Goal: Feedback & Contribution: Submit feedback/report problem

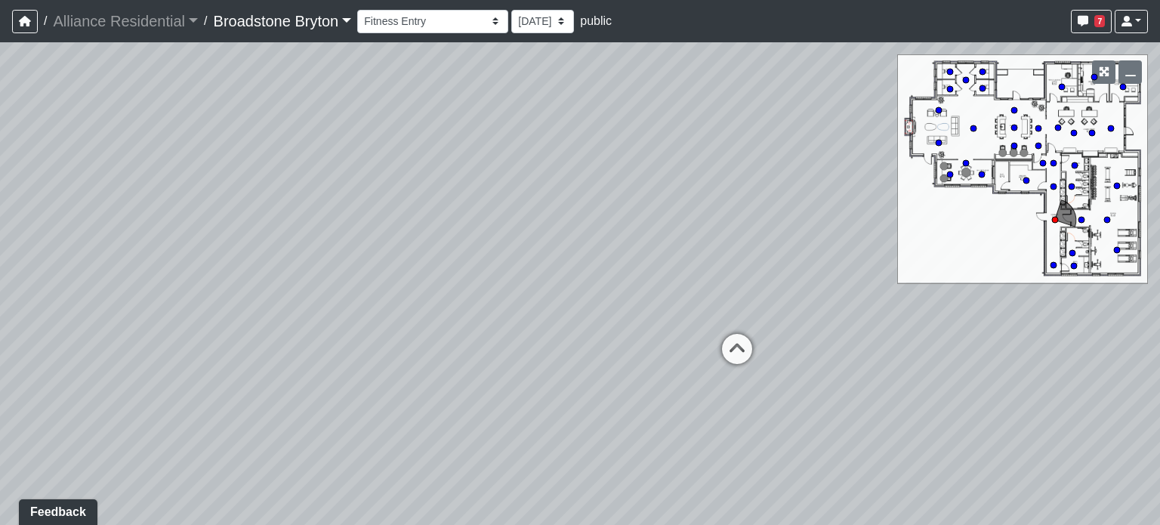
drag, startPoint x: 428, startPoint y: 263, endPoint x: 298, endPoint y: 276, distance: 129.9
click at [302, 278] on div "Loading... Package Entry Loading... Fitness - Entry Loading... Men's Restroom E…" at bounding box center [580, 283] width 1160 height 483
click at [632, 348] on icon at bounding box center [632, 359] width 45 height 45
drag, startPoint x: 622, startPoint y: 310, endPoint x: 465, endPoint y: 278, distance: 159.6
click at [465, 278] on div "Loading... Package Entry Loading... Fitness - Entry Loading... Men's Restroom E…" at bounding box center [580, 283] width 1160 height 483
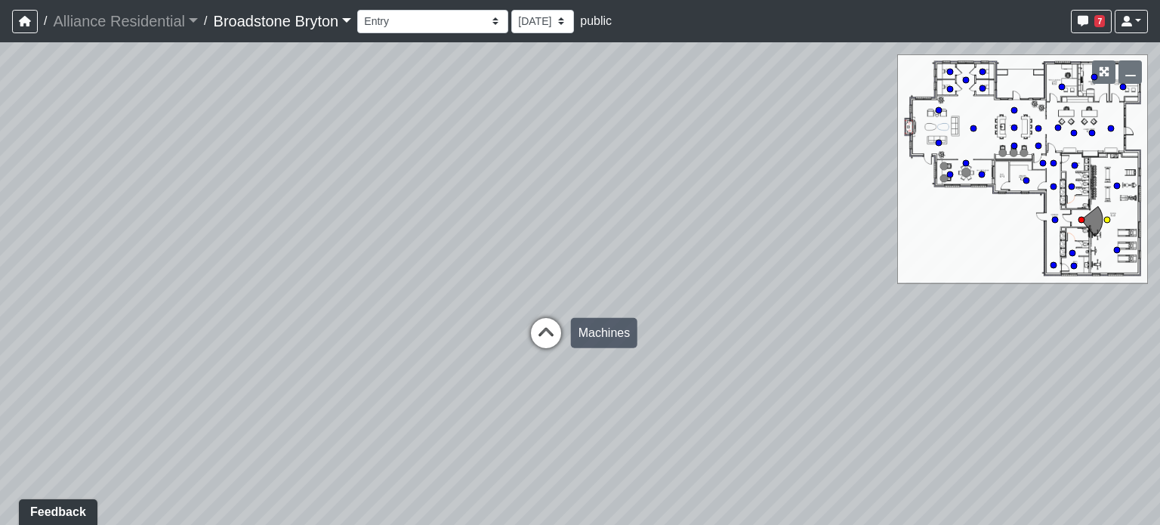
click at [536, 320] on icon at bounding box center [546, 340] width 45 height 45
select select "9yVZ7Mgcm9GtGShv9oK8gp"
drag, startPoint x: 351, startPoint y: 292, endPoint x: 253, endPoint y: 289, distance: 98.3
click at [248, 292] on div "Loading... Package Entry Loading... Fitness - Entry Loading... Men's Restroom E…" at bounding box center [580, 283] width 1160 height 483
drag, startPoint x: 707, startPoint y: 262, endPoint x: 759, endPoint y: 221, distance: 66.2
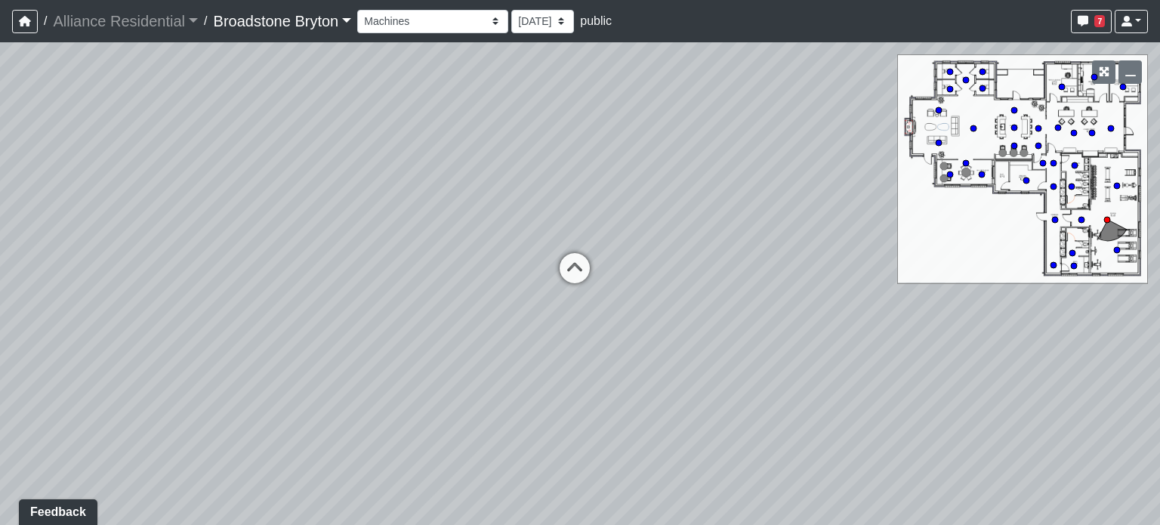
click at [784, 224] on div "Loading... Package Entry Loading... Fitness - Entry Loading... Men's Restroom E…" at bounding box center [580, 283] width 1160 height 483
drag, startPoint x: 606, startPoint y: 221, endPoint x: 824, endPoint y: 196, distance: 219.7
click at [857, 197] on div "Loading... Package Entry Loading... Fitness - Entry Loading... Men's Restroom E…" at bounding box center [580, 283] width 1160 height 483
drag, startPoint x: 716, startPoint y: 213, endPoint x: 958, endPoint y: 373, distance: 290.0
click at [958, 373] on div "Loading... Package Entry Loading... Fitness - Entry Loading... Men's Restroom E…" at bounding box center [580, 283] width 1160 height 483
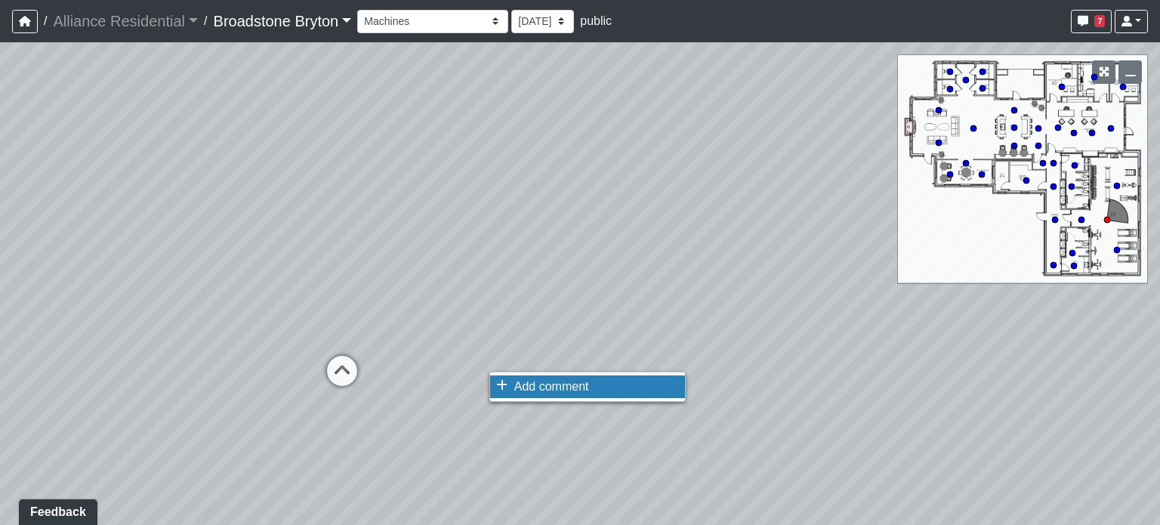
click at [560, 387] on span "Add comment" at bounding box center [551, 386] width 75 height 13
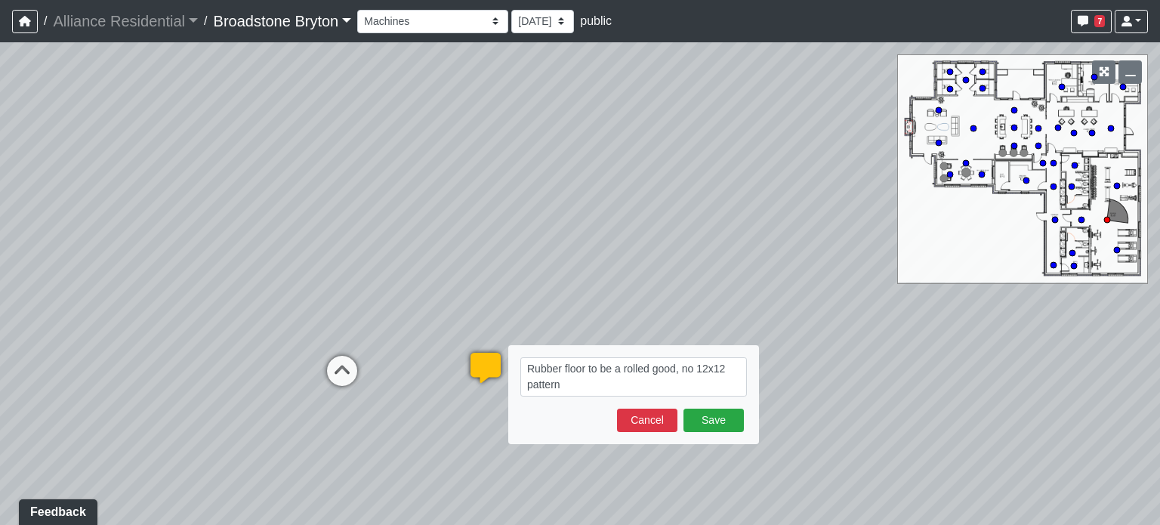
click at [695, 374] on textarea "Rubber floor to be a rolled good, no 12x12 pattern" at bounding box center [633, 376] width 227 height 39
click at [603, 389] on textarea "Rubber floor to be a rolled good, not 12x12 pattern" at bounding box center [633, 376] width 227 height 39
type textarea "Rubber floor to be a rolled good, not 12x12 pattern"
click at [712, 412] on button "Save" at bounding box center [714, 420] width 60 height 23
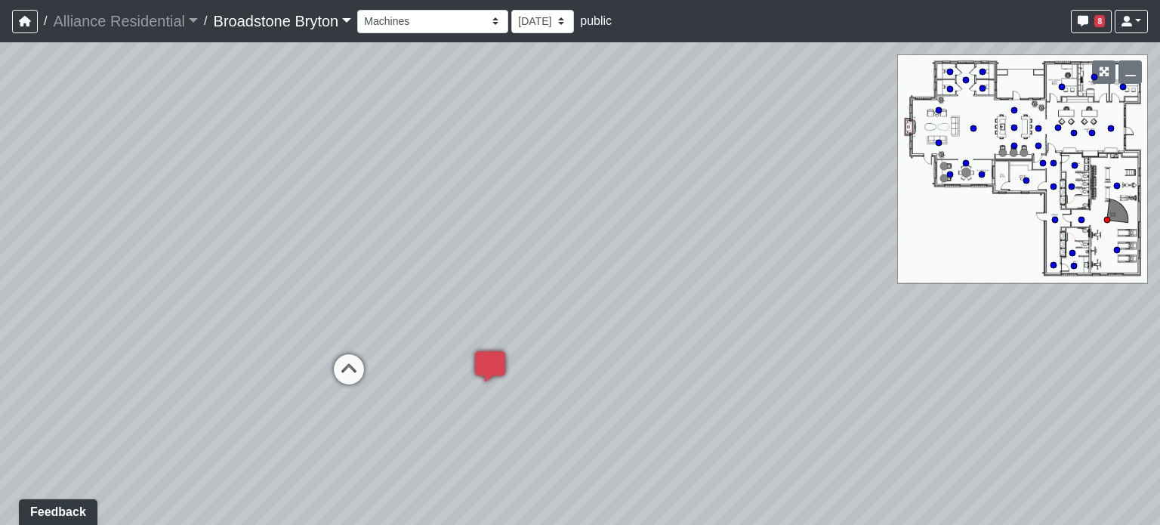
drag, startPoint x: 221, startPoint y: 286, endPoint x: 563, endPoint y: 246, distance: 344.5
click at [563, 246] on div "Loading... Package Entry Loading... Fitness - Entry Loading... Men's Restroom E…" at bounding box center [580, 283] width 1160 height 483
drag, startPoint x: 205, startPoint y: 269, endPoint x: 734, endPoint y: 213, distance: 531.8
click at [970, 218] on div "Loading... Package Entry Loading... Fitness - Entry Loading... Men's Restroom E…" at bounding box center [580, 283] width 1160 height 483
drag, startPoint x: 568, startPoint y: 193, endPoint x: 264, endPoint y: 342, distance: 338.2
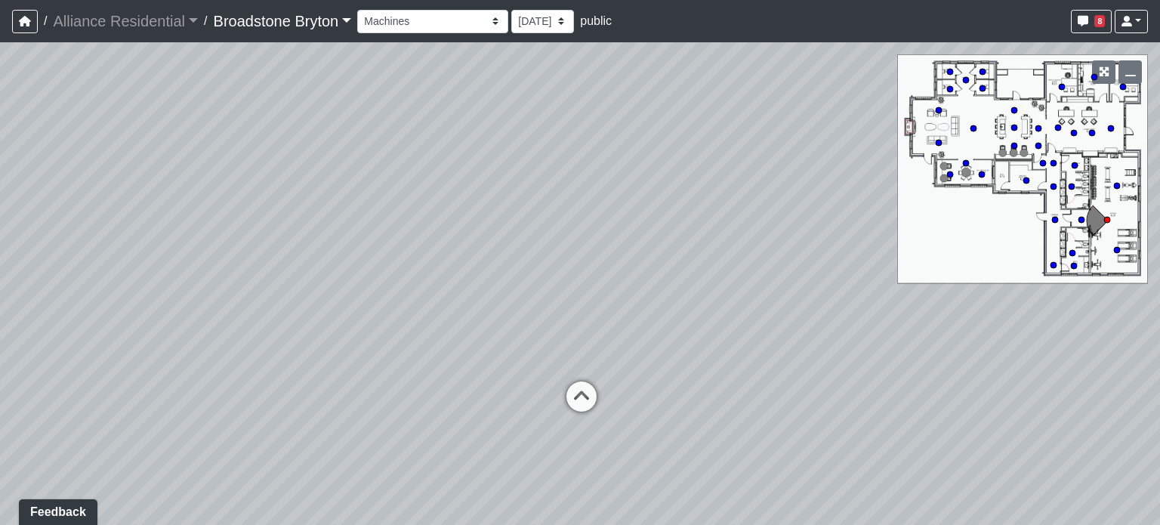
click at [263, 342] on div "Loading... Package Entry Loading... Fitness - Entry Loading... Men's Restroom E…" at bounding box center [580, 283] width 1160 height 483
click at [975, 127] on circle at bounding box center [974, 128] width 6 height 6
select select "6x3LsjxFycQ6b5ejeFAToq"
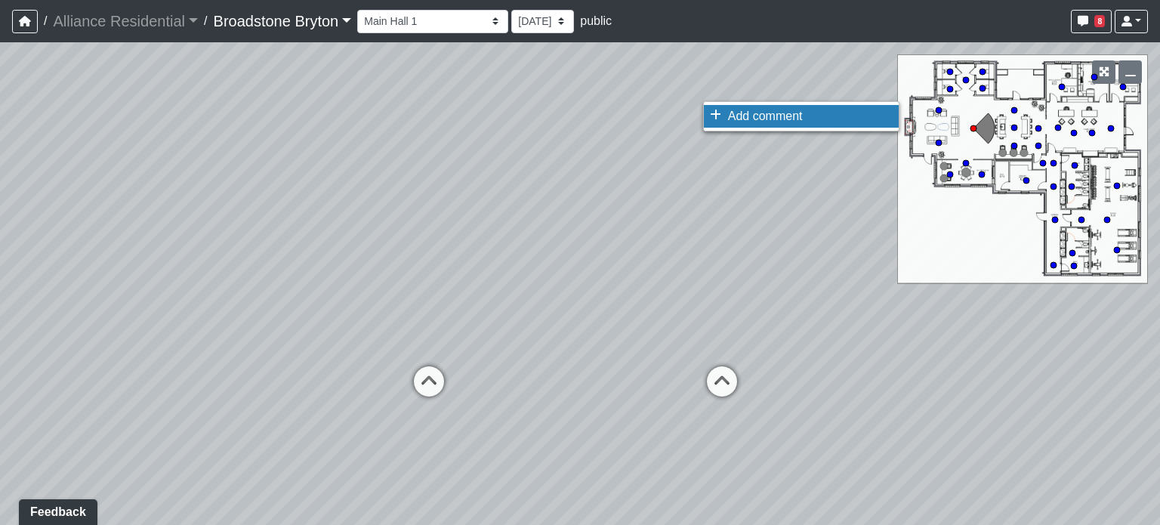
click at [772, 112] on span "Add comment" at bounding box center [765, 116] width 75 height 13
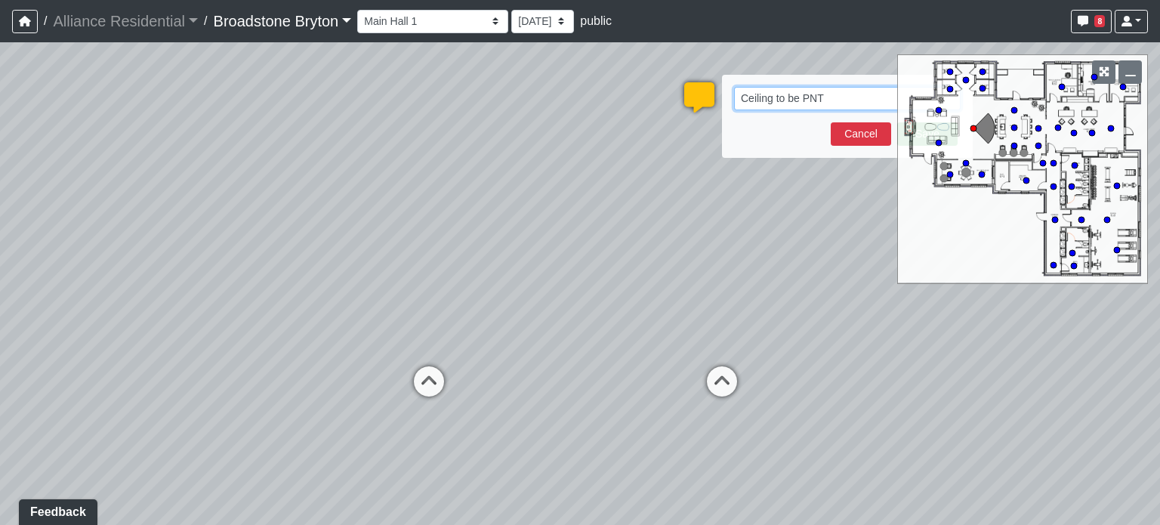
click at [829, 96] on textarea "Ceiling to be PNT" at bounding box center [847, 98] width 227 height 23
click at [1130, 72] on icon "button" at bounding box center [1131, 71] width 11 height 11
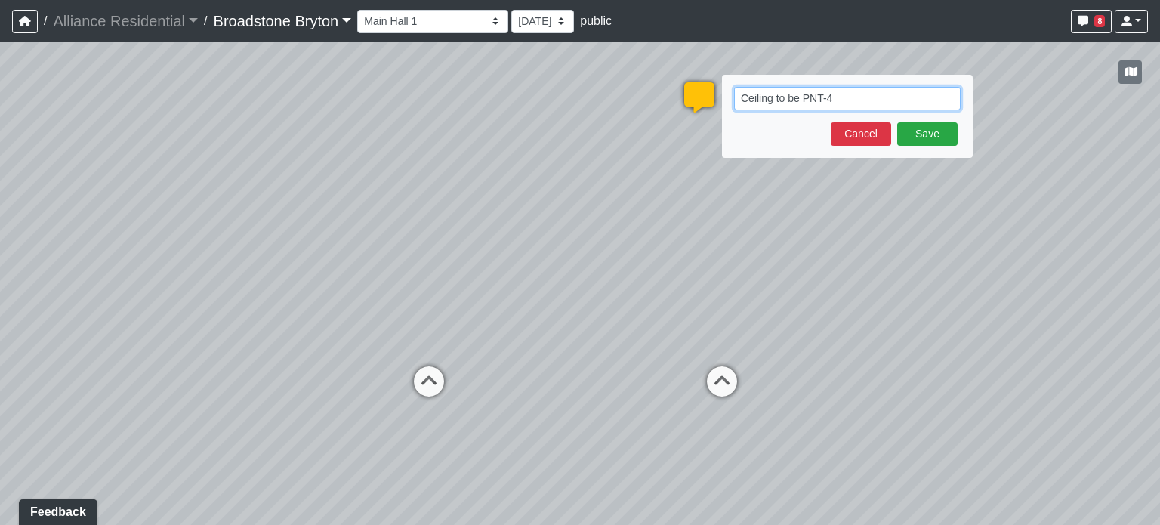
click at [851, 96] on textarea "Ceiling to be PNT-4" at bounding box center [847, 98] width 227 height 23
type textarea "Ceiling to be PNT-4 only in Clubroom"
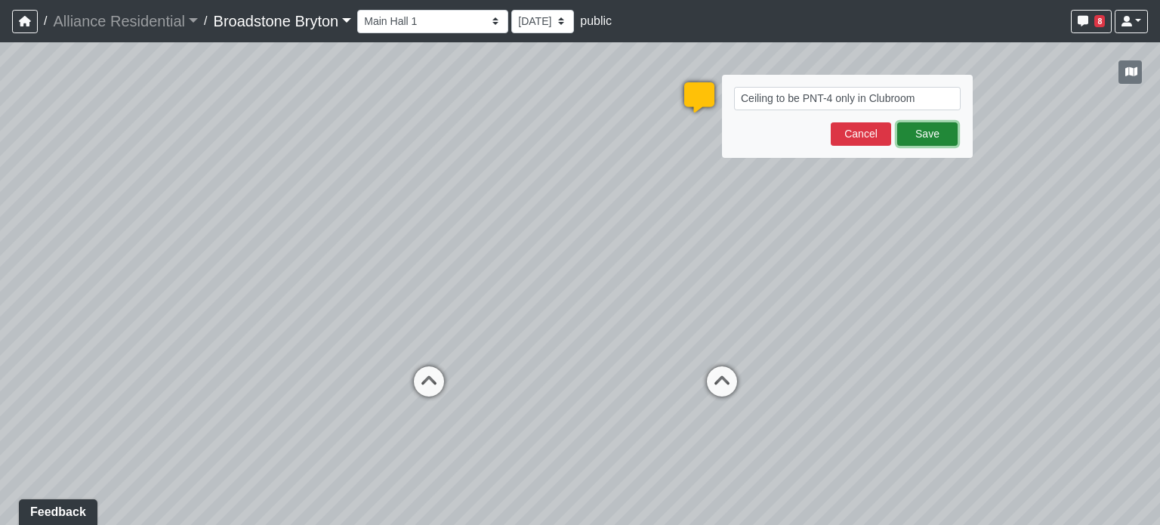
click at [939, 137] on button "Save" at bounding box center [927, 133] width 60 height 23
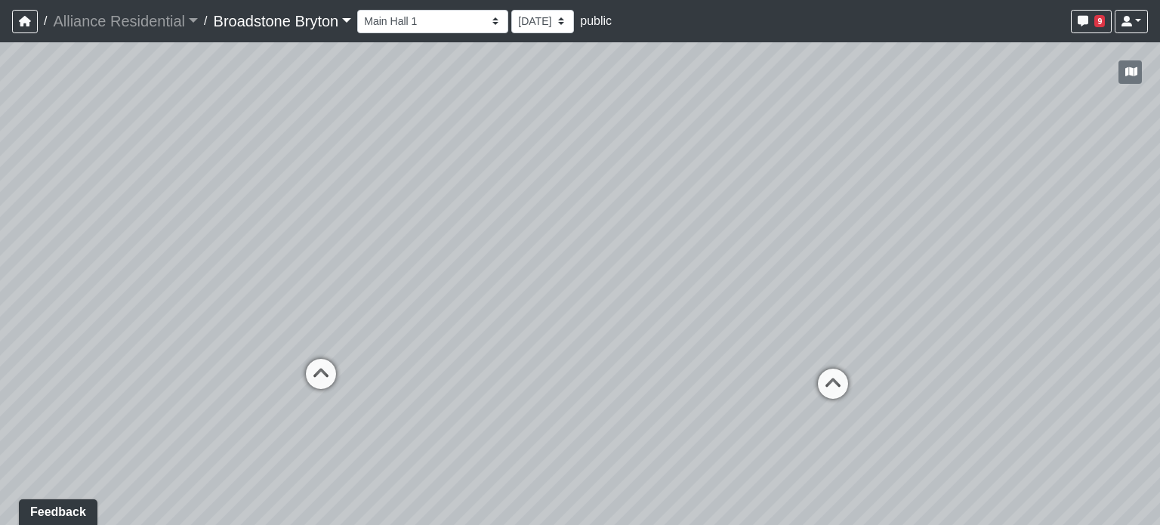
drag, startPoint x: 275, startPoint y: 280, endPoint x: 900, endPoint y: 267, distance: 625.6
click at [900, 267] on div "Loading... Package Entry Loading... Fitness - Entry Loading... Men's Restroom E…" at bounding box center [580, 283] width 1160 height 483
drag, startPoint x: 465, startPoint y: 224, endPoint x: 755, endPoint y: 238, distance: 290.4
click at [755, 238] on div "Loading... Package Entry Loading... Fitness - Entry Loading... Men's Restroom E…" at bounding box center [580, 283] width 1160 height 483
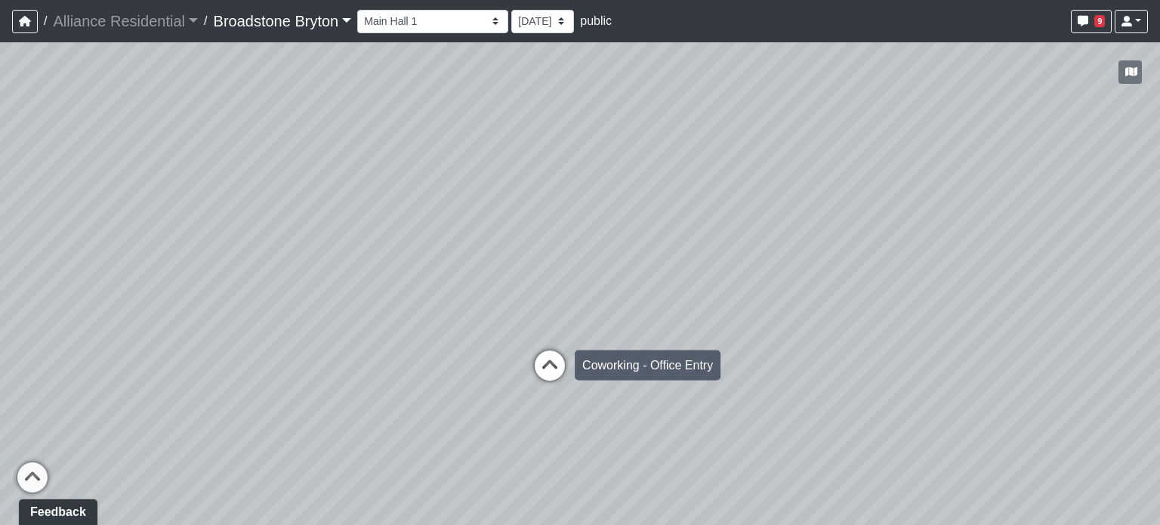
click at [553, 362] on icon at bounding box center [549, 373] width 45 height 45
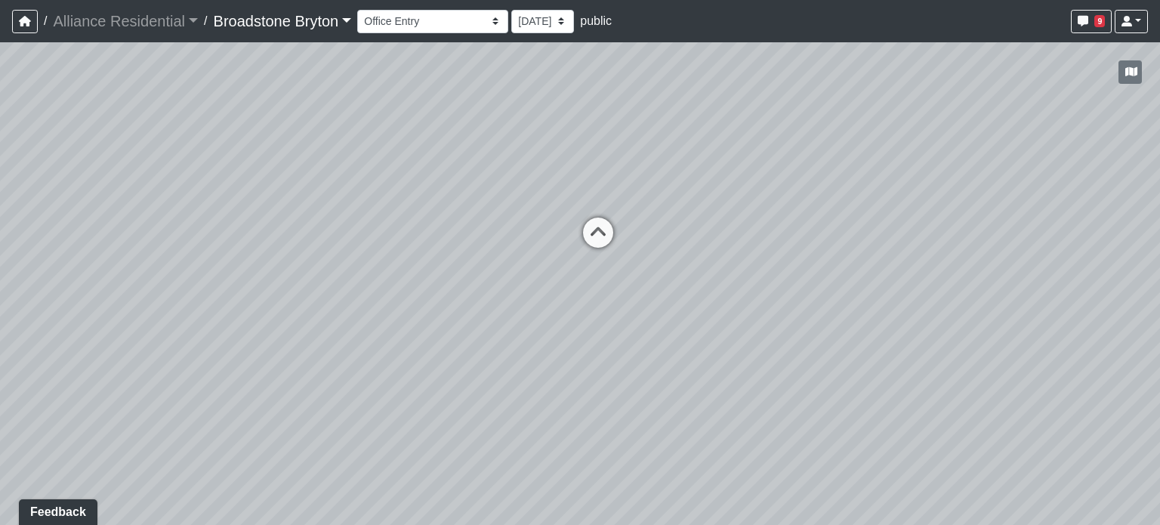
drag, startPoint x: 240, startPoint y: 271, endPoint x: 743, endPoint y: 218, distance: 505.1
click at [743, 218] on div "Loading... Package Entry Loading... Fitness - Entry Loading... Men's Restroom E…" at bounding box center [580, 283] width 1160 height 483
click at [591, 231] on icon at bounding box center [598, 240] width 45 height 45
drag, startPoint x: 405, startPoint y: 387, endPoint x: 834, endPoint y: 78, distance: 528.8
click at [834, 78] on div "Loading... Package Entry Loading... Fitness - Entry Loading... Men's Restroom E…" at bounding box center [580, 283] width 1160 height 483
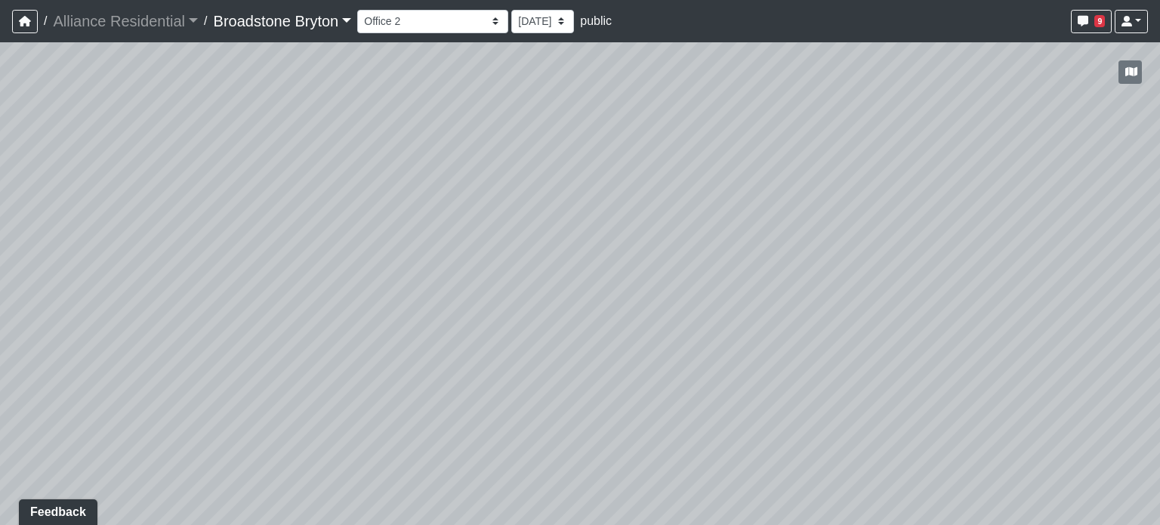
drag, startPoint x: 496, startPoint y: 165, endPoint x: 885, endPoint y: 356, distance: 433.8
click at [885, 356] on div "Loading... Package Entry Loading... Fitness - Entry Loading... Men's Restroom E…" at bounding box center [580, 283] width 1160 height 483
drag, startPoint x: 780, startPoint y: 271, endPoint x: 257, endPoint y: 112, distance: 547.2
click at [281, 117] on div "Loading... Package Entry Loading... Fitness - Entry Loading... Men's Restroom E…" at bounding box center [580, 283] width 1160 height 483
drag, startPoint x: 740, startPoint y: 212, endPoint x: 246, endPoint y: 396, distance: 526.4
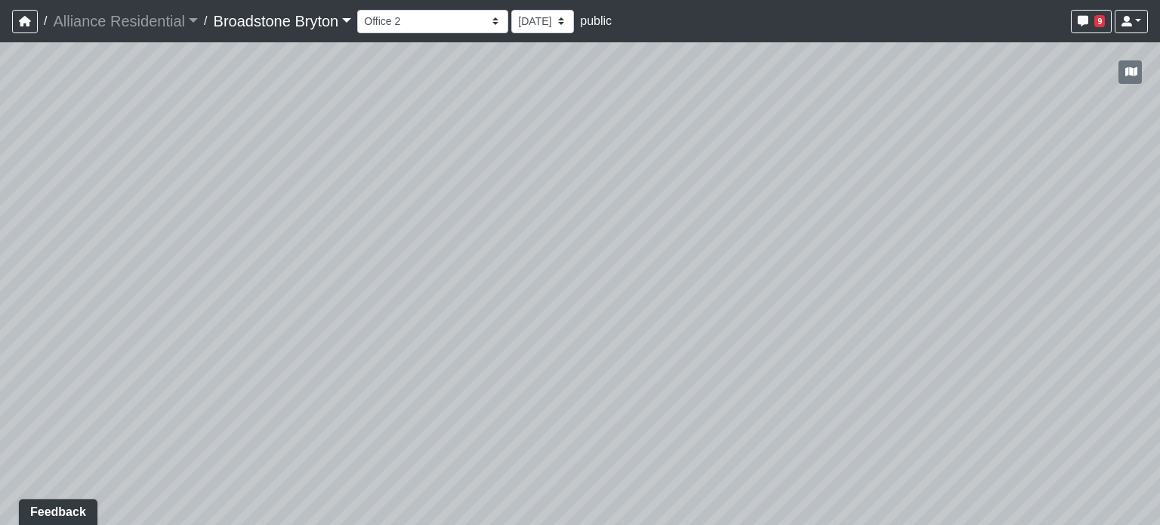
click at [186, 424] on div "Loading... Package Entry Loading... Fitness - Entry Loading... Men's Restroom E…" at bounding box center [580, 283] width 1160 height 483
drag, startPoint x: 766, startPoint y: 208, endPoint x: 314, endPoint y: 362, distance: 477.3
click at [314, 362] on div "Loading... Package Entry Loading... Fitness - Entry Loading... Men's Restroom E…" at bounding box center [580, 283] width 1160 height 483
click at [1090, 23] on button "9" at bounding box center [1091, 21] width 41 height 23
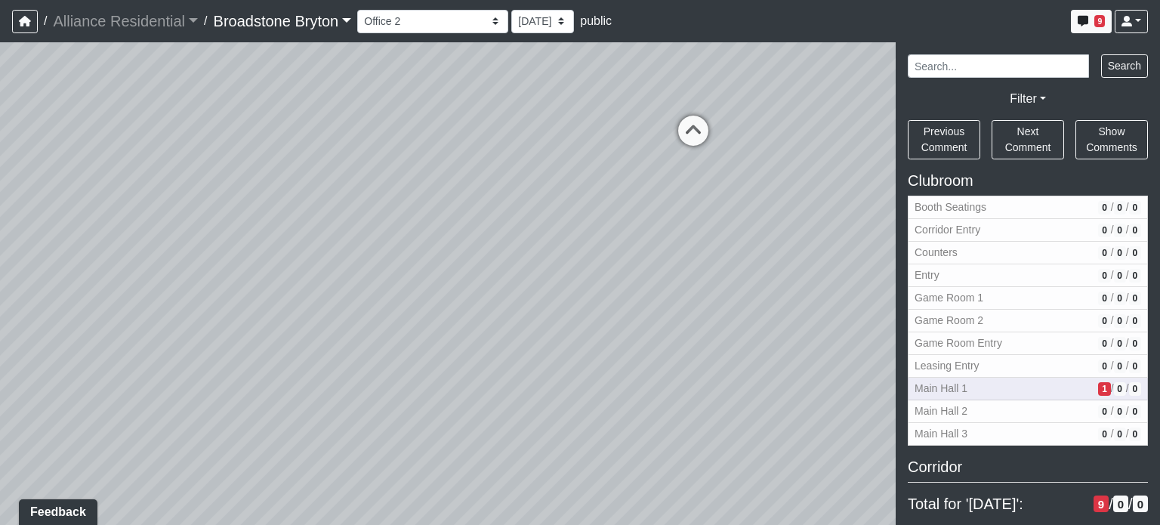
click at [1098, 387] on span "1" at bounding box center [1104, 389] width 12 height 14
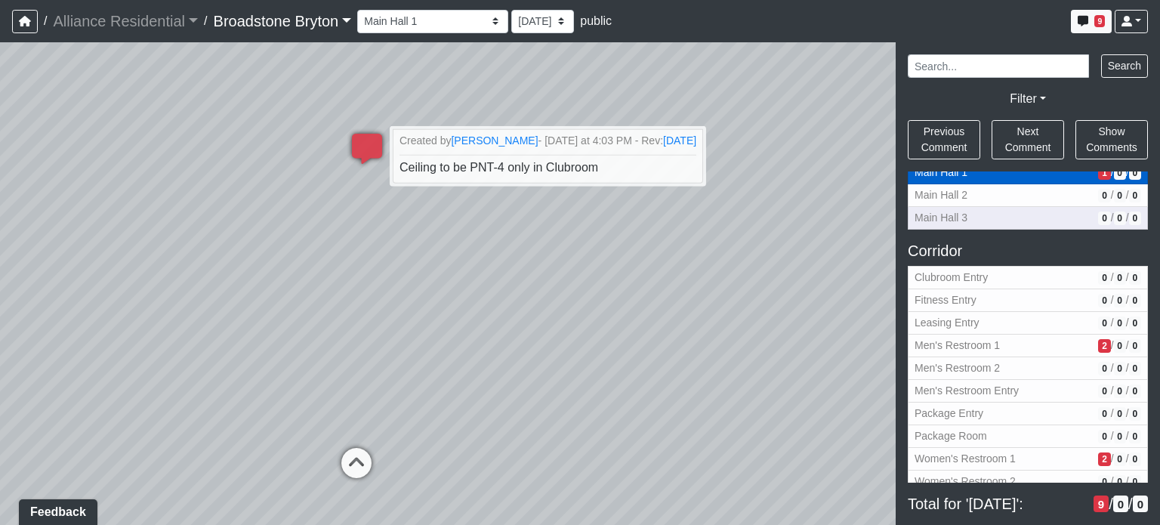
scroll to position [227, 0]
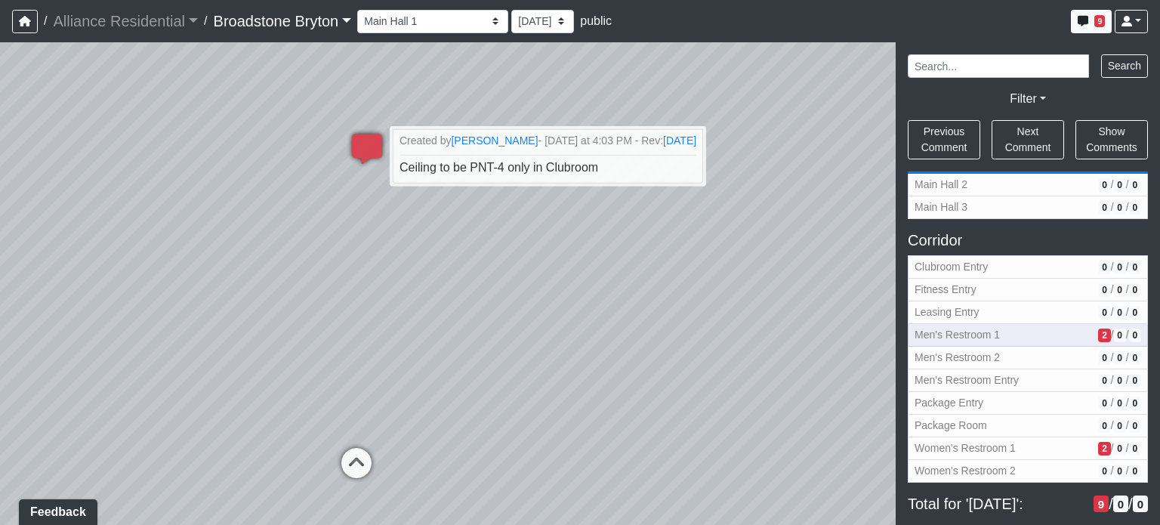
click at [1098, 335] on span "2" at bounding box center [1104, 336] width 12 height 14
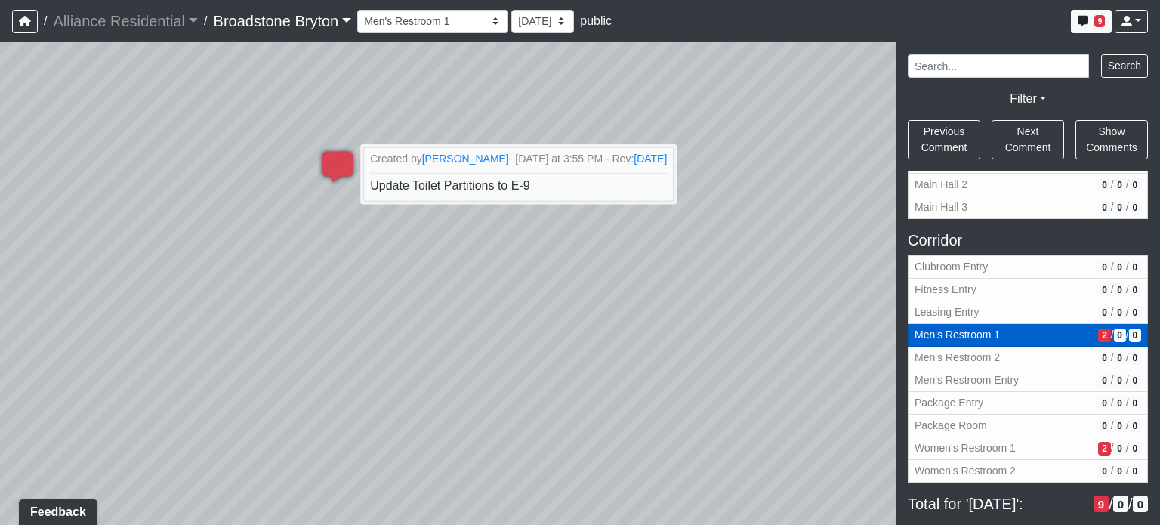
scroll to position [302, 0]
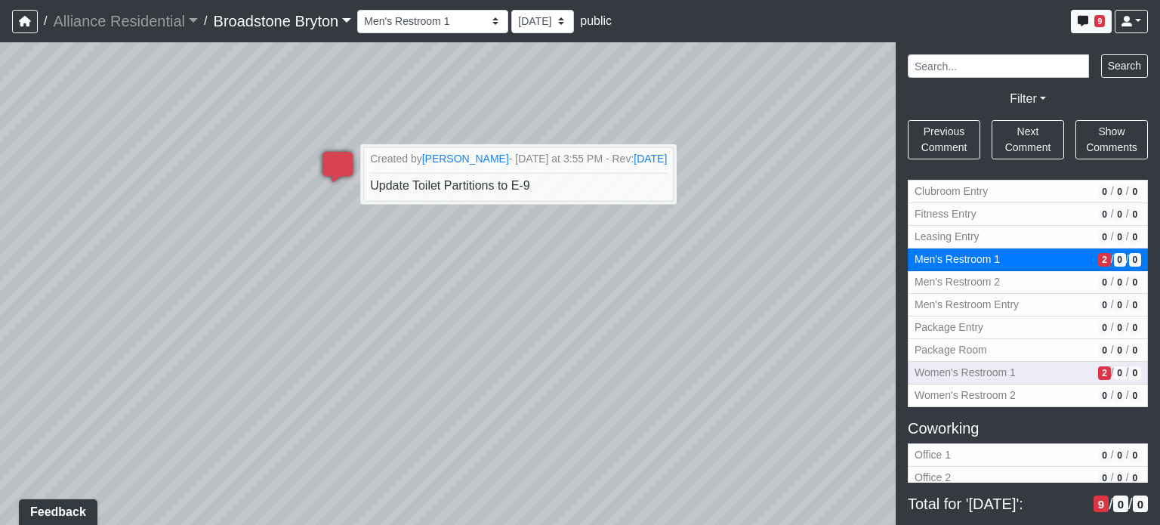
click at [1098, 366] on span "2" at bounding box center [1104, 373] width 12 height 14
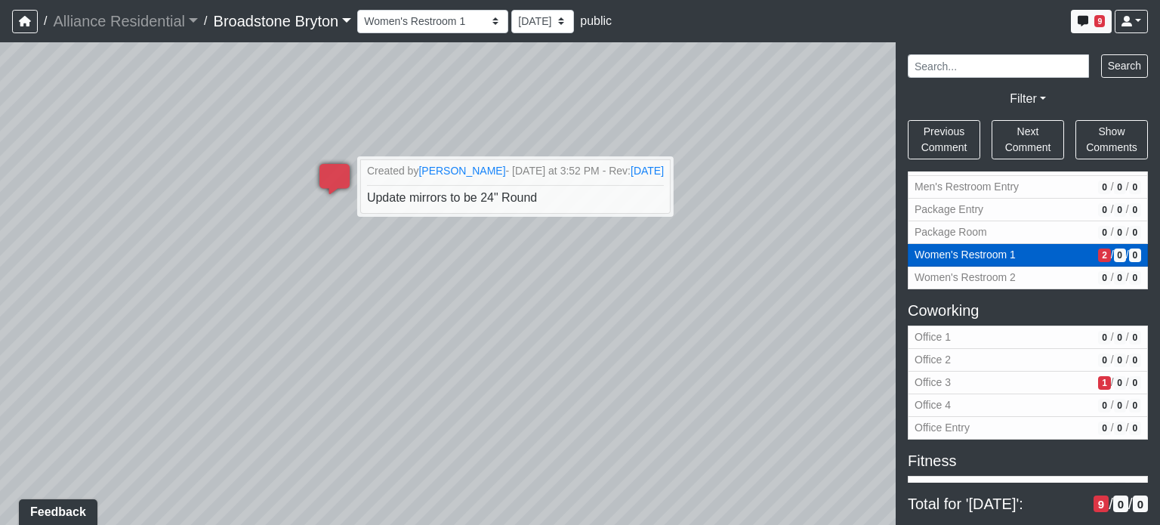
scroll to position [453, 0]
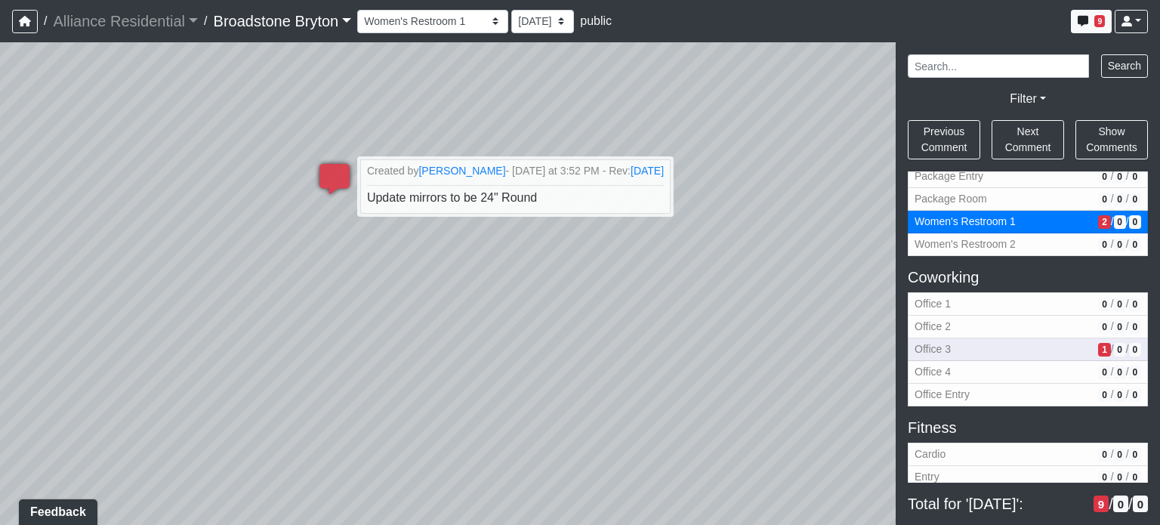
click at [1098, 347] on span "1" at bounding box center [1104, 350] width 12 height 14
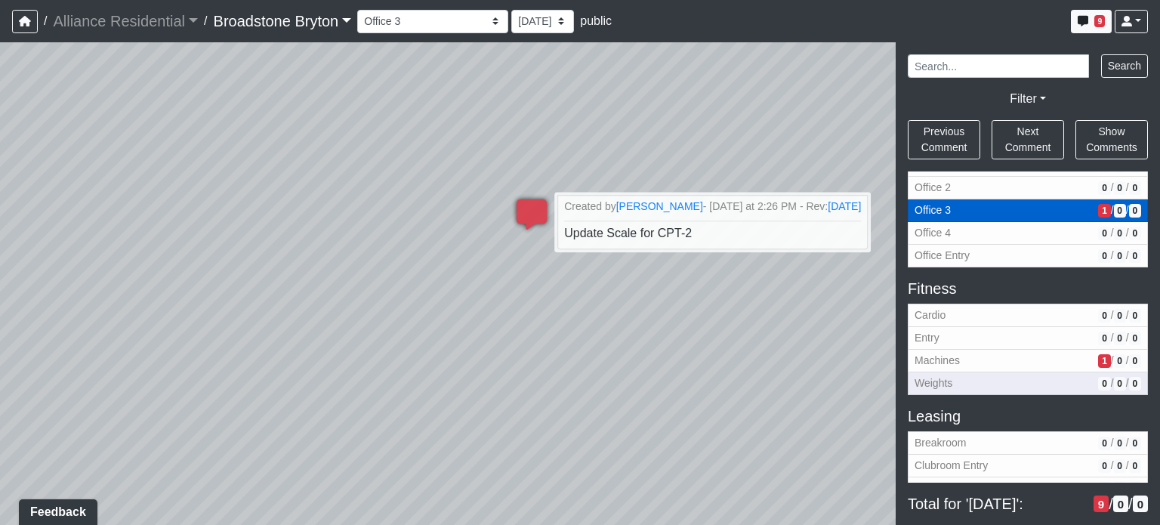
scroll to position [604, 0]
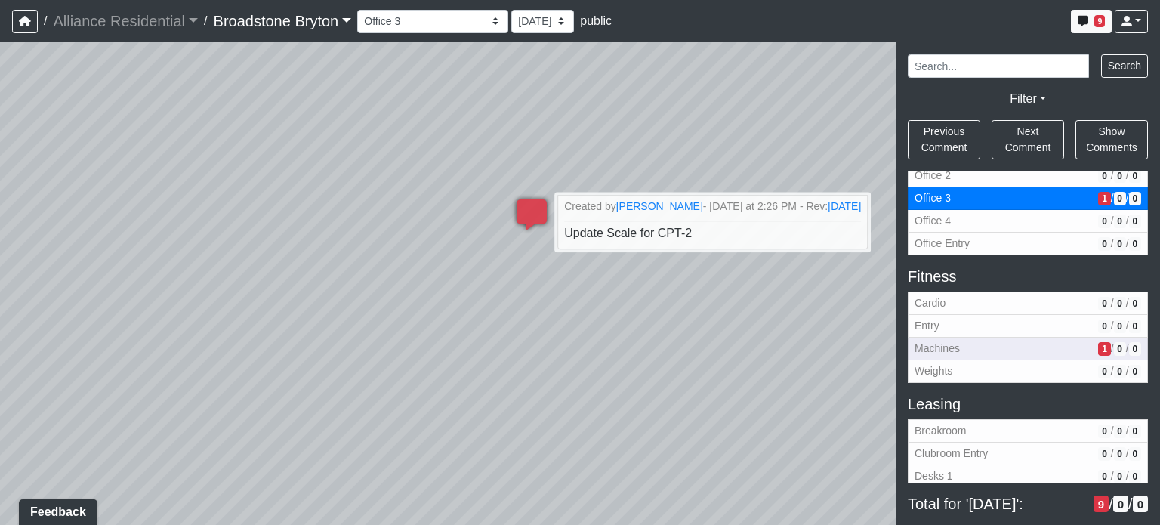
click at [1098, 343] on span "1" at bounding box center [1104, 349] width 12 height 14
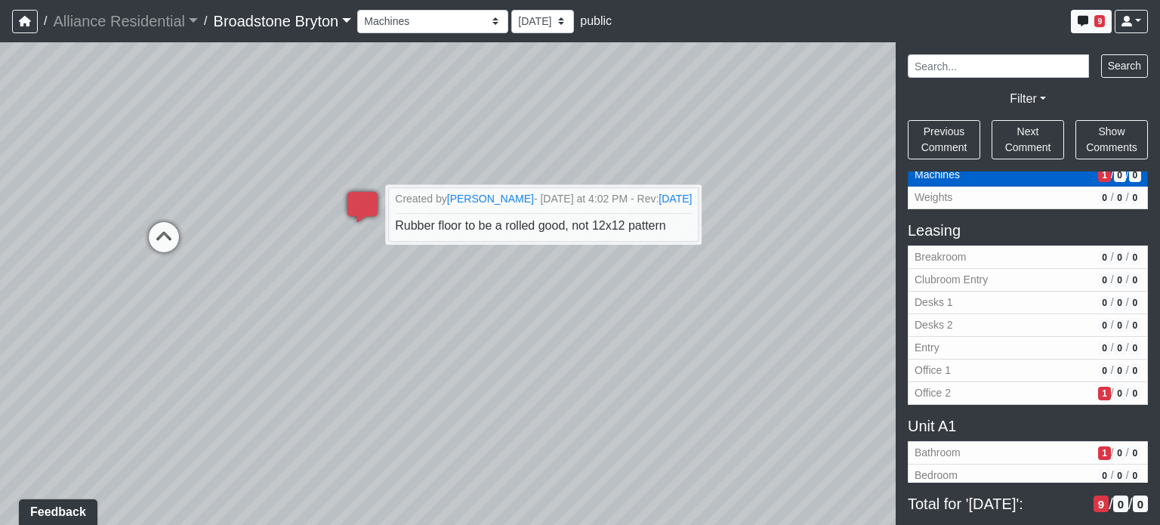
scroll to position [831, 0]
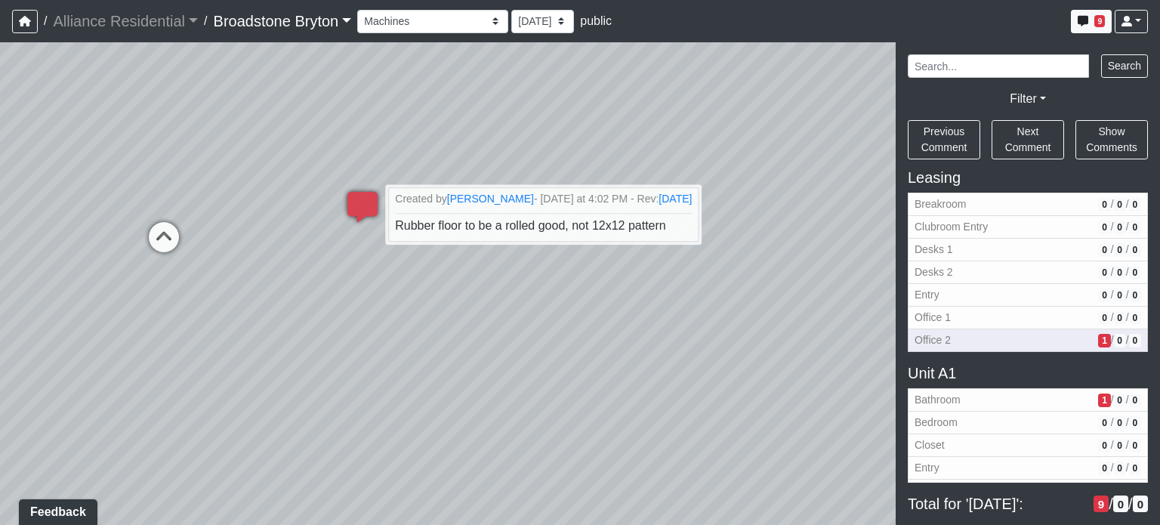
click at [1098, 334] on span "1" at bounding box center [1104, 341] width 12 height 14
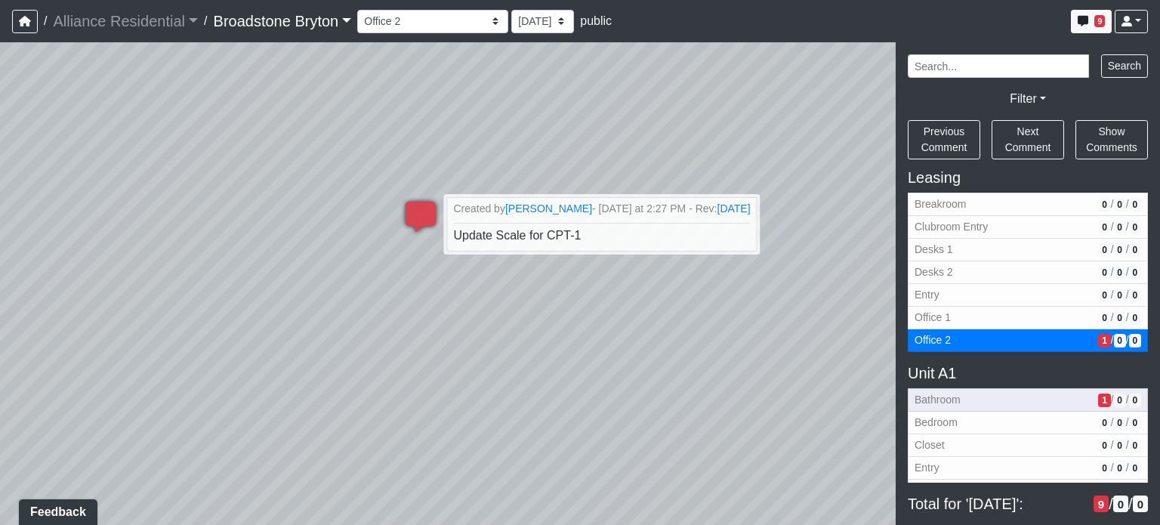
click at [1098, 394] on span "1" at bounding box center [1104, 401] width 12 height 14
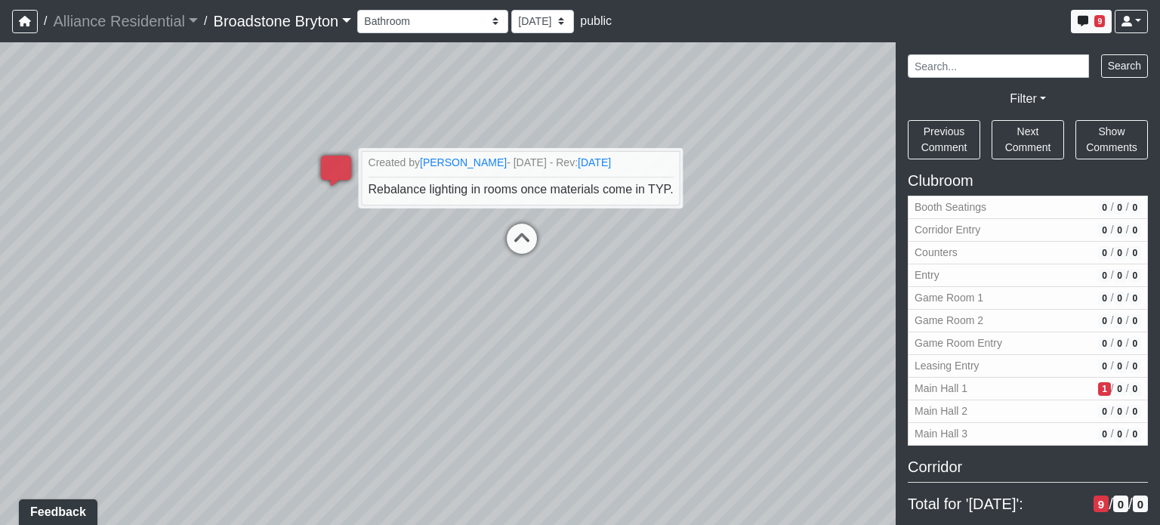
click at [823, 65] on div "Loading... Package Entry Loading... Fitness - Entry Loading... Men's Restroom E…" at bounding box center [580, 283] width 1160 height 483
click at [1093, 18] on button "9" at bounding box center [1091, 21] width 41 height 23
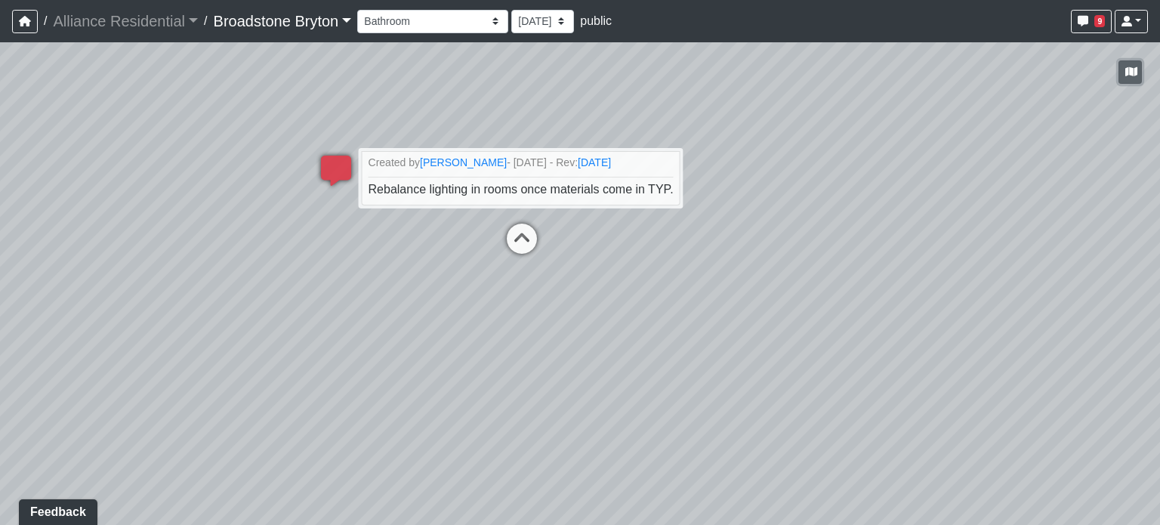
click at [1138, 70] on button "button" at bounding box center [1130, 71] width 23 height 23
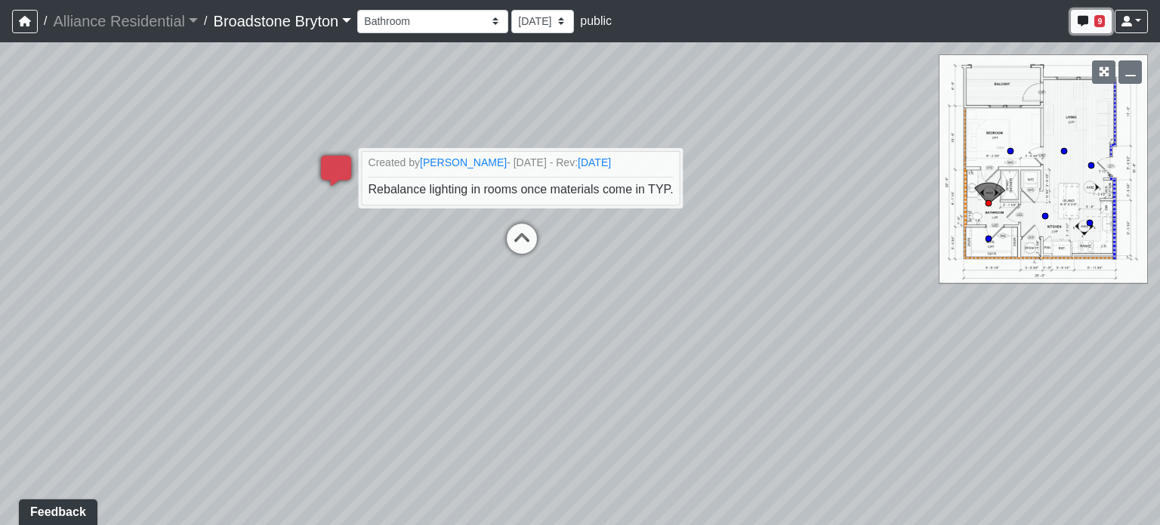
click at [1089, 23] on button "9" at bounding box center [1091, 21] width 41 height 23
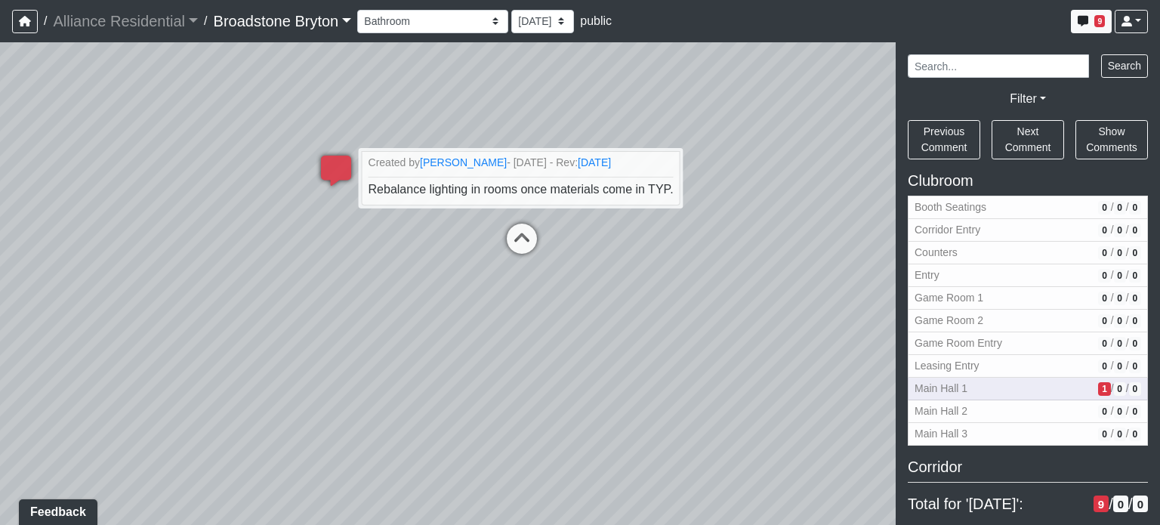
click at [1072, 384] on button "Main Hall 1 1 / 0 / 0" at bounding box center [1028, 389] width 240 height 23
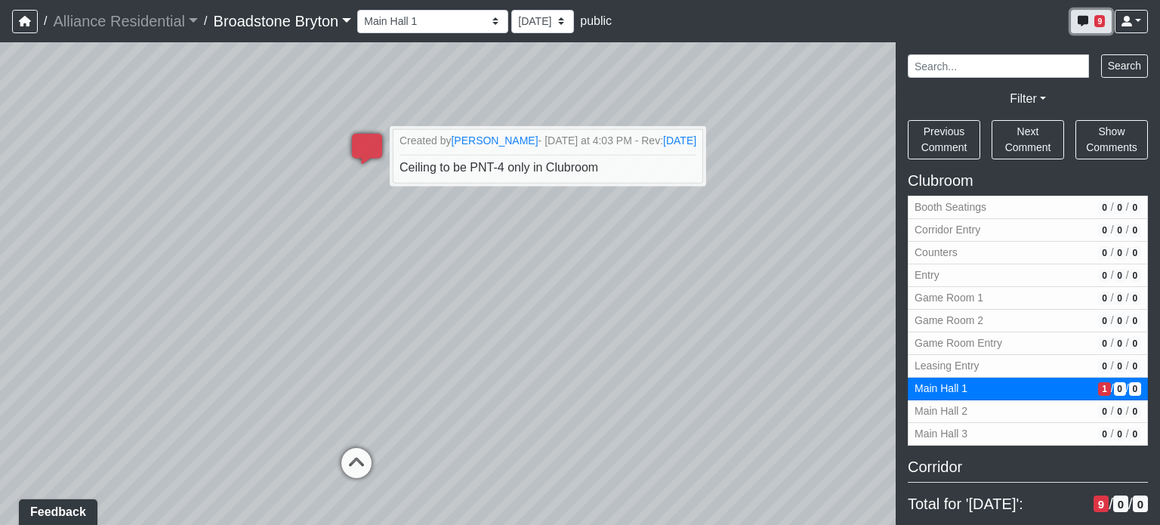
click at [1095, 21] on span "9" at bounding box center [1100, 21] width 11 height 12
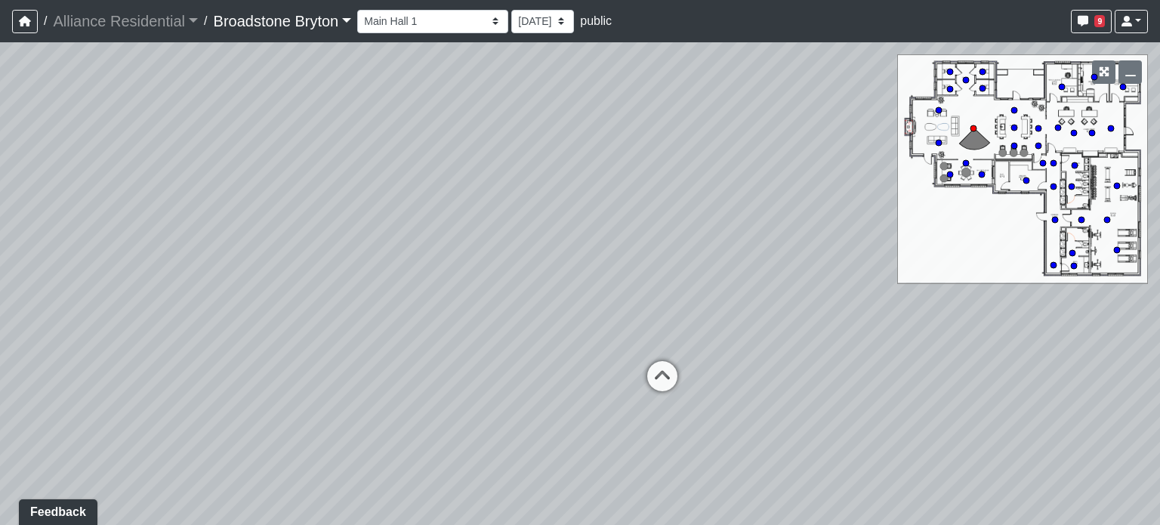
drag, startPoint x: 646, startPoint y: 320, endPoint x: 310, endPoint y: 236, distance: 346.7
click at [310, 236] on div "Loading... Package Entry Loading... Fitness - Entry Loading... Men's Restroom E…" at bounding box center [580, 283] width 1160 height 483
click at [656, 374] on icon at bounding box center [654, 385] width 45 height 45
drag, startPoint x: 560, startPoint y: 331, endPoint x: 601, endPoint y: 316, distance: 44.2
click at [601, 316] on div "Loading... Package Entry Loading... Fitness - Entry Loading... Men's Restroom E…" at bounding box center [580, 283] width 1160 height 483
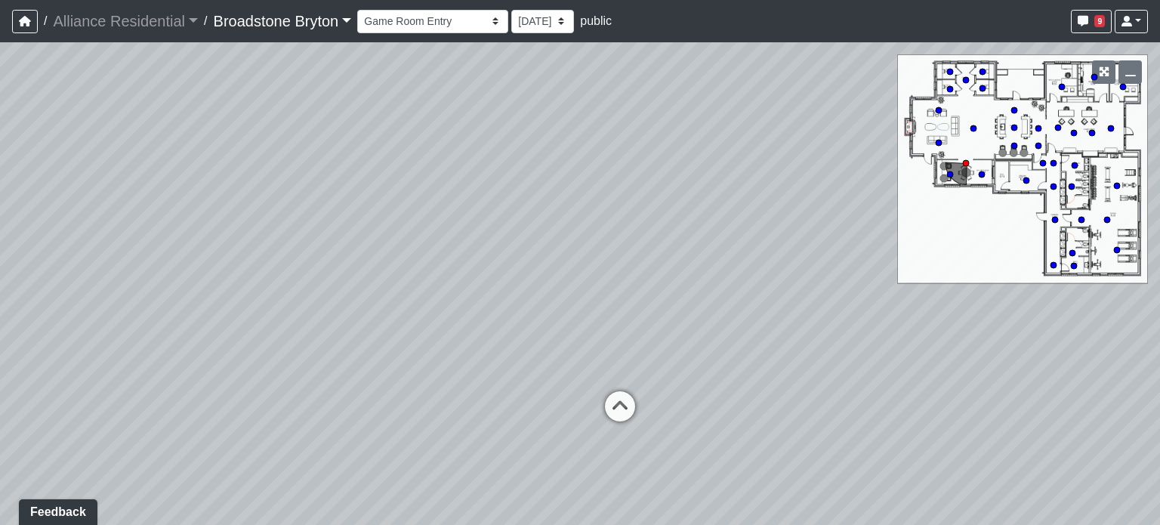
drag, startPoint x: 419, startPoint y: 225, endPoint x: 295, endPoint y: 229, distance: 124.7
click at [295, 229] on div "Loading... Package Entry Loading... Fitness - Entry Loading... Men's Restroom E…" at bounding box center [580, 283] width 1160 height 483
drag, startPoint x: 429, startPoint y: 200, endPoint x: 533, endPoint y: 242, distance: 111.8
click at [532, 241] on div "Loading... Package Entry Loading... Fitness - Entry Loading... Men's Restroom E…" at bounding box center [580, 283] width 1160 height 483
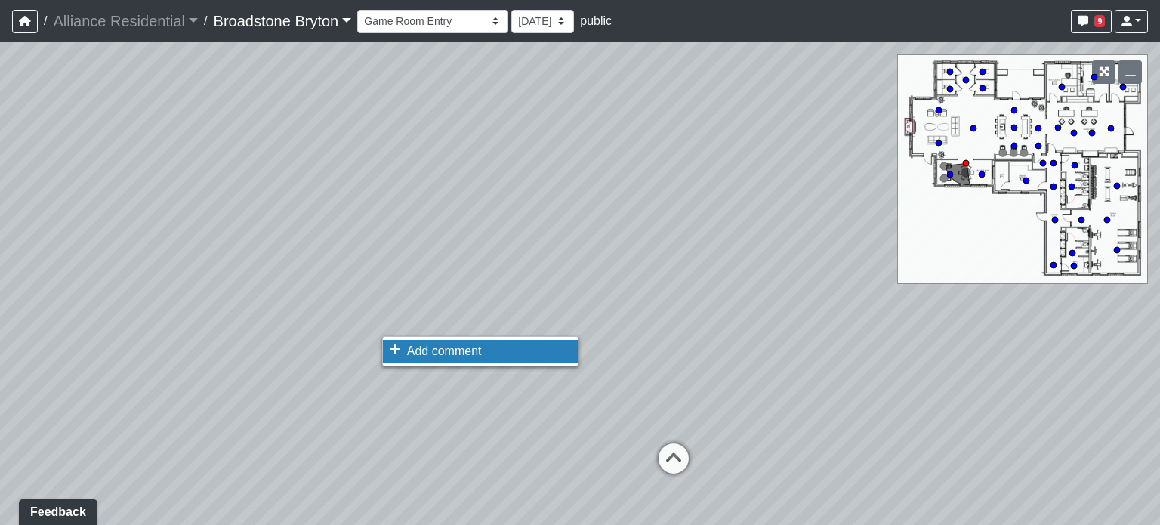
click at [431, 341] on li "Add comment" at bounding box center [480, 351] width 195 height 23
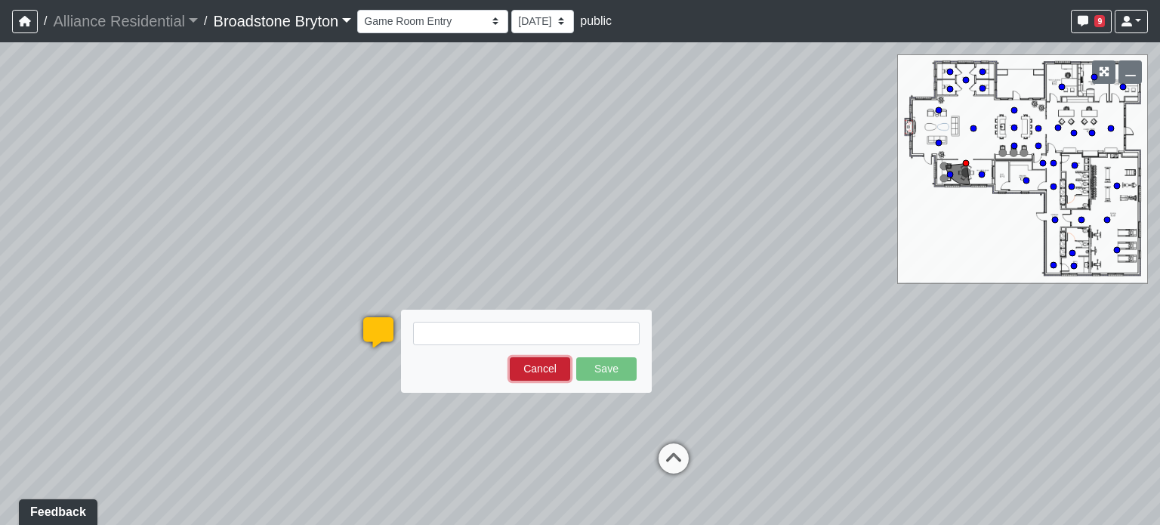
click at [544, 375] on button "Cancel" at bounding box center [540, 368] width 60 height 23
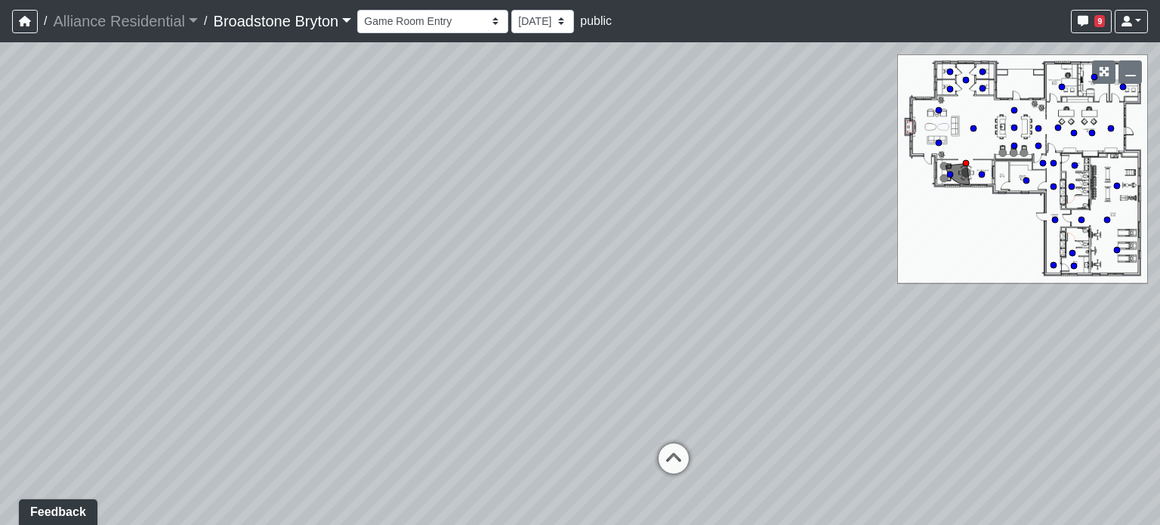
drag, startPoint x: 551, startPoint y: 240, endPoint x: 320, endPoint y: 224, distance: 231.0
click at [320, 227] on div "Loading... Package Entry Loading... Fitness - Entry Loading... Men's Restroom E…" at bounding box center [580, 283] width 1160 height 483
drag, startPoint x: 635, startPoint y: 209, endPoint x: 551, endPoint y: 195, distance: 84.9
click at [551, 195] on div "Loading... Package Entry Loading... Fitness - Entry Loading... Men's Restroom E…" at bounding box center [580, 283] width 1160 height 483
drag, startPoint x: 690, startPoint y: 130, endPoint x: 795, endPoint y: 128, distance: 105.0
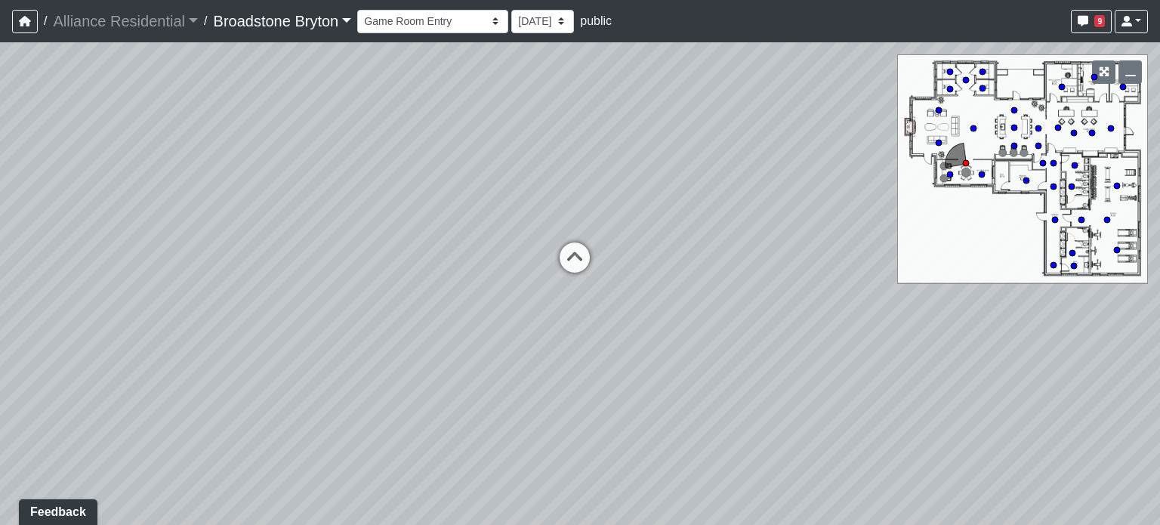
click at [783, 128] on div "Loading... Package Entry Loading... Fitness - Entry Loading... Men's Restroom E…" at bounding box center [580, 283] width 1160 height 483
click at [619, 241] on icon at bounding box center [625, 259] width 45 height 45
select select "vTE4xxKkNjRD2fsPWvy2Ug"
drag, startPoint x: 505, startPoint y: 153, endPoint x: 758, endPoint y: 290, distance: 288.0
click at [758, 290] on div "Loading... Package Entry Loading... Fitness - Entry Loading... Men's Restroom E…" at bounding box center [580, 283] width 1160 height 483
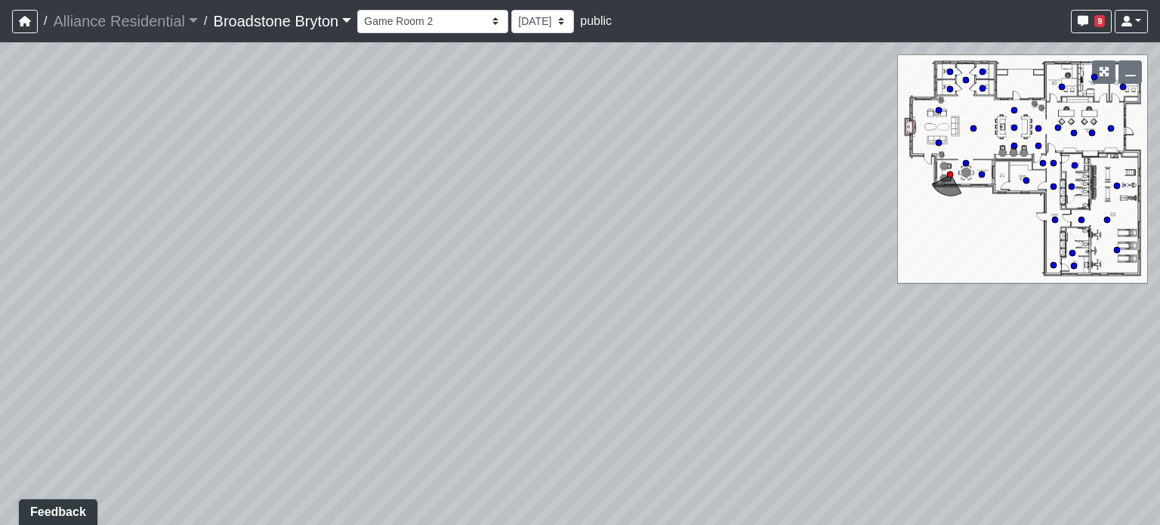
drag, startPoint x: 363, startPoint y: 191, endPoint x: 842, endPoint y: 230, distance: 480.6
click at [838, 231] on div "Loading... Package Entry Loading... Fitness - Entry Loading... Men's Restroom E…" at bounding box center [580, 283] width 1160 height 483
drag, startPoint x: 607, startPoint y: 193, endPoint x: 792, endPoint y: 187, distance: 184.4
click at [792, 187] on div "Loading... Package Entry Loading... Fitness - Entry Loading... Men's Restroom E…" at bounding box center [580, 283] width 1160 height 483
drag, startPoint x: 542, startPoint y: 180, endPoint x: 709, endPoint y: 236, distance: 176.1
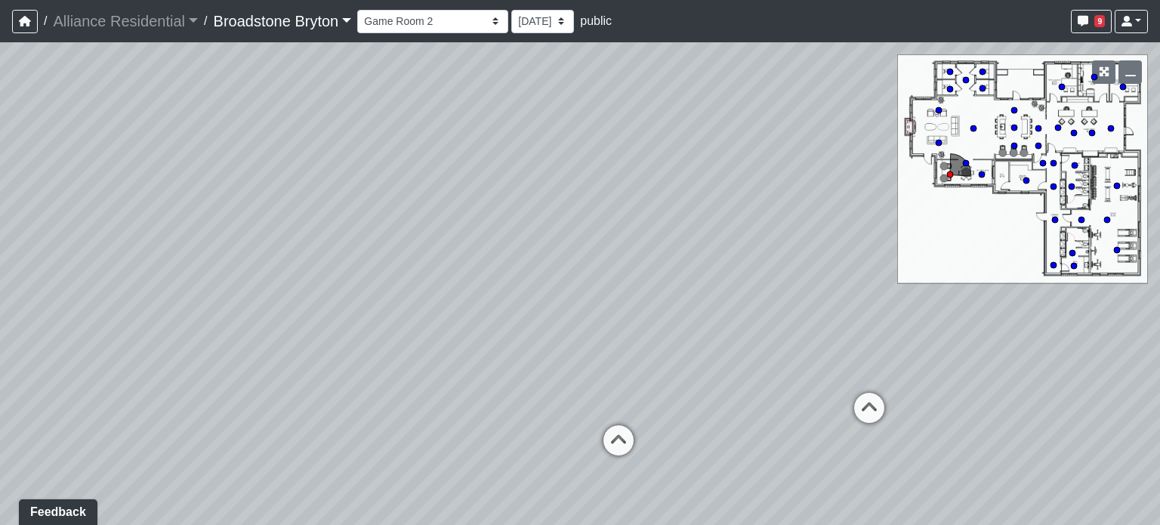
click at [709, 236] on div "Loading... Package Entry Loading... Fitness - Entry Loading... Men's Restroom E…" at bounding box center [580, 283] width 1160 height 483
click at [731, 278] on span "Add comment" at bounding box center [761, 283] width 75 height 13
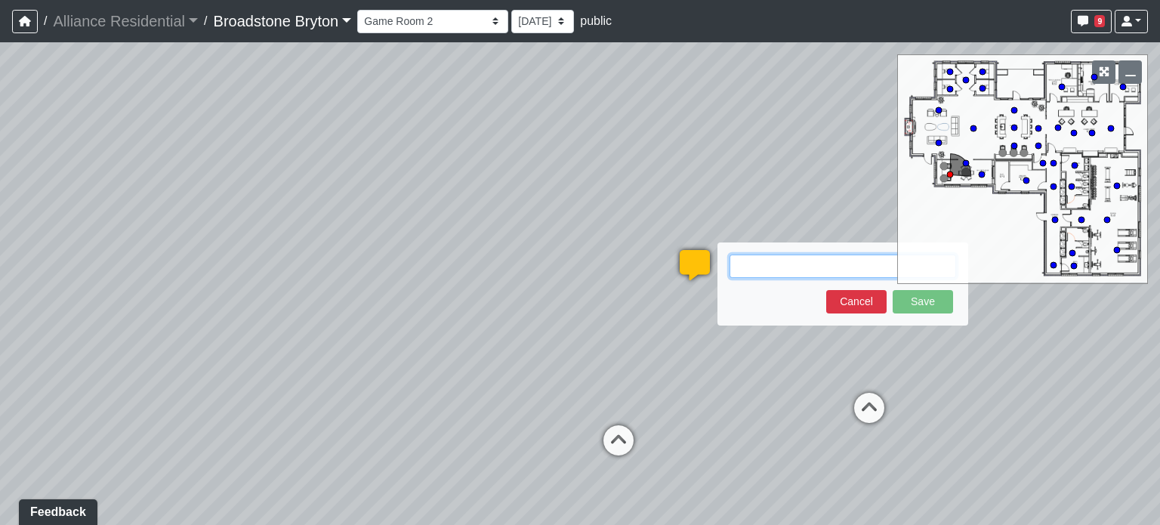
click at [801, 273] on textarea at bounding box center [843, 266] width 227 height 23
click at [1129, 67] on icon "button" at bounding box center [1131, 71] width 11 height 11
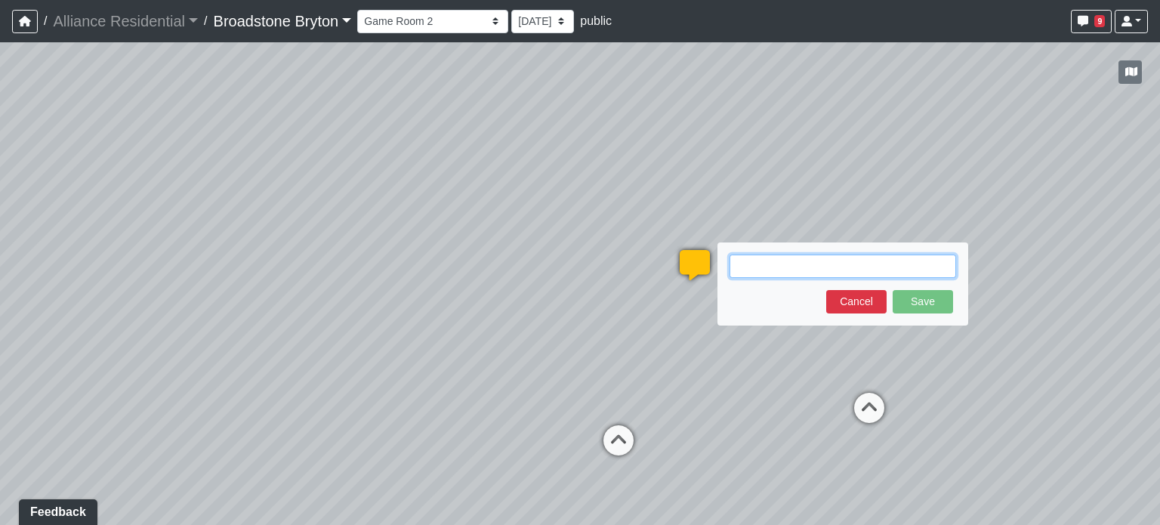
click at [863, 262] on textarea at bounding box center [843, 266] width 227 height 23
paste textarea "blob:[URL][DOMAIN_NAME]"
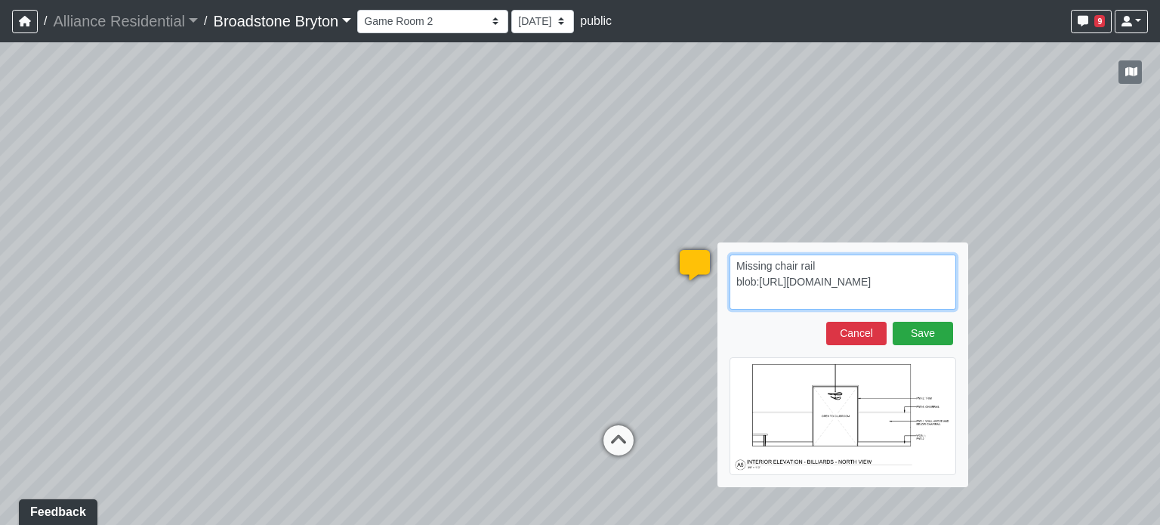
click at [906, 306] on textarea "Missing chair rail blob:[URL][DOMAIN_NAME]" at bounding box center [843, 282] width 227 height 55
drag, startPoint x: 901, startPoint y: 301, endPoint x: 728, endPoint y: 286, distance: 173.7
click at [728, 286] on div "Missing chair rail blob:[URL][DOMAIN_NAME] Save Cancel" at bounding box center [843, 364] width 251 height 245
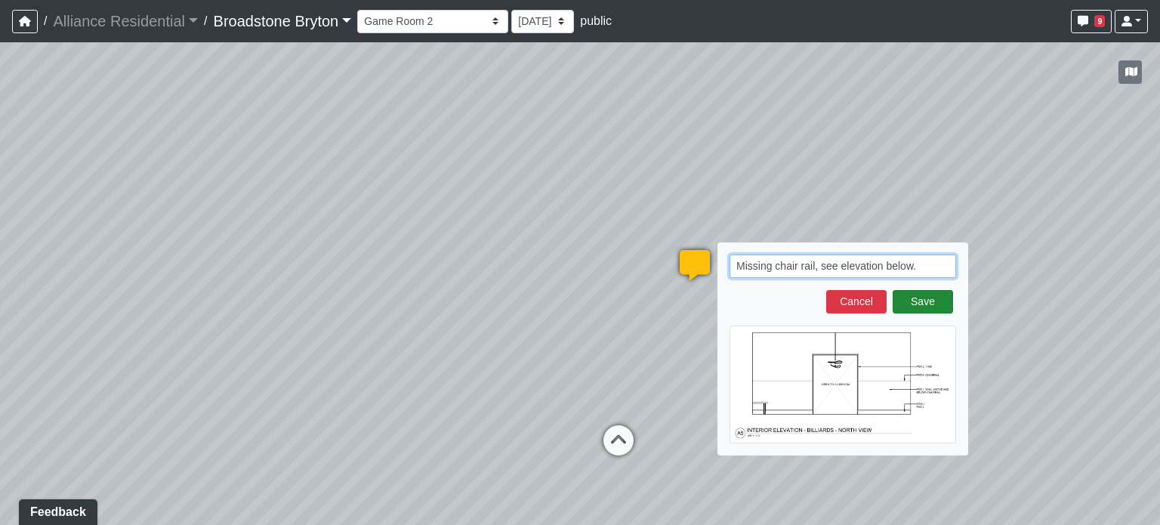
type textarea "Missing chair rail, see elevation below."
click at [929, 307] on button "Save" at bounding box center [923, 301] width 60 height 23
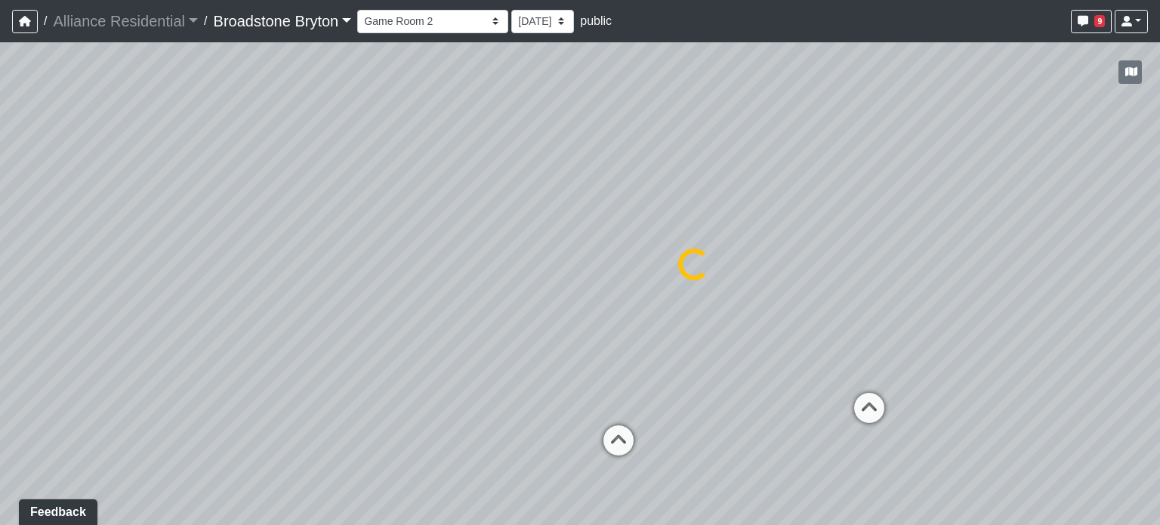
select select "vTE4xxKkNjRD2fsPWvy2Ug"
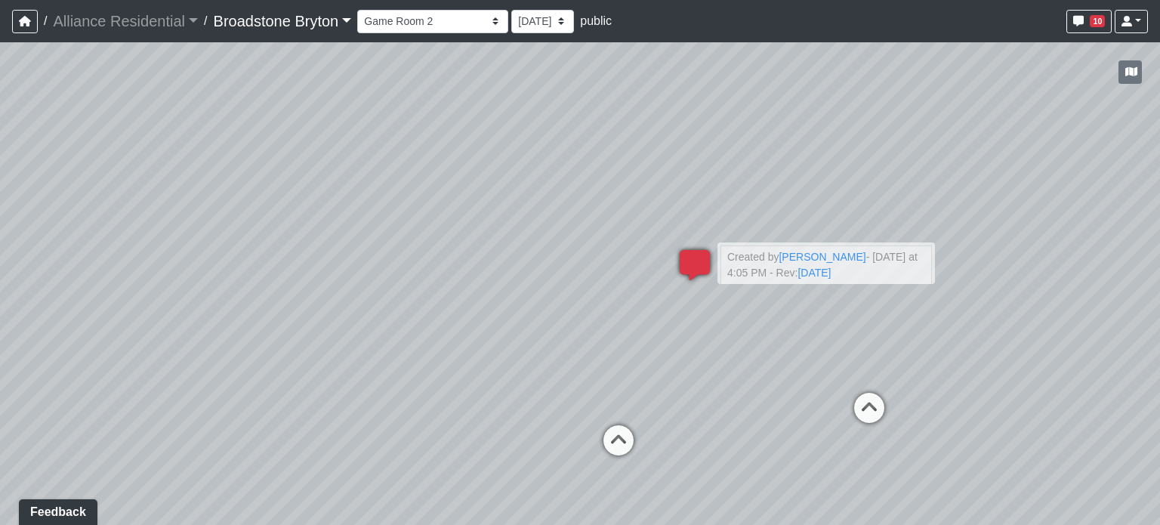
click at [690, 264] on icon at bounding box center [694, 272] width 45 height 45
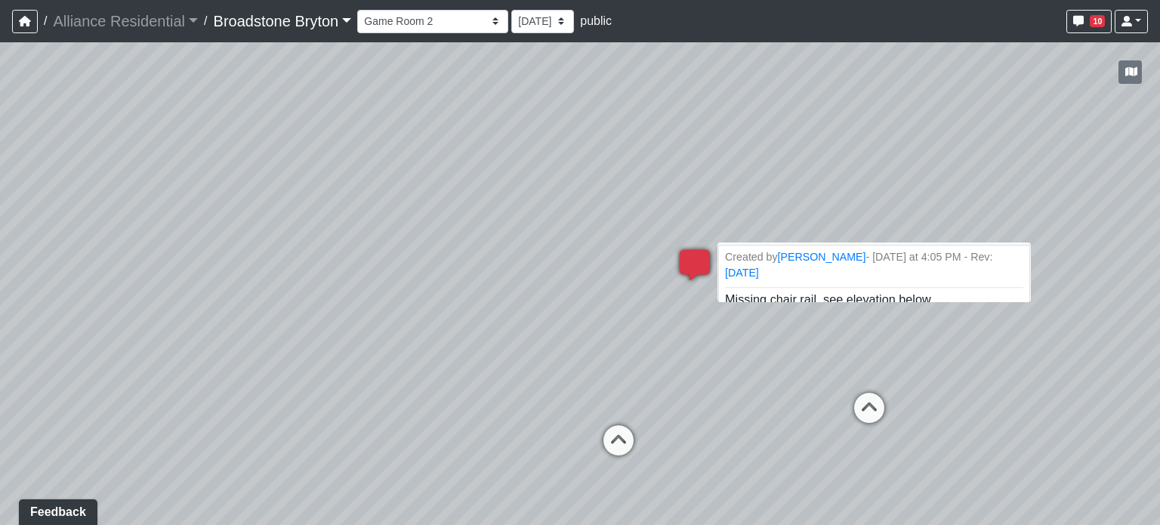
click at [929, 293] on span "Missing chair rail, see elevation below." at bounding box center [829, 299] width 209 height 13
click at [929, 248] on li "Created by [PERSON_NAME] - [DATE] at 4:05 PM - Rev: [DATE] Missing chair rail, …" at bounding box center [874, 280] width 312 height 71
click at [970, 274] on li "Created by [PERSON_NAME] - [DATE] at 4:05 PM - Rev: [DATE] Missing chair rail, …" at bounding box center [874, 280] width 312 height 71
click at [879, 293] on span "Missing chair rail, see elevation below." at bounding box center [829, 299] width 209 height 13
click at [965, 261] on small "Created by [PERSON_NAME] - [DATE] at 4:05 PM - Rev: [DATE]" at bounding box center [874, 265] width 298 height 32
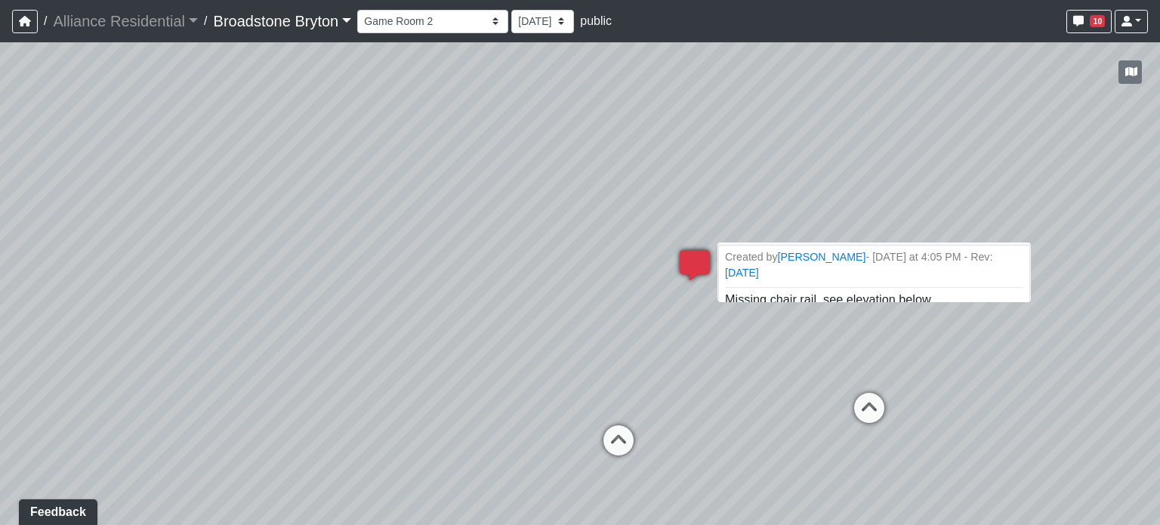
click at [789, 265] on small "Created by [PERSON_NAME] - [DATE] at 4:05 PM - Rev: [DATE]" at bounding box center [874, 265] width 298 height 32
click at [755, 256] on small "Created by [PERSON_NAME] - [DATE] at 4:05 PM - Rev: [DATE]" at bounding box center [874, 265] width 298 height 32
click at [791, 293] on span "Missing chair rail, see elevation below." at bounding box center [829, 299] width 209 height 13
click at [826, 293] on span "Missing chair rail, see elevation below." at bounding box center [829, 299] width 209 height 13
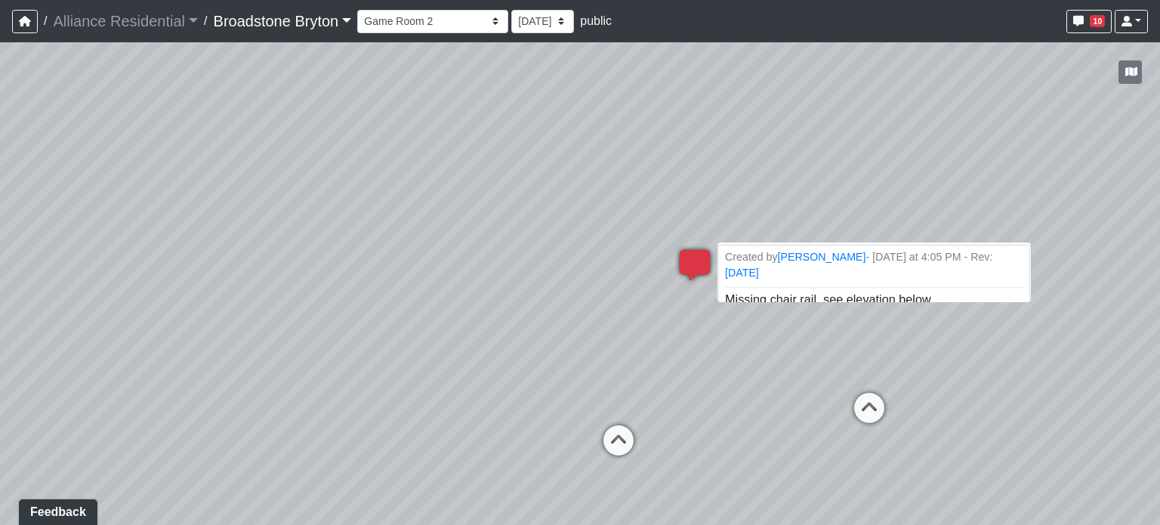
click at [837, 293] on span "Missing chair rail, see elevation below." at bounding box center [829, 299] width 209 height 13
click at [967, 273] on li "Created by [PERSON_NAME] - [DATE] at 4:05 PM - Rev: [DATE] Missing chair rail, …" at bounding box center [874, 280] width 312 height 71
click at [987, 246] on li "Created by [PERSON_NAME] - [DATE] at 4:05 PM - Rev: [DATE] Missing chair rail, …" at bounding box center [874, 280] width 312 height 71
click at [973, 283] on li "Created by [PERSON_NAME] - [DATE] at 4:05 PM - Rev: [DATE] Missing chair rail, …" at bounding box center [874, 280] width 312 height 71
click at [1103, 23] on span "10" at bounding box center [1097, 21] width 15 height 12
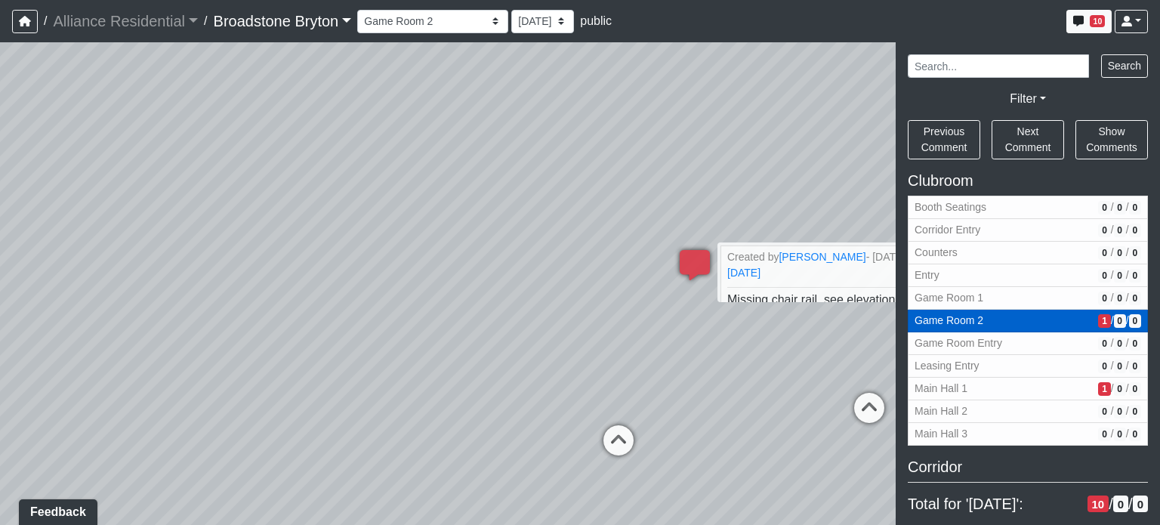
click at [1098, 318] on span "1" at bounding box center [1104, 321] width 12 height 14
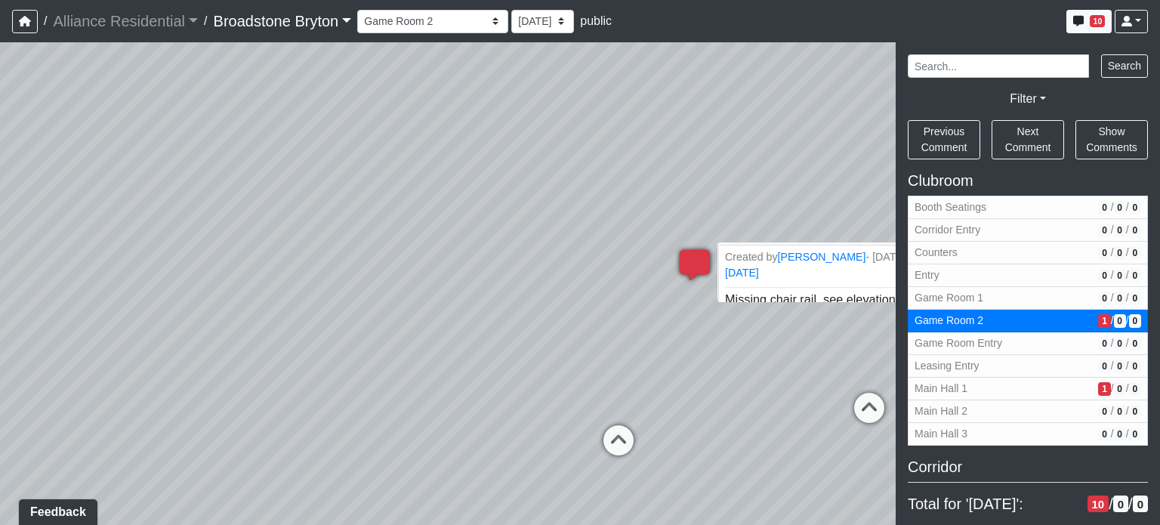
click at [771, 293] on span "Missing chair rail, see elevation below." at bounding box center [829, 299] width 209 height 13
click at [758, 157] on div "Loading... Package Entry Loading... Fitness - Entry Loading... Men's Restroom E…" at bounding box center [580, 283] width 1160 height 483
click at [694, 261] on icon at bounding box center [694, 272] width 45 height 45
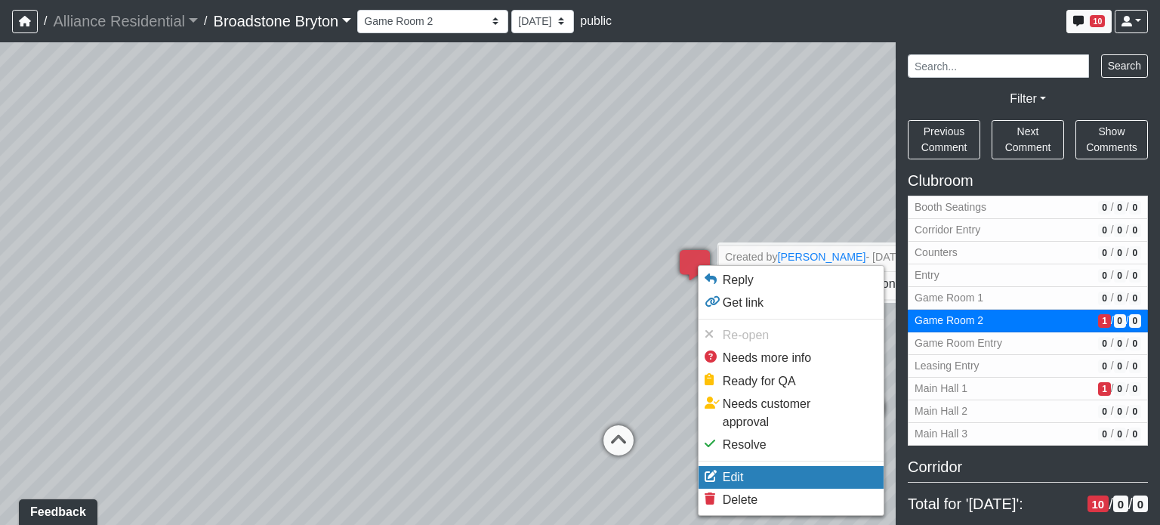
click at [734, 471] on span "Edit" at bounding box center [733, 477] width 21 height 13
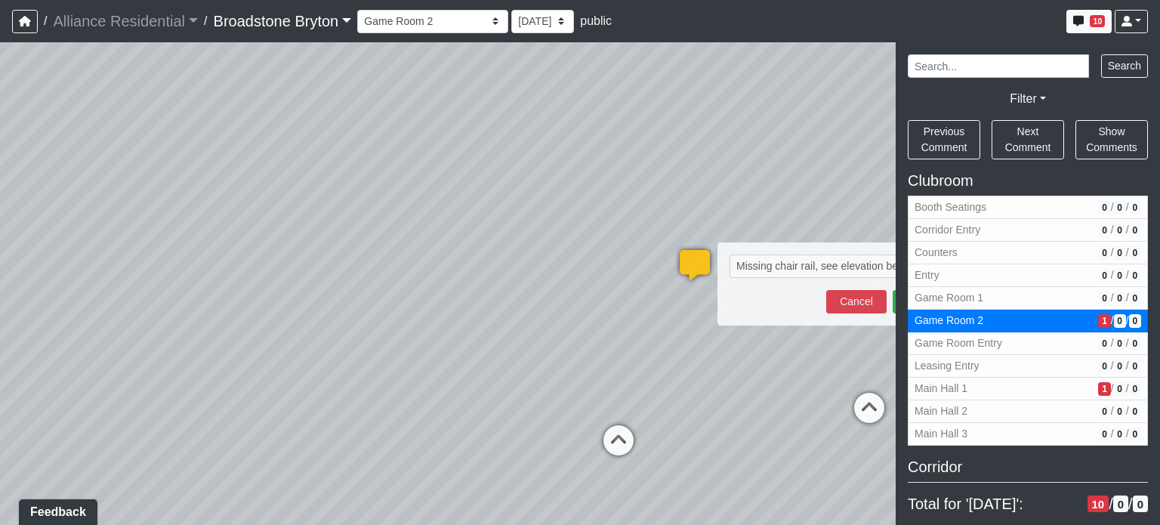
click at [834, 167] on div "Loading... Package Entry Loading... Fitness - Entry Loading... Men's Restroom E…" at bounding box center [580, 283] width 1160 height 483
click at [1102, 22] on span "10" at bounding box center [1097, 21] width 15 height 12
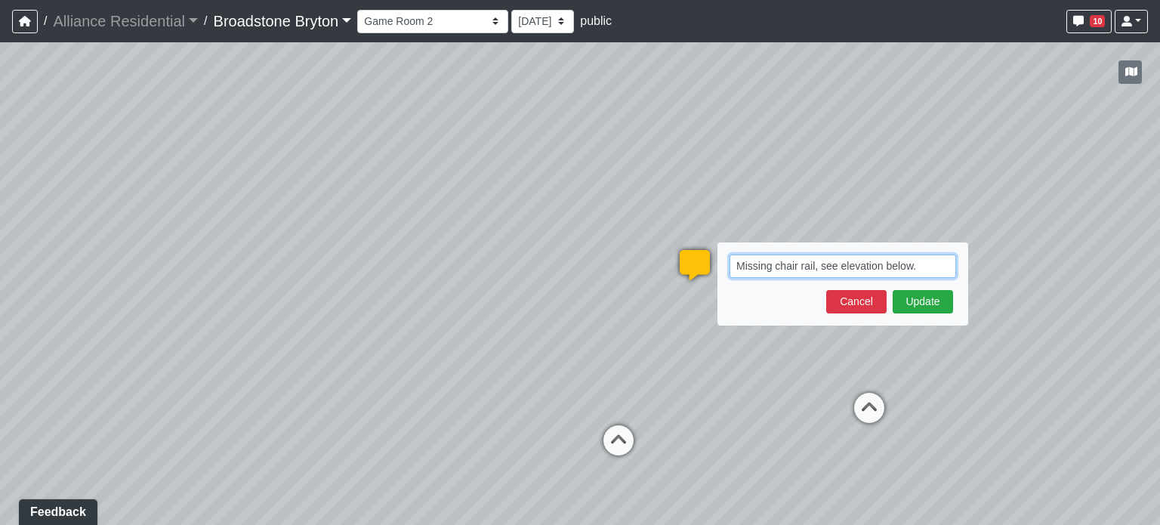
click at [928, 263] on textarea "Missing chair rail, see elevation below." at bounding box center [843, 266] width 227 height 23
paste textarea "blob:[URL][DOMAIN_NAME]"
type textarea "Missing chair rail, see elevation below. blob:[URL][DOMAIN_NAME]"
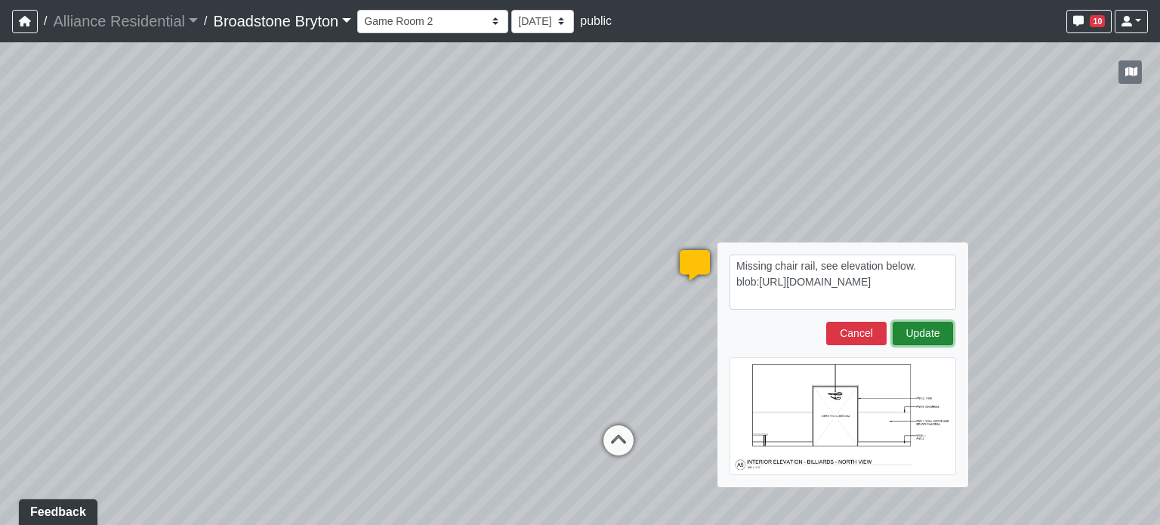
click at [925, 332] on button "Update" at bounding box center [923, 333] width 60 height 23
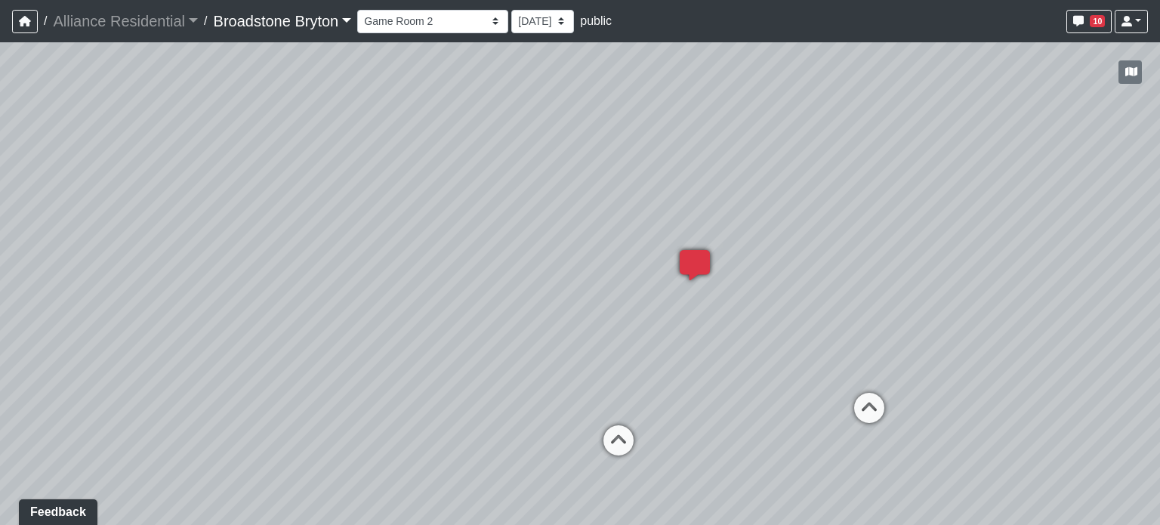
click at [698, 258] on icon at bounding box center [694, 272] width 45 height 45
click at [703, 267] on icon at bounding box center [694, 272] width 45 height 45
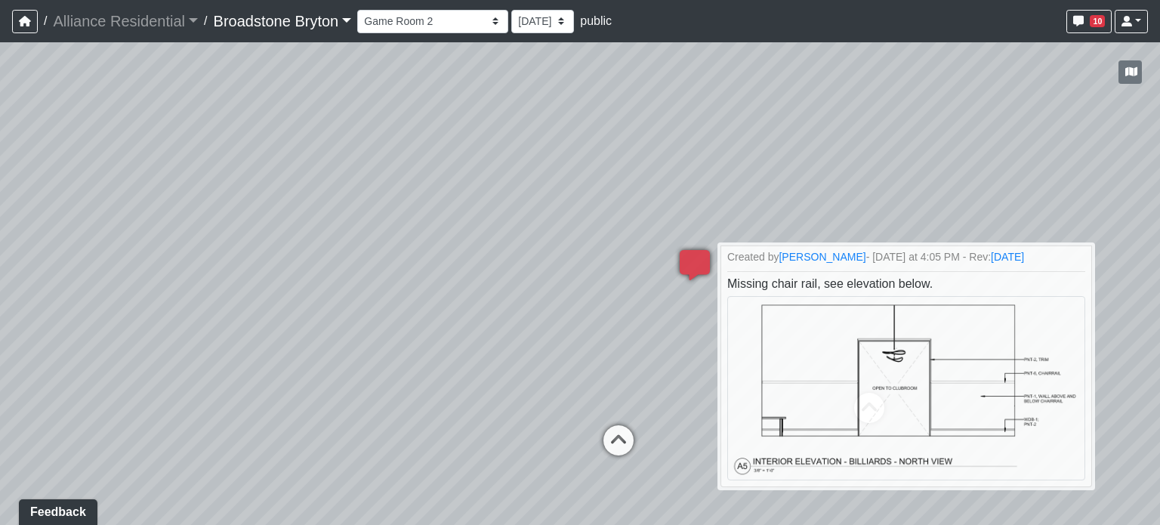
click at [858, 112] on div "Loading... Package Entry Loading... Fitness - Entry Loading... Men's Restroom E…" at bounding box center [580, 283] width 1160 height 483
click at [1002, 94] on div "Loading... Package Entry Loading... Fitness - Entry Loading... Men's Restroom E…" at bounding box center [580, 283] width 1160 height 483
click at [1012, 156] on div "Loading... Package Entry Loading... Fitness - Entry Loading... Men's Restroom E…" at bounding box center [580, 283] width 1160 height 483
click at [712, 250] on icon at bounding box center [694, 272] width 45 height 45
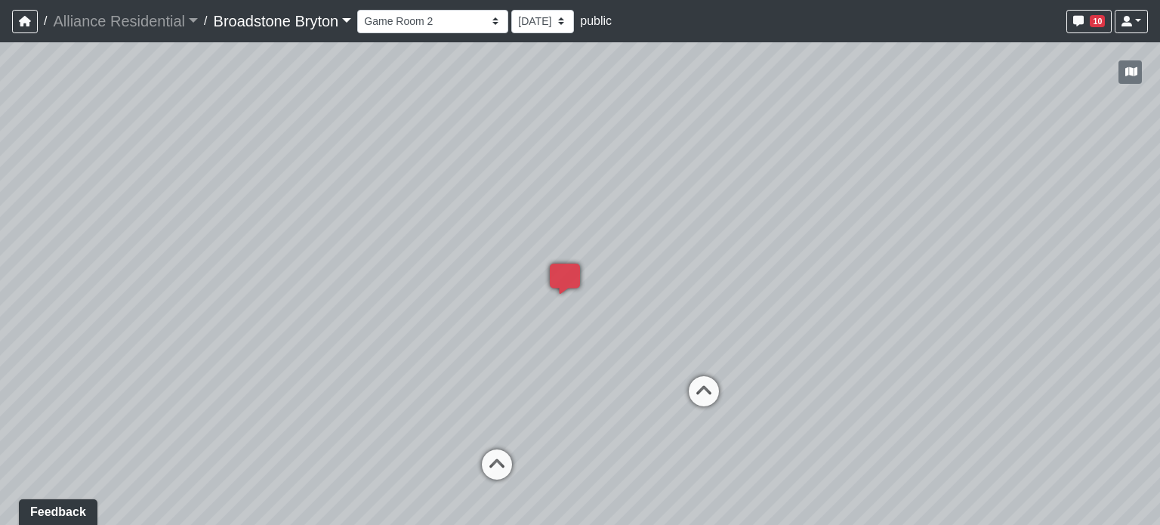
drag, startPoint x: 893, startPoint y: 212, endPoint x: 681, endPoint y: 227, distance: 212.8
click at [681, 227] on div "Loading... Package Entry Loading... Fitness - Entry Loading... Men's Restroom E…" at bounding box center [580, 283] width 1160 height 483
drag, startPoint x: 386, startPoint y: 269, endPoint x: 545, endPoint y: 264, distance: 158.7
click at [545, 264] on div "Loading... Package Entry Loading... Fitness - Entry Loading... Men's Restroom E…" at bounding box center [580, 283] width 1160 height 483
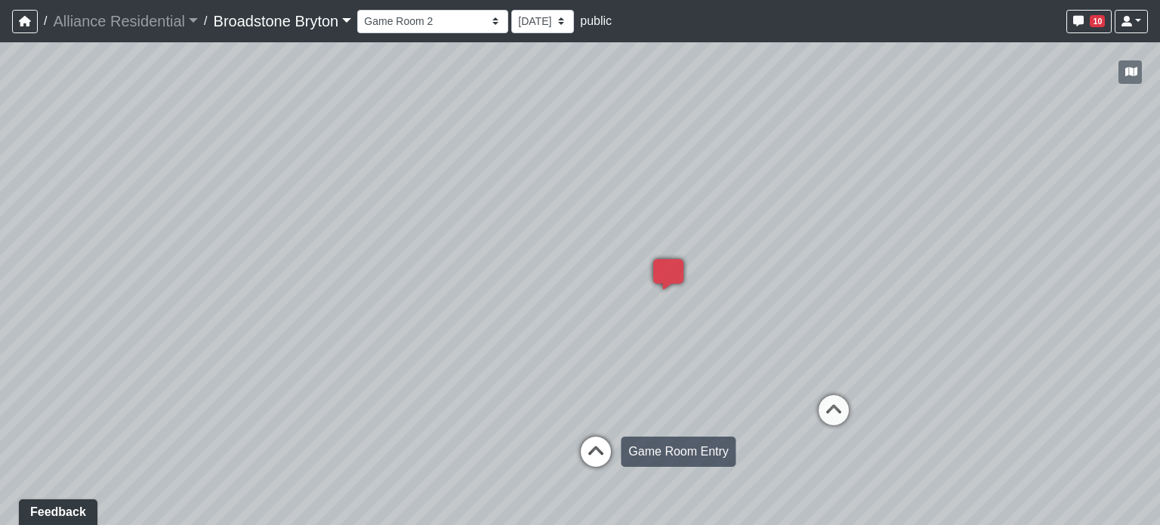
click at [579, 446] on icon at bounding box center [595, 459] width 45 height 45
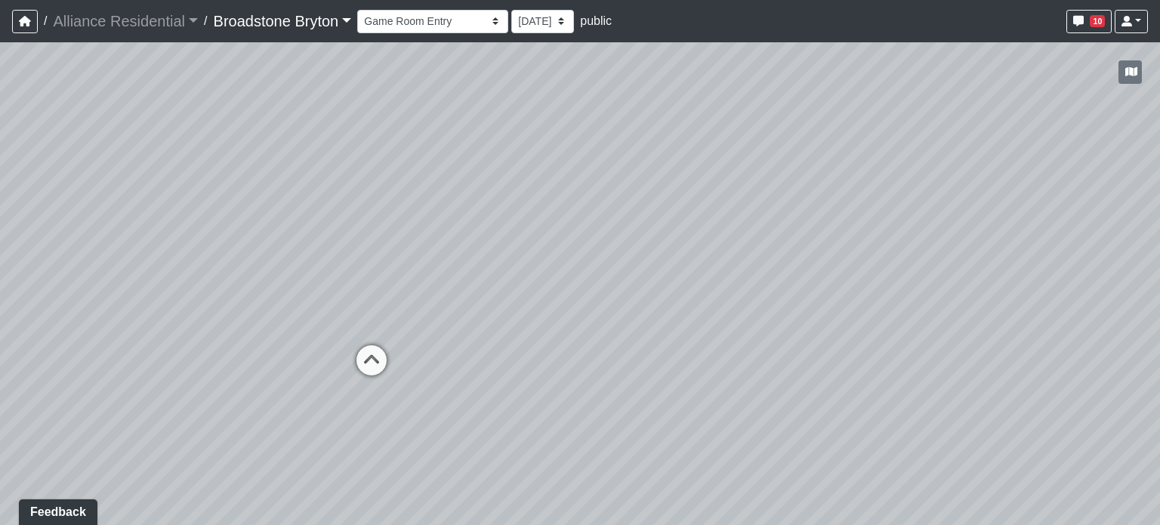
drag, startPoint x: 525, startPoint y: 255, endPoint x: 367, endPoint y: 248, distance: 158.0
click at [366, 246] on div "Loading... Package Entry Loading... Fitness - Entry Loading... Men's Restroom E…" at bounding box center [580, 283] width 1160 height 483
click at [375, 365] on icon at bounding box center [368, 369] width 45 height 45
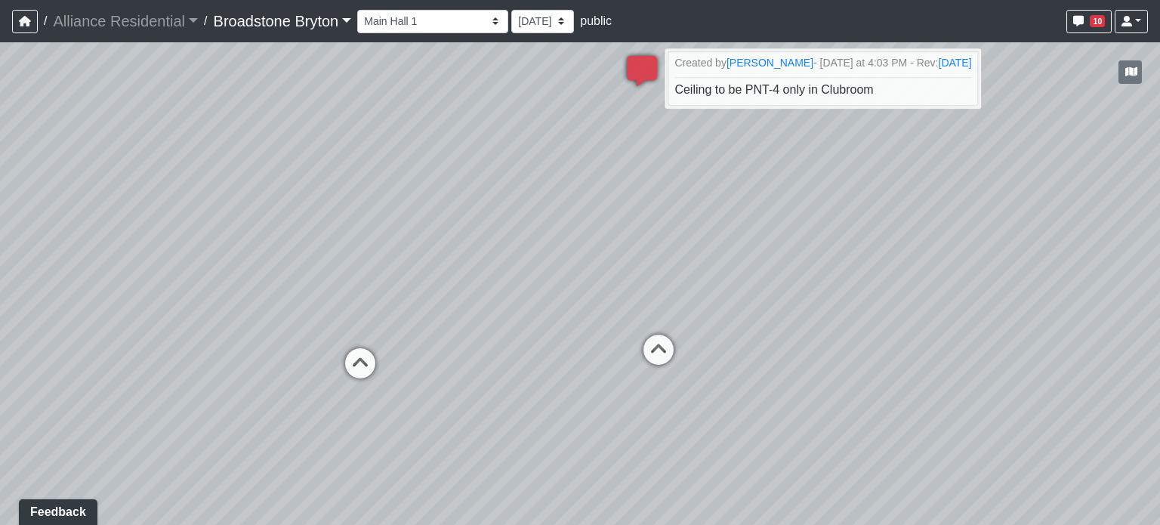
drag, startPoint x: 816, startPoint y: 209, endPoint x: 307, endPoint y: 241, distance: 509.4
click at [307, 241] on div "Loading... Package Entry Loading... Fitness - Entry Loading... Men's Restroom E…" at bounding box center [580, 283] width 1160 height 483
click at [666, 341] on icon at bounding box center [658, 357] width 45 height 45
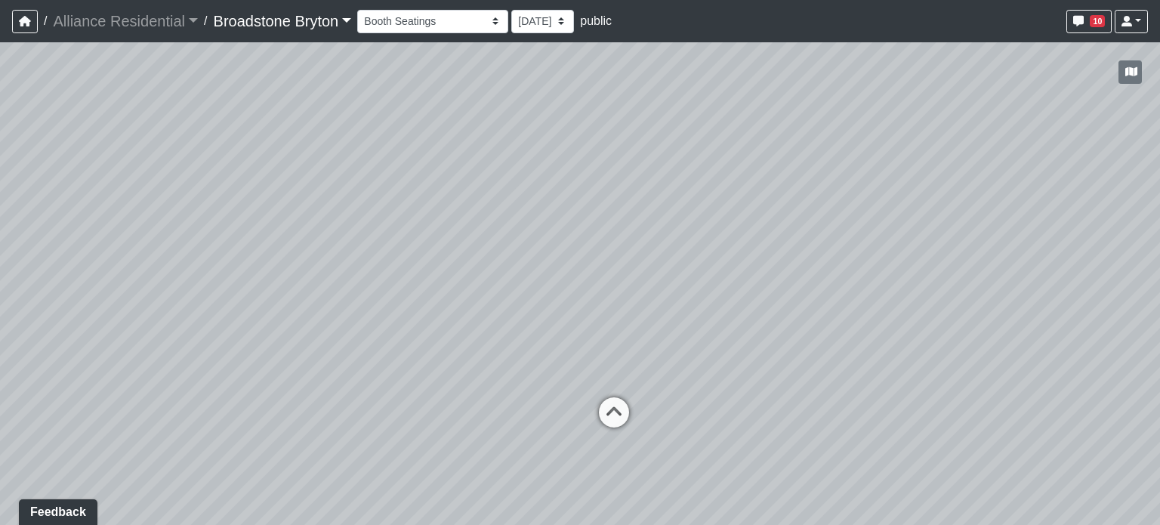
drag, startPoint x: 587, startPoint y: 238, endPoint x: 680, endPoint y: 239, distance: 92.9
click at [680, 239] on div "Loading... Package Entry Loading... Fitness - Entry Loading... Men's Restroom E…" at bounding box center [580, 283] width 1160 height 483
click at [665, 406] on icon at bounding box center [669, 425] width 45 height 45
drag, startPoint x: 496, startPoint y: 288, endPoint x: 622, endPoint y: 339, distance: 136.9
click at [740, 273] on div "Loading... Package Entry Loading... Fitness - Entry Loading... Men's Restroom E…" at bounding box center [580, 283] width 1160 height 483
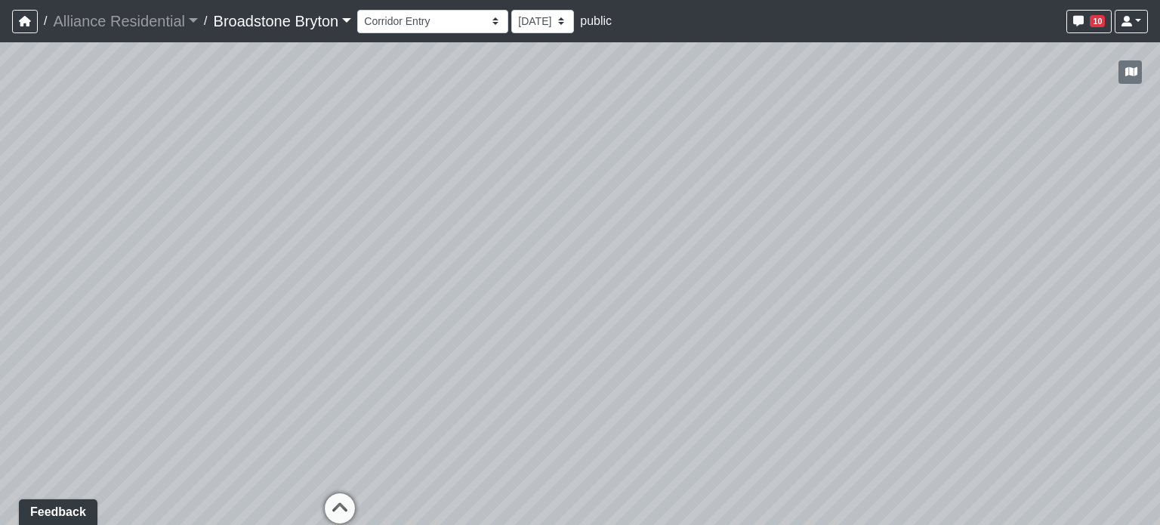
drag, startPoint x: 340, startPoint y: 501, endPoint x: 397, endPoint y: 461, distance: 70.0
click at [340, 501] on icon at bounding box center [339, 515] width 45 height 45
drag, startPoint x: 414, startPoint y: 331, endPoint x: 115, endPoint y: 339, distance: 299.3
click at [115, 339] on div "Loading... Package Entry Loading... Fitness - Entry Loading... Men's Restroom E…" at bounding box center [580, 283] width 1160 height 483
click at [579, 433] on icon at bounding box center [581, 440] width 45 height 45
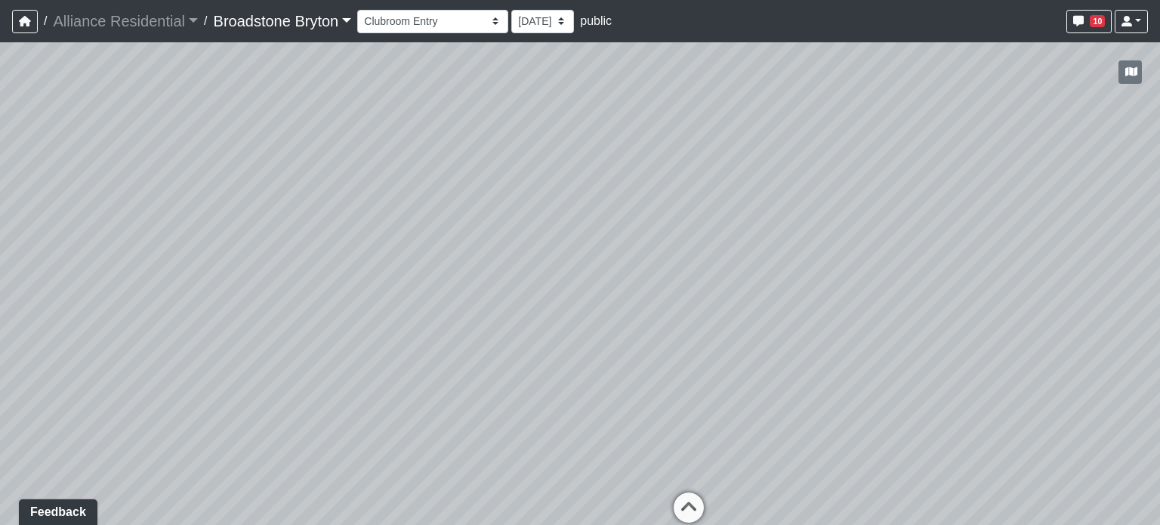
drag, startPoint x: 665, startPoint y: 283, endPoint x: 651, endPoint y: 289, distance: 14.9
click at [640, 281] on div "Loading... Package Entry Loading... Fitness - Entry Loading... Men's Restroom E…" at bounding box center [580, 283] width 1160 height 483
click at [684, 471] on icon at bounding box center [681, 490] width 45 height 45
drag, startPoint x: 881, startPoint y: 254, endPoint x: 292, endPoint y: 276, distance: 588.9
click at [292, 276] on div "Loading... Package Entry Loading... Fitness - Entry Loading... Men's Restroom E…" at bounding box center [580, 283] width 1160 height 483
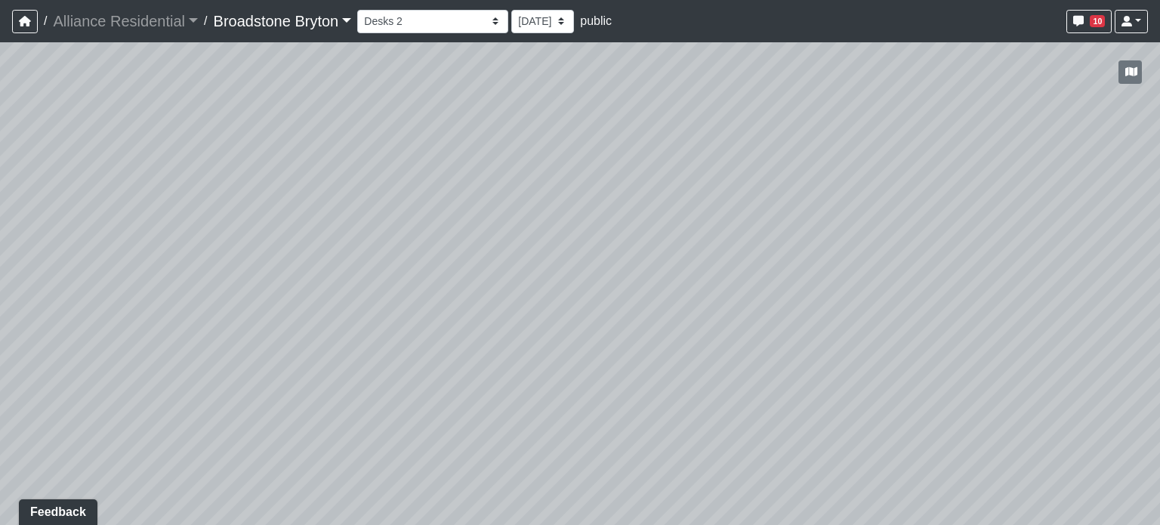
drag, startPoint x: 426, startPoint y: 265, endPoint x: 987, endPoint y: 247, distance: 560.8
click at [987, 247] on div "Loading... Package Entry Loading... Fitness - Entry Loading... Men's Restroom E…" at bounding box center [580, 283] width 1160 height 483
drag, startPoint x: 245, startPoint y: 244, endPoint x: 496, endPoint y: 243, distance: 250.8
click at [496, 243] on div "Loading... Package Entry Loading... Fitness - Entry Loading... Men's Restroom E…" at bounding box center [580, 283] width 1160 height 483
drag, startPoint x: 425, startPoint y: 164, endPoint x: 552, endPoint y: 194, distance: 131.2
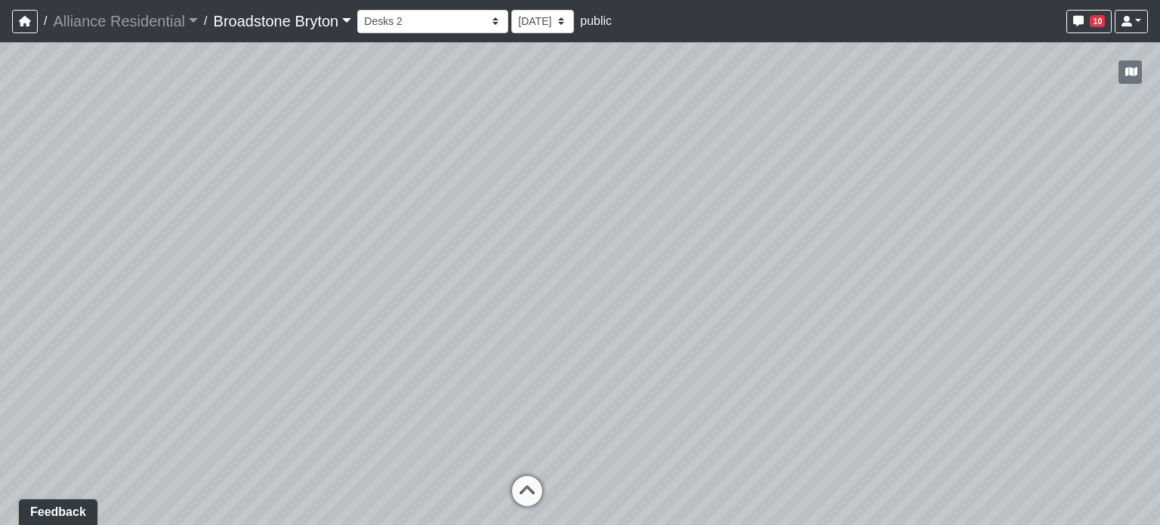
click at [552, 194] on div "Loading... Package Entry Loading... Fitness - Entry Loading... Men's Restroom E…" at bounding box center [580, 283] width 1160 height 483
drag, startPoint x: 543, startPoint y: 457, endPoint x: 517, endPoint y: 413, distance: 50.8
click at [544, 456] on icon at bounding box center [543, 474] width 45 height 45
drag, startPoint x: 175, startPoint y: 220, endPoint x: 561, endPoint y: 212, distance: 386.1
click at [561, 212] on div "Loading... Package Entry Loading... Fitness - Entry Loading... Men's Restroom E…" at bounding box center [580, 283] width 1160 height 483
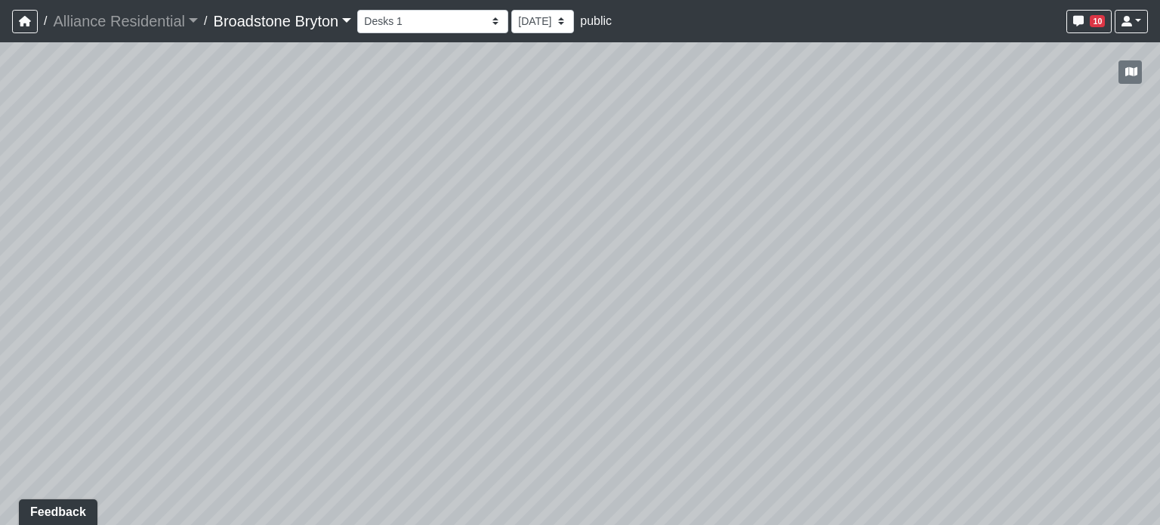
drag, startPoint x: 425, startPoint y: 190, endPoint x: 890, endPoint y: 226, distance: 466.0
click at [890, 226] on div "Loading... Package Entry Loading... Fitness - Entry Loading... Men's Restroom E…" at bounding box center [580, 283] width 1160 height 483
drag, startPoint x: 457, startPoint y: 193, endPoint x: 989, endPoint y: 201, distance: 531.9
click at [989, 201] on div "Loading... Package Entry Loading... Fitness - Entry Loading... Men's Restroom E…" at bounding box center [580, 283] width 1160 height 483
drag, startPoint x: 683, startPoint y: 175, endPoint x: 795, endPoint y: 177, distance: 112.6
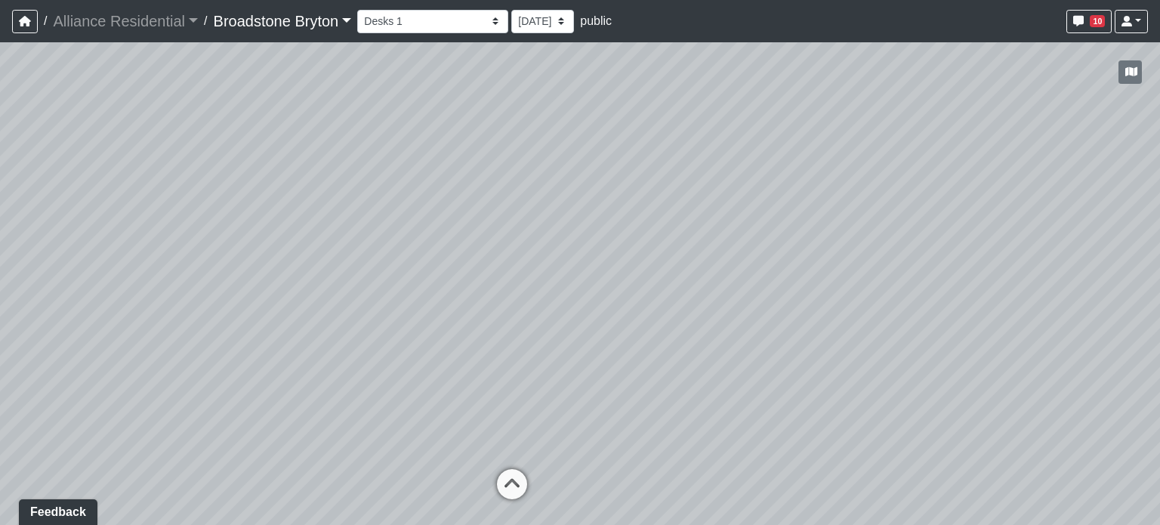
click at [795, 177] on div "Loading... Package Entry Loading... Fitness - Entry Loading... Men's Restroom E…" at bounding box center [580, 283] width 1160 height 483
drag, startPoint x: 524, startPoint y: 162, endPoint x: 317, endPoint y: 159, distance: 207.0
click at [317, 159] on div "Loading... Package Entry Loading... Fitness - Entry Loading... Men's Restroom E…" at bounding box center [580, 283] width 1160 height 483
drag, startPoint x: 702, startPoint y: 184, endPoint x: 625, endPoint y: 188, distance: 77.2
click at [625, 188] on div "Loading... Package Entry Loading... Fitness - Entry Loading... Men's Restroom E…" at bounding box center [580, 283] width 1160 height 483
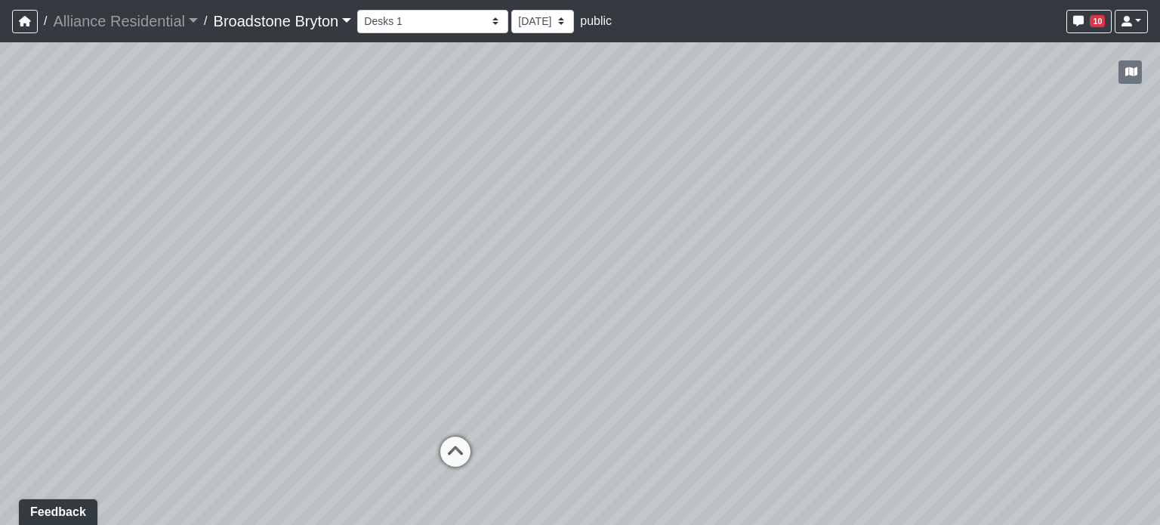
drag, startPoint x: 758, startPoint y: 192, endPoint x: 912, endPoint y: 181, distance: 153.8
click at [912, 181] on div "Loading... Package Entry Loading... Fitness - Entry Loading... Men's Restroom E…" at bounding box center [580, 283] width 1160 height 483
click at [462, 442] on icon at bounding box center [455, 459] width 45 height 45
click at [550, 446] on icon at bounding box center [565, 467] width 45 height 45
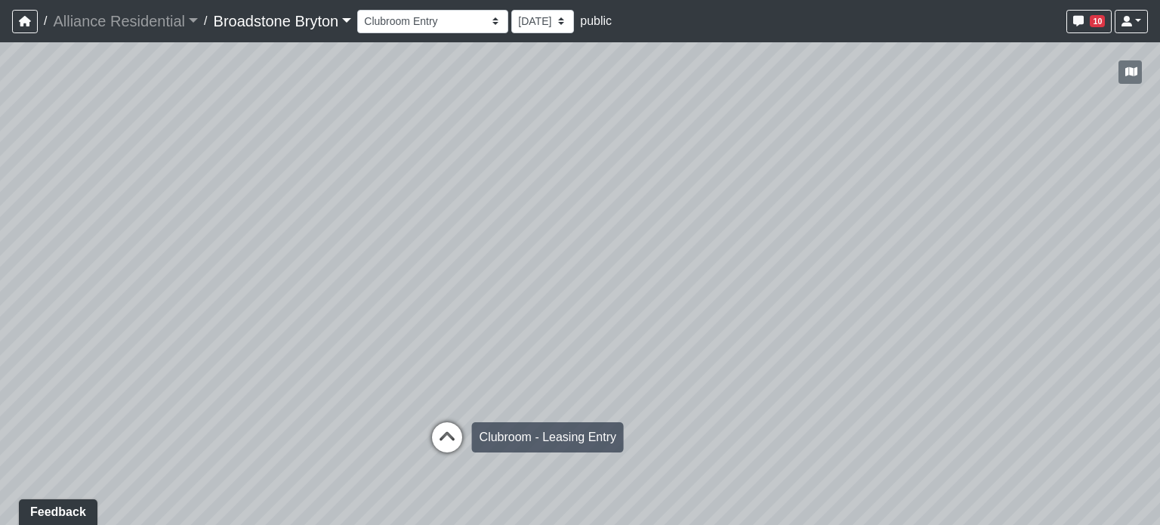
click at [453, 434] on icon at bounding box center [447, 444] width 45 height 45
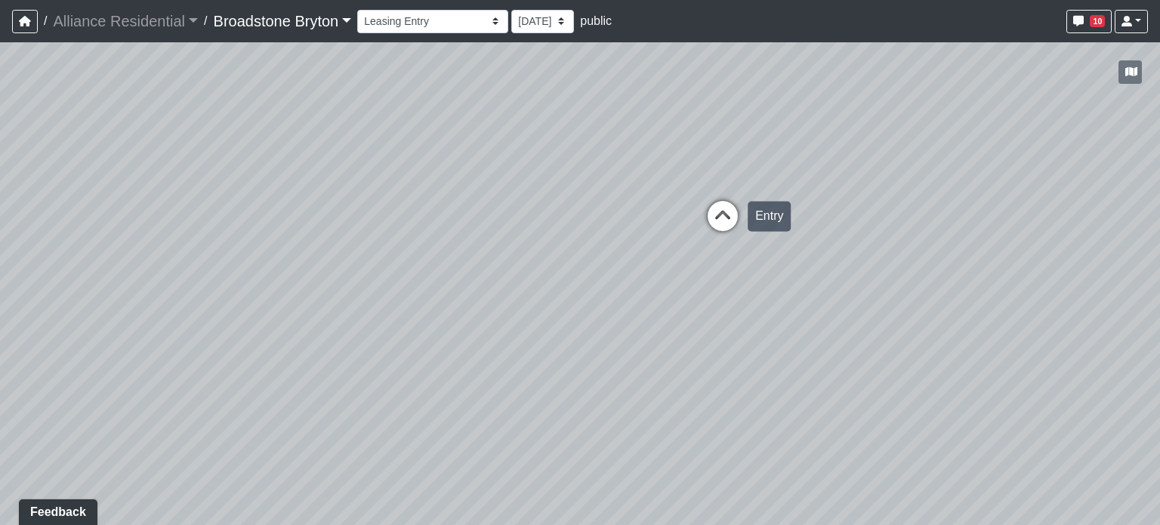
click at [723, 225] on icon at bounding box center [722, 223] width 45 height 45
drag, startPoint x: 521, startPoint y: 209, endPoint x: 882, endPoint y: 256, distance: 364.2
click at [882, 256] on div "Loading... Package Entry Loading... Fitness - Entry Loading... Men's Restroom E…" at bounding box center [580, 283] width 1160 height 483
click at [588, 359] on icon at bounding box center [580, 368] width 45 height 45
select select "6x3LsjxFycQ6b5ejeFAToq"
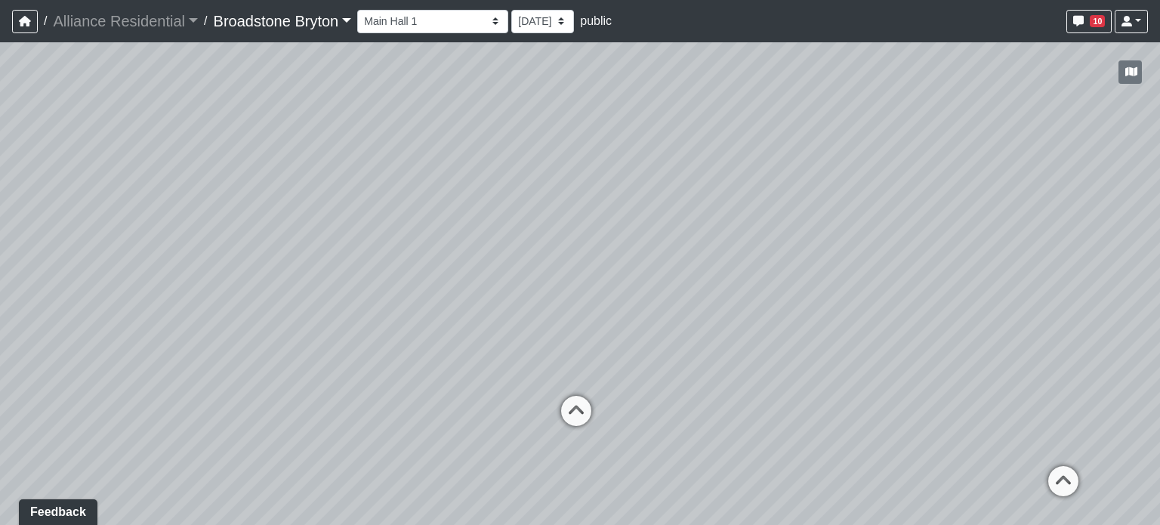
drag, startPoint x: 483, startPoint y: 252, endPoint x: 1056, endPoint y: 283, distance: 573.5
click at [1056, 283] on div "Loading... Package Entry Loading... Fitness - Entry Loading... Men's Restroom E…" at bounding box center [580, 283] width 1160 height 483
click at [871, 273] on span "Add comment" at bounding box center [885, 273] width 75 height 13
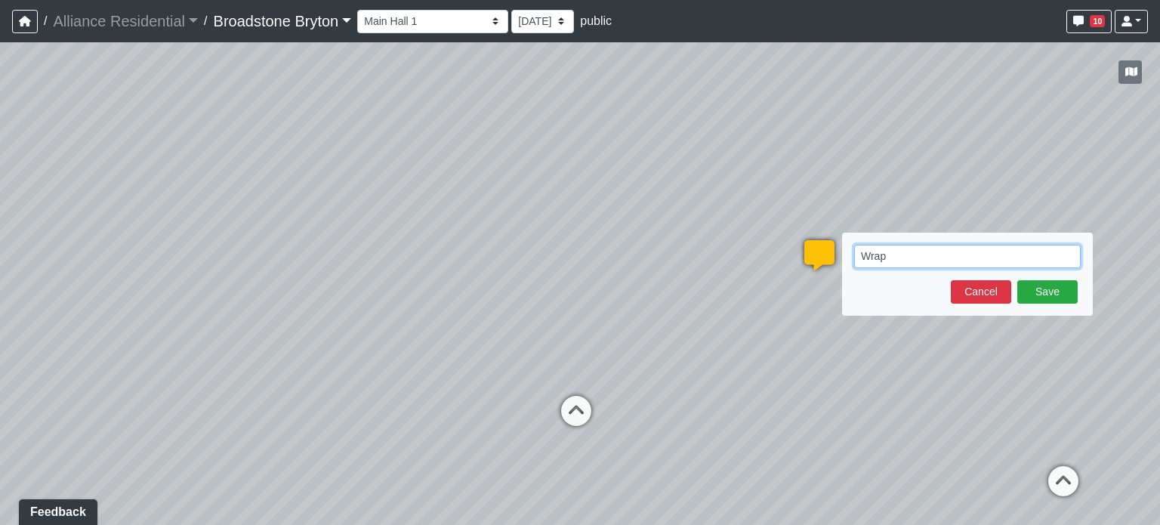
click at [910, 264] on textarea "Wrap" at bounding box center [967, 256] width 227 height 23
type textarea "Wrap VWC-3 in niche (all 3 sides_"
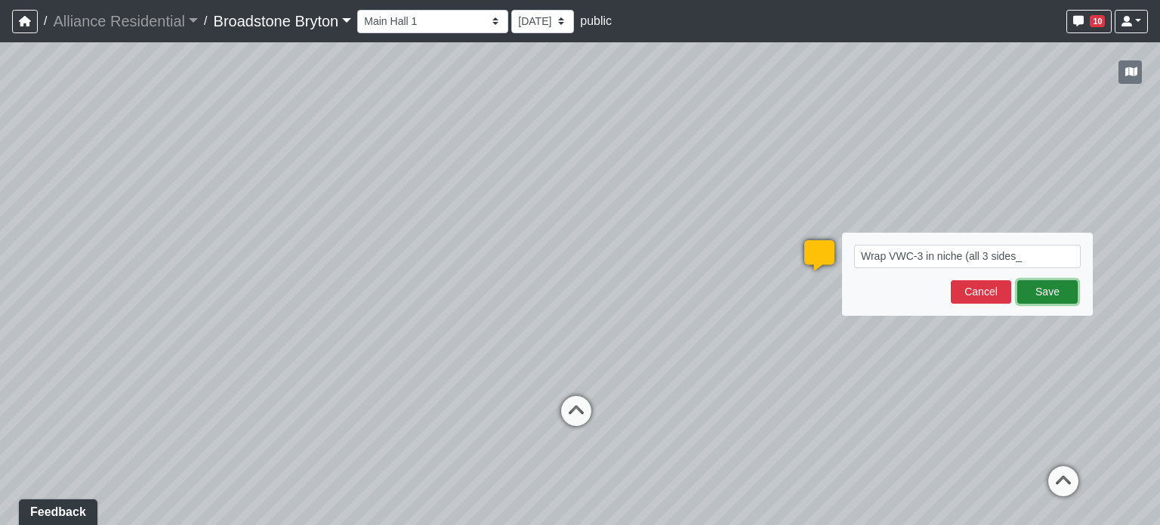
click at [1060, 291] on button "Save" at bounding box center [1048, 291] width 60 height 23
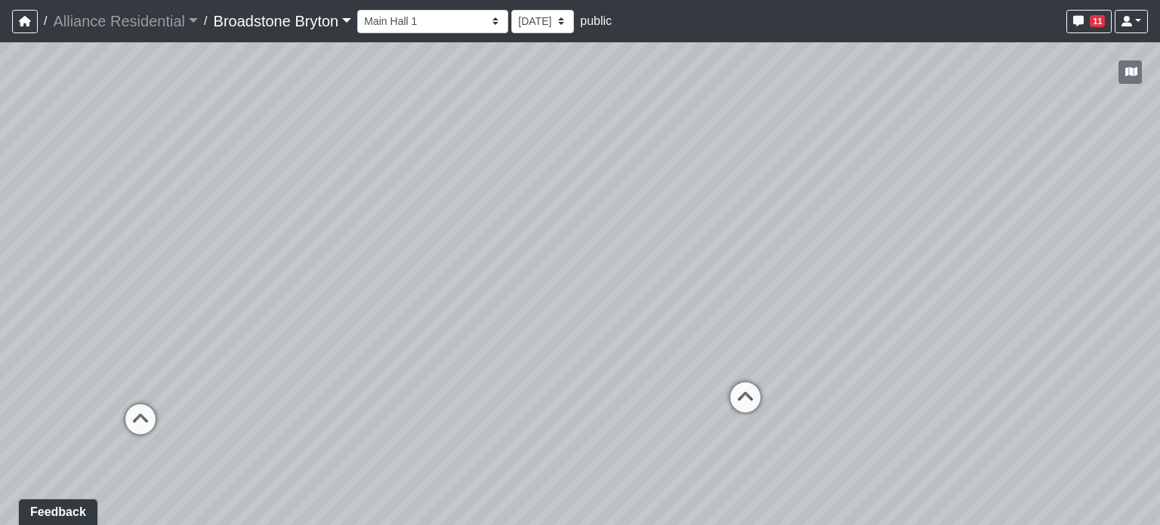
drag, startPoint x: 457, startPoint y: 151, endPoint x: 721, endPoint y: 124, distance: 265.0
click at [721, 124] on div "Loading... Package Entry Loading... Fitness - Entry Loading... Men's Restroom E…" at bounding box center [580, 283] width 1160 height 483
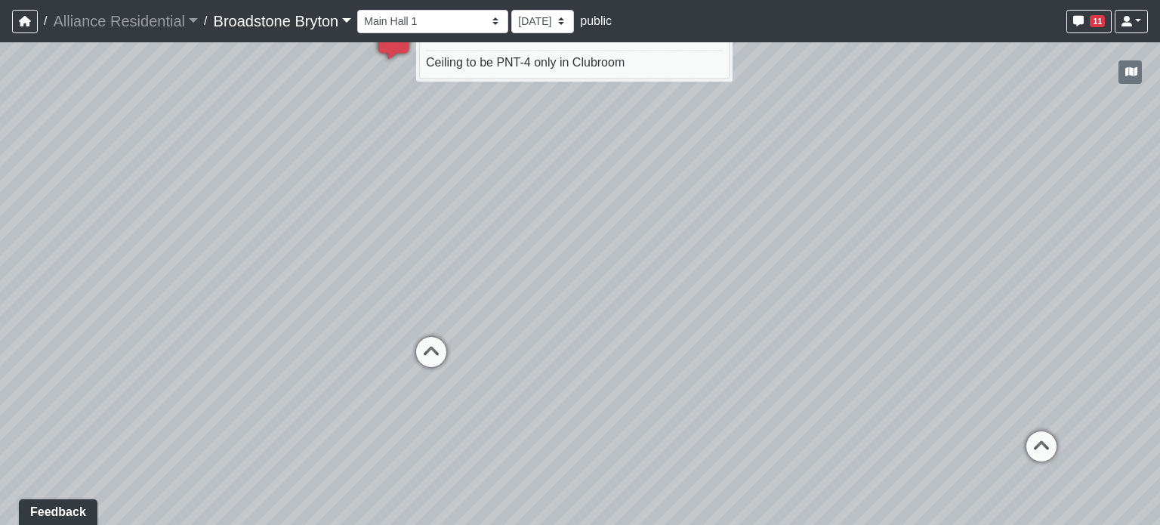
drag, startPoint x: 520, startPoint y: 168, endPoint x: 794, endPoint y: 150, distance: 274.1
click at [794, 150] on div "Loading... Package Entry Loading... Fitness - Entry Loading... Men's Restroom E…" at bounding box center [580, 283] width 1160 height 483
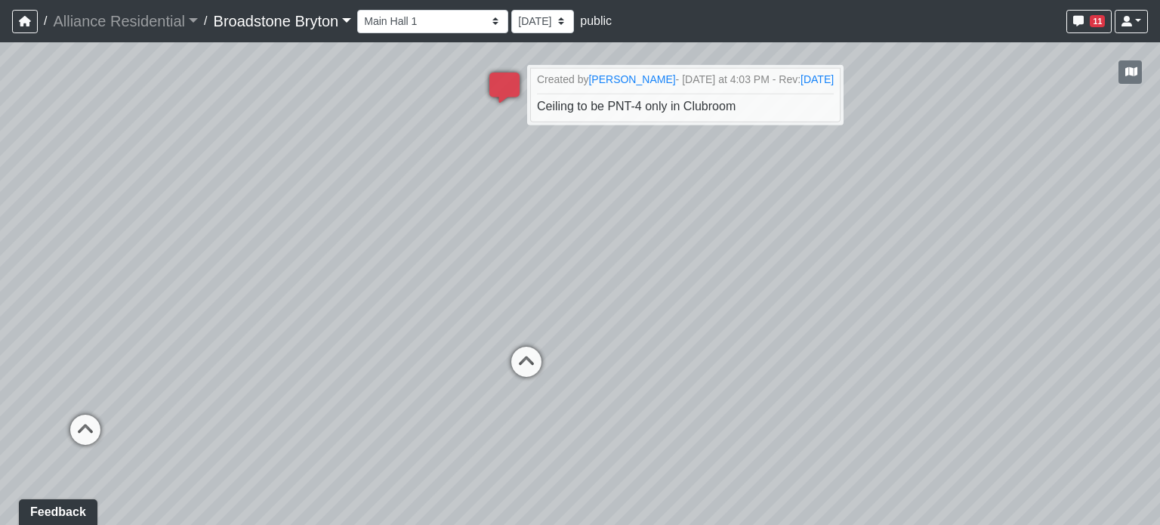
drag, startPoint x: 777, startPoint y: 187, endPoint x: 960, endPoint y: 205, distance: 184.5
click at [960, 205] on div "Loading... Package Entry Loading... Fitness - Entry Loading... Men's Restroom E…" at bounding box center [580, 283] width 1160 height 483
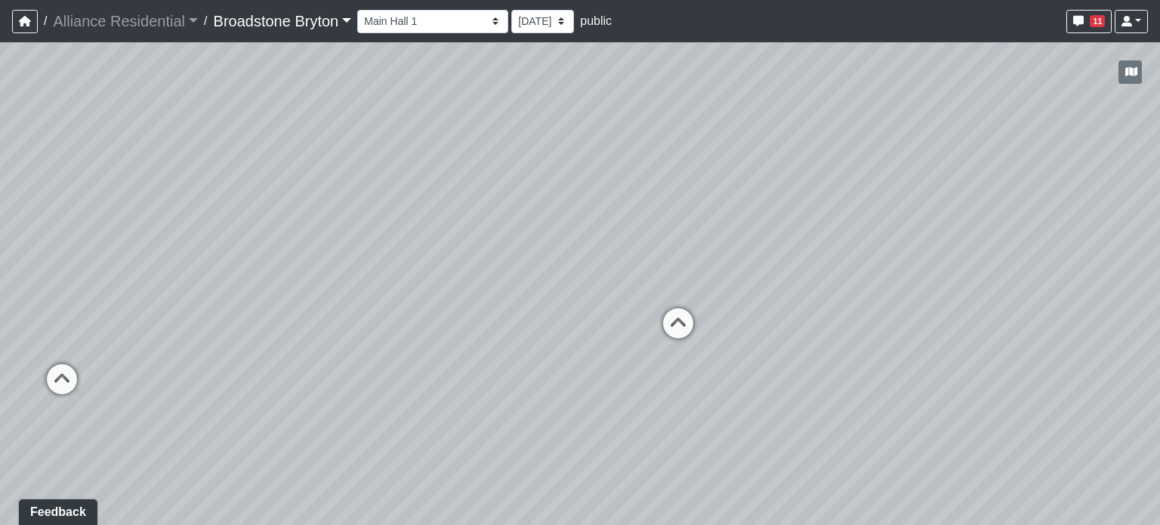
drag, startPoint x: 319, startPoint y: 229, endPoint x: 1089, endPoint y: 186, distance: 771.7
click at [1089, 186] on div "Loading... Package Entry Loading... Fitness - Entry Loading... Men's Restroom E…" at bounding box center [580, 283] width 1160 height 483
drag, startPoint x: 645, startPoint y: 215, endPoint x: 892, endPoint y: 227, distance: 247.4
click at [961, 209] on div "Loading... Package Entry Loading... Fitness - Entry Loading... Men's Restroom E…" at bounding box center [580, 283] width 1160 height 483
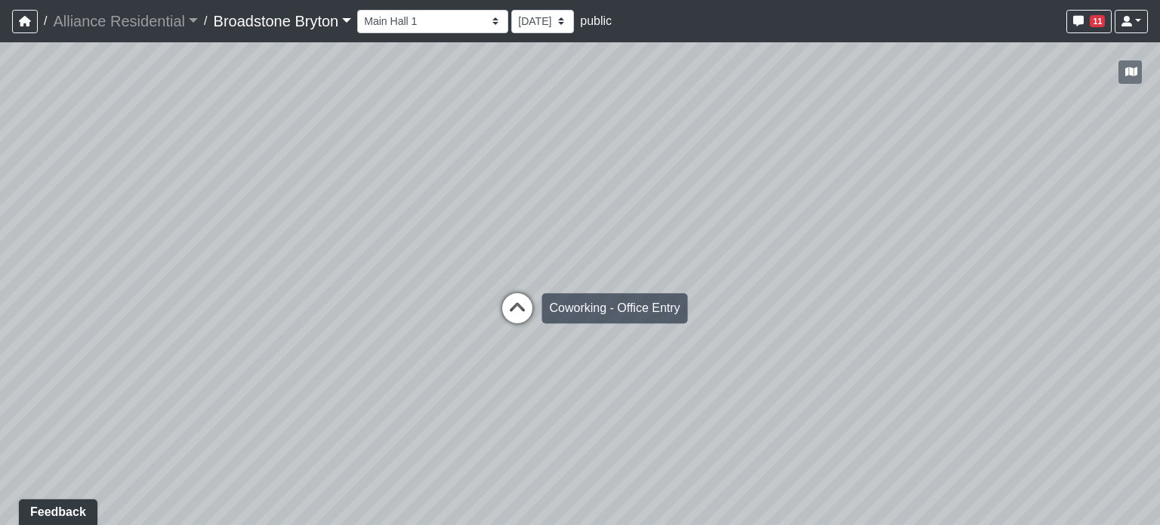
click at [529, 306] on icon at bounding box center [517, 315] width 45 height 45
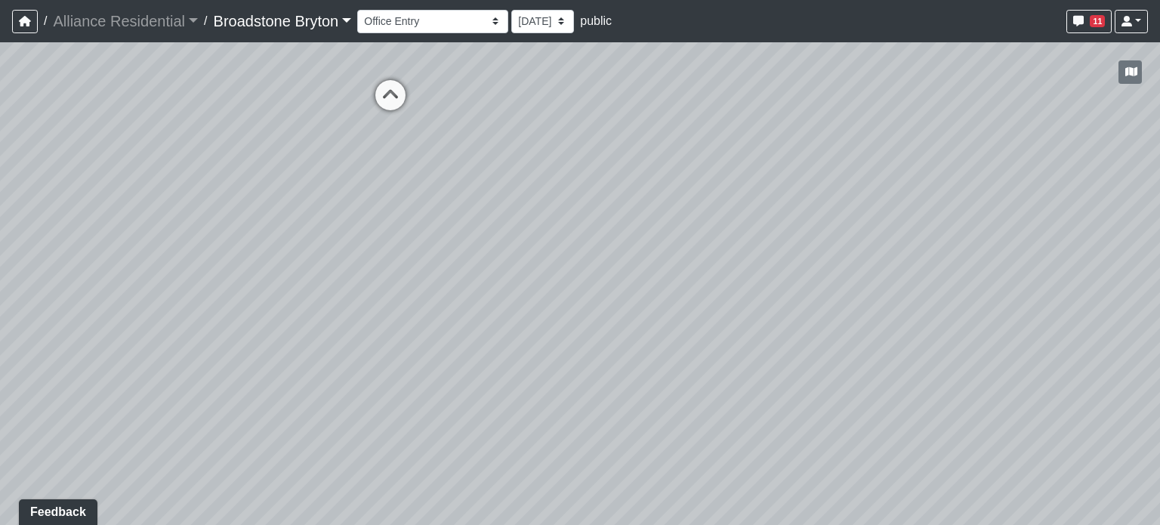
drag, startPoint x: 701, startPoint y: 211, endPoint x: 870, endPoint y: 141, distance: 183.2
click at [870, 141] on div "Loading... Package Entry Loading... Fitness - Entry Loading... Men's Restroom E…" at bounding box center [580, 283] width 1160 height 483
drag, startPoint x: 547, startPoint y: 232, endPoint x: 857, endPoint y: 147, distance: 321.3
click at [888, 129] on div "Loading... Package Entry Loading... Fitness - Entry Loading... Men's Restroom E…" at bounding box center [580, 283] width 1160 height 483
drag, startPoint x: 412, startPoint y: 196, endPoint x: 979, endPoint y: 175, distance: 567.0
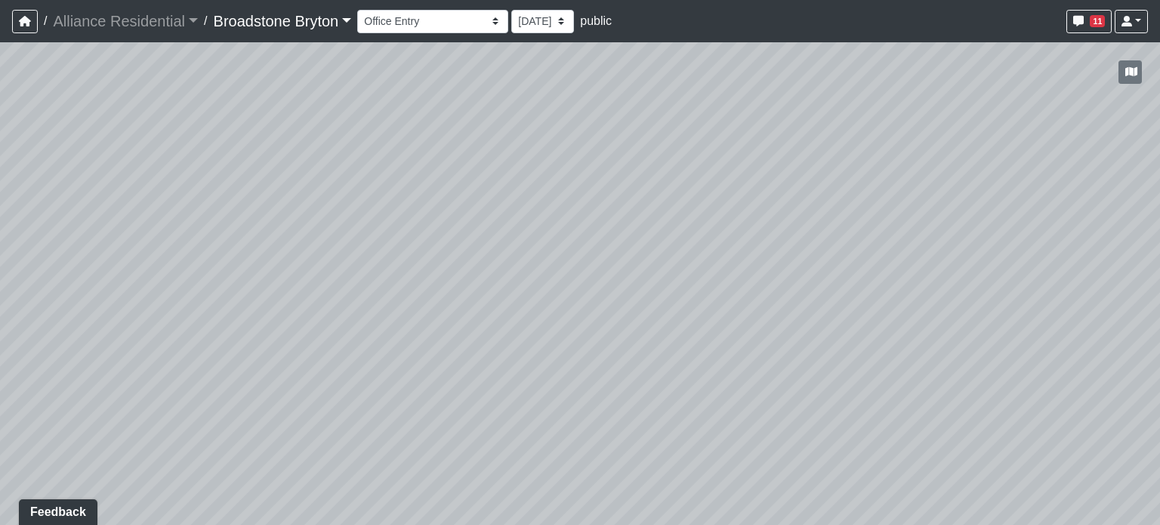
click at [979, 175] on div "Loading... Package Entry Loading... Fitness - Entry Loading... Men's Restroom E…" at bounding box center [580, 283] width 1160 height 483
drag, startPoint x: 560, startPoint y: 168, endPoint x: 979, endPoint y: 174, distance: 419.3
click at [979, 174] on div "Loading... Package Entry Loading... Fitness - Entry Loading... Men's Restroom E…" at bounding box center [580, 283] width 1160 height 483
drag, startPoint x: 669, startPoint y: 289, endPoint x: 674, endPoint y: 344, distance: 54.6
click at [674, 344] on div "Loading... Package Entry Loading... Fitness - Entry Loading... Men's Restroom E…" at bounding box center [580, 283] width 1160 height 483
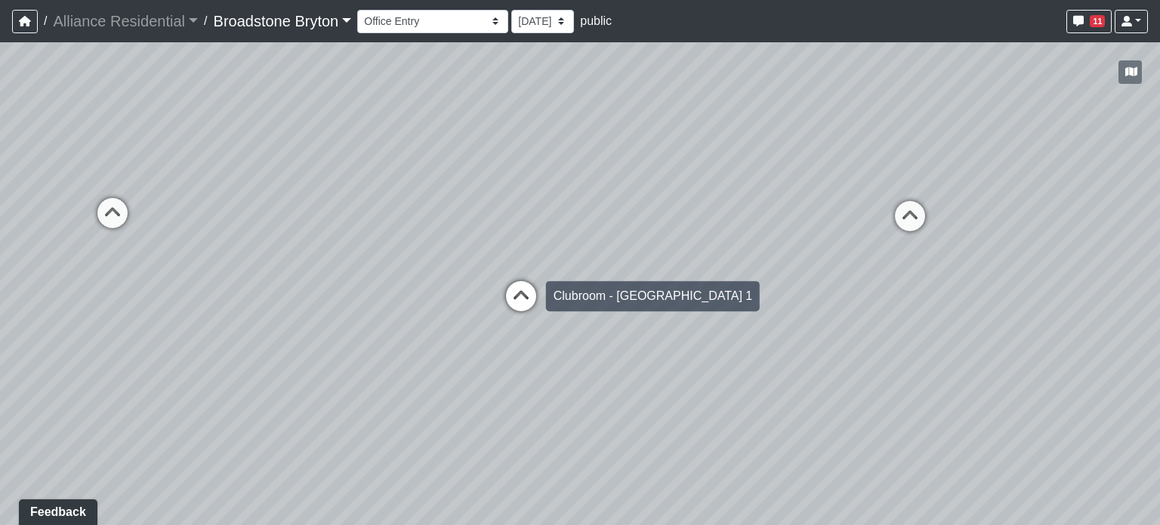
click at [522, 291] on icon at bounding box center [521, 303] width 45 height 45
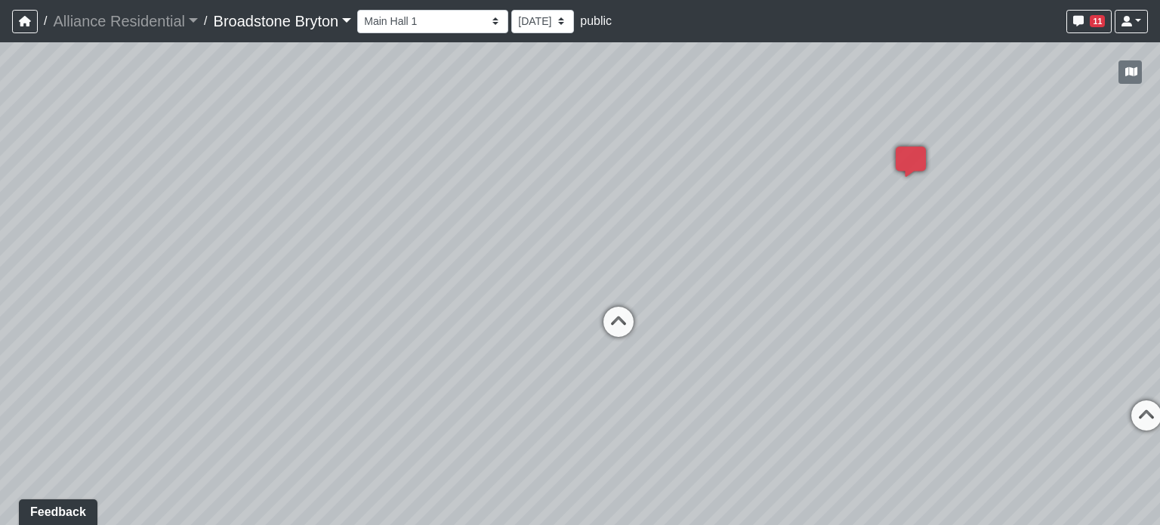
drag, startPoint x: 847, startPoint y: 270, endPoint x: 483, endPoint y: 253, distance: 363.7
click at [459, 257] on div "Loading... Package Entry Loading... Fitness - Entry Loading... Men's Restroom E…" at bounding box center [580, 283] width 1160 height 483
drag, startPoint x: 765, startPoint y: 246, endPoint x: 384, endPoint y: 253, distance: 380.8
click at [384, 253] on div "Loading... Package Entry Loading... Fitness - Entry Loading... Men's Restroom E…" at bounding box center [580, 283] width 1160 height 483
drag, startPoint x: 952, startPoint y: 223, endPoint x: 440, endPoint y: 256, distance: 512.5
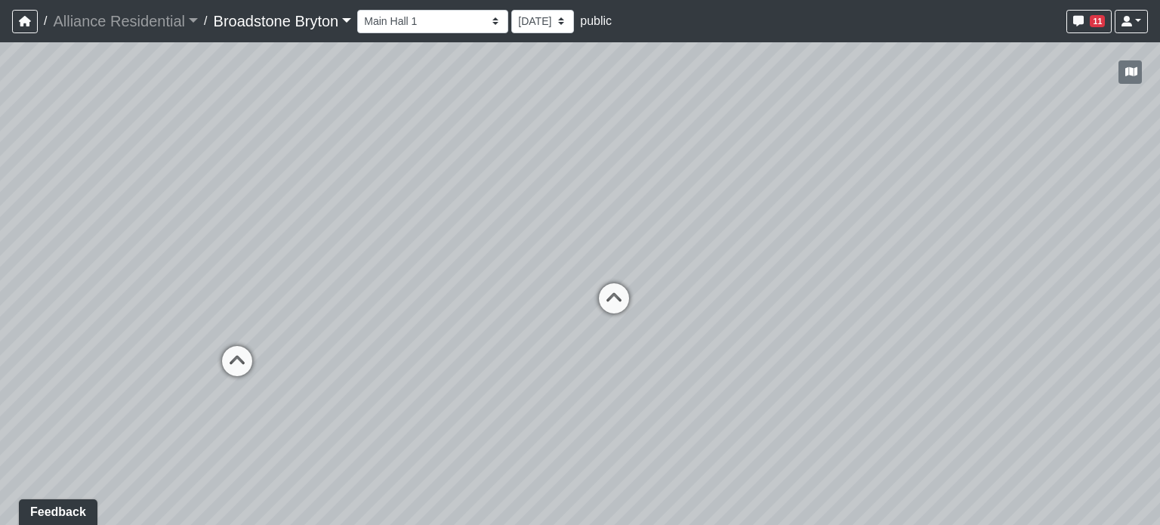
click at [440, 256] on div "Loading... Package Entry Loading... Fitness - Entry Loading... Men's Restroom E…" at bounding box center [580, 283] width 1160 height 483
click at [604, 301] on icon at bounding box center [609, 305] width 45 height 45
select select "4A2FB9GxYNM7QcLrWLDeQG"
click at [850, 120] on div "Loading... Package Entry Loading... Fitness - Entry Loading... Men's Restroom E…" at bounding box center [580, 283] width 1160 height 483
drag, startPoint x: 405, startPoint y: 159, endPoint x: 718, endPoint y: 172, distance: 313.8
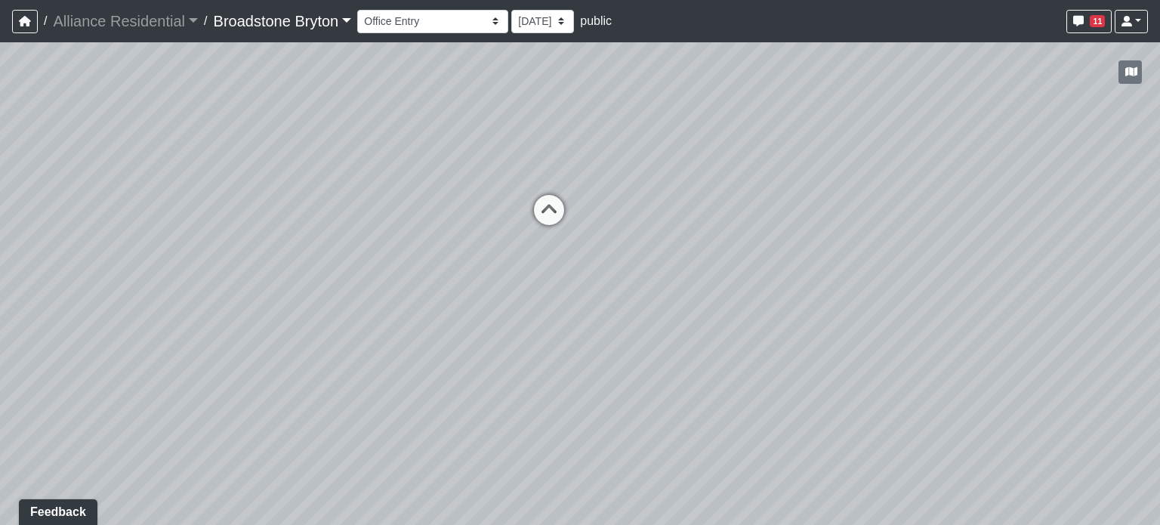
click at [718, 172] on div "Loading... Package Entry Loading... Fitness - Entry Loading... Men's Restroom E…" at bounding box center [580, 283] width 1160 height 483
drag, startPoint x: 624, startPoint y: 141, endPoint x: 675, endPoint y: 298, distance: 166.0
click at [675, 298] on div "Loading... Package Entry Loading... Fitness - Entry Loading... Men's Restroom E…" at bounding box center [580, 283] width 1160 height 483
drag, startPoint x: 690, startPoint y: 188, endPoint x: 715, endPoint y: 229, distance: 47.4
click at [715, 229] on div "Loading... Package Entry Loading... Fitness - Entry Loading... Men's Restroom E…" at bounding box center [580, 283] width 1160 height 483
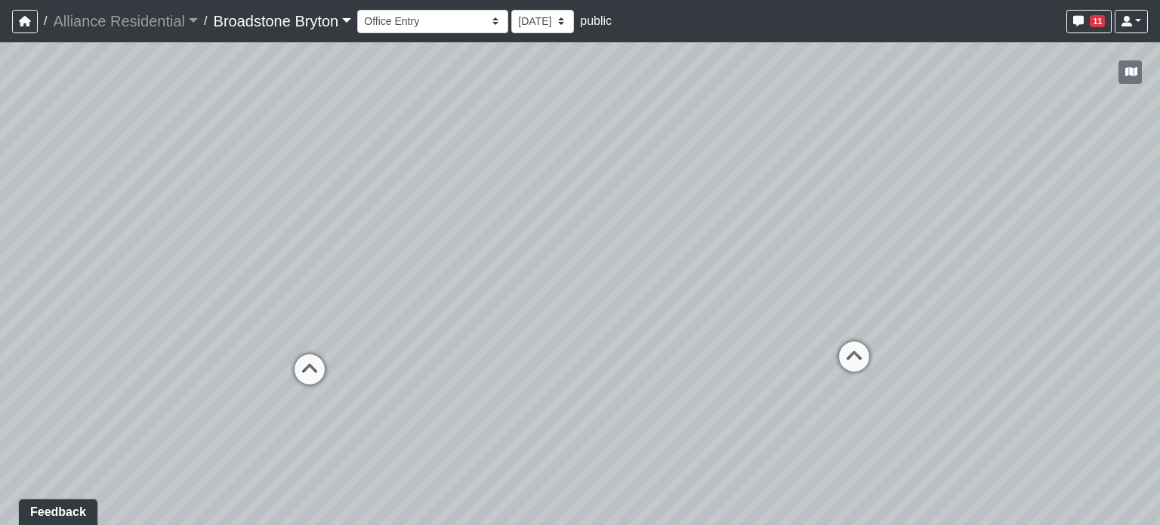
drag, startPoint x: 919, startPoint y: 187, endPoint x: 910, endPoint y: 196, distance: 12.8
click at [919, 187] on div "Loading... Package Entry Loading... Fitness - Entry Loading... Men's Restroom E…" at bounding box center [580, 283] width 1160 height 483
click at [605, 235] on div "Loading... Package Entry Loading... Fitness - Entry Loading... Men's Restroom E…" at bounding box center [580, 283] width 1160 height 483
click at [688, 259] on span "Add comment" at bounding box center [671, 253] width 75 height 13
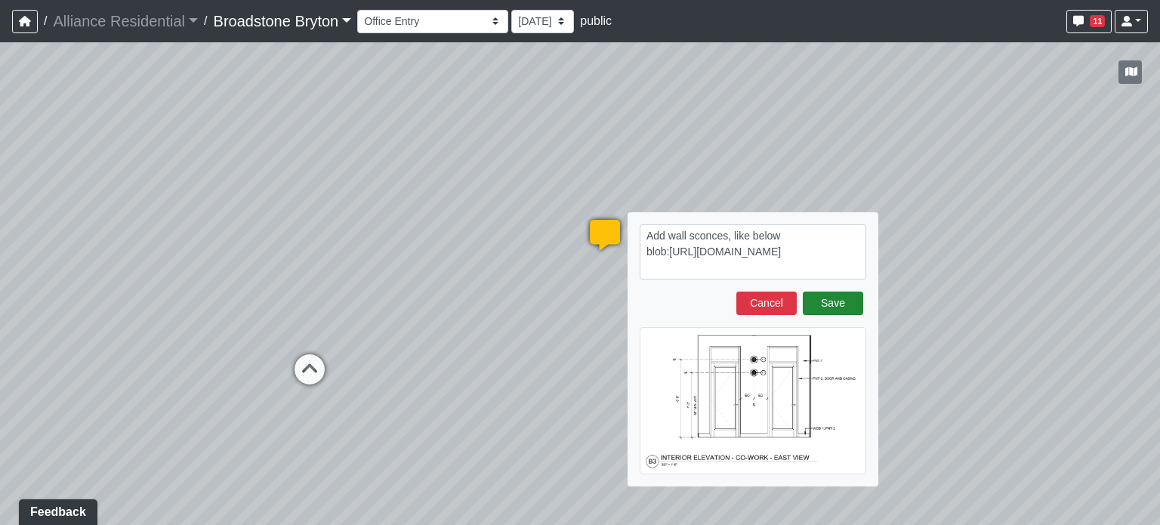
type textarea "Add wall sconces, like below blob:[URL][DOMAIN_NAME]"
click at [842, 305] on button "Save" at bounding box center [833, 303] width 60 height 23
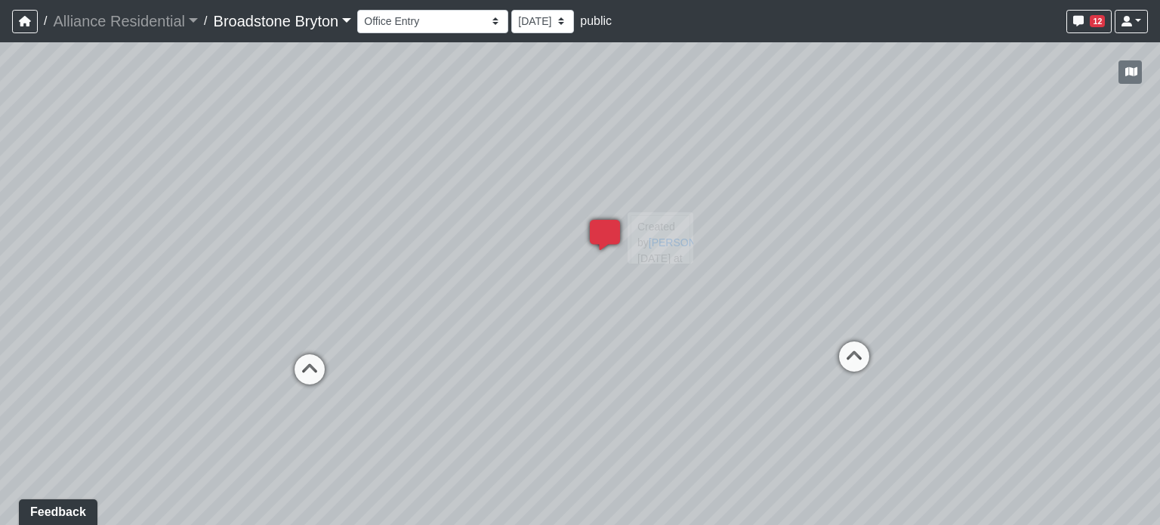
click at [602, 233] on icon at bounding box center [604, 242] width 45 height 45
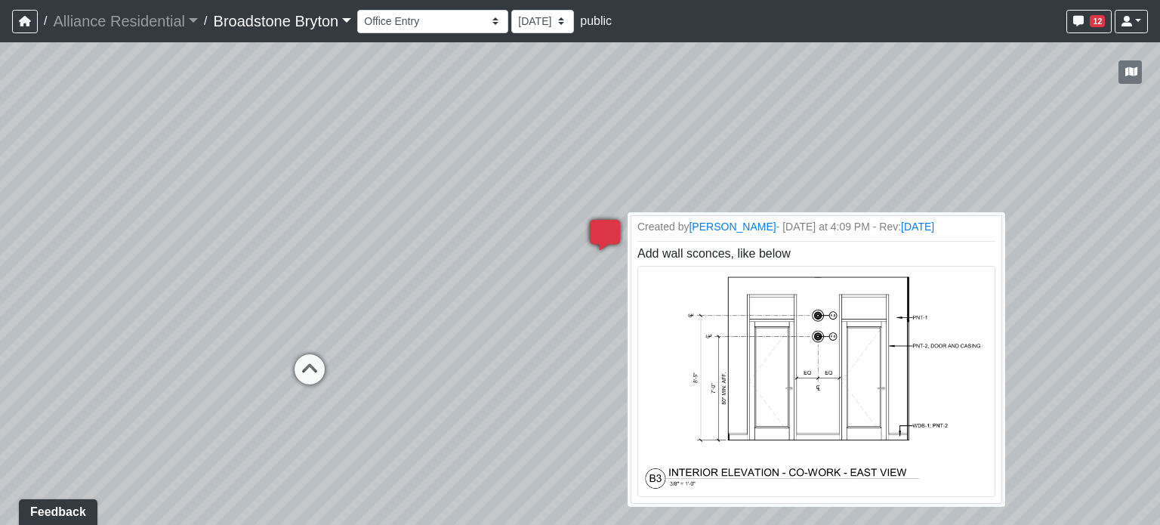
click at [601, 235] on icon at bounding box center [604, 242] width 45 height 45
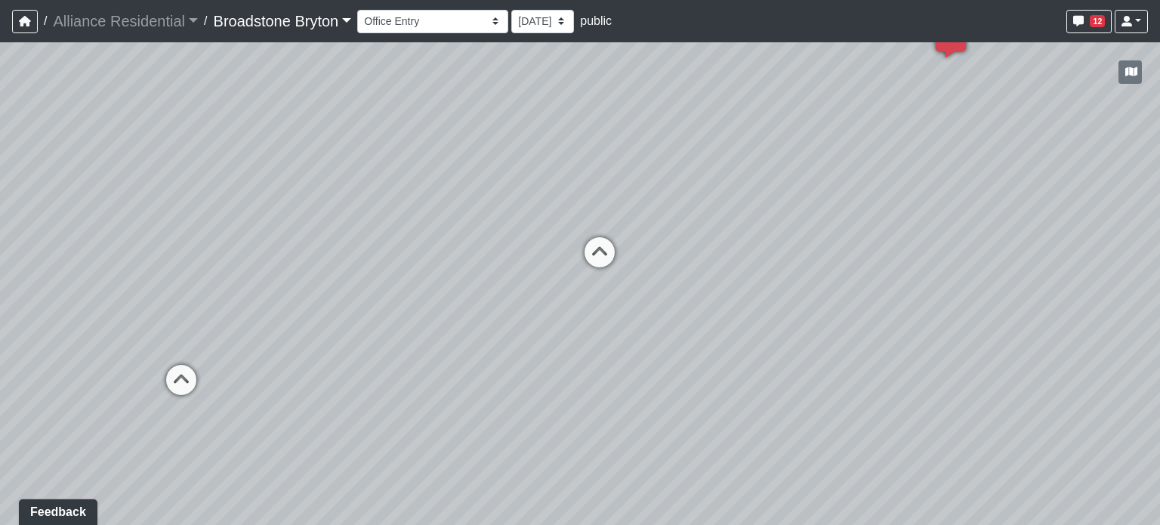
drag, startPoint x: 348, startPoint y: 211, endPoint x: 750, endPoint y: 82, distance: 422.9
click at [750, 80] on div "Loading... Package Entry Loading... Fitness - Entry Loading... Men's Restroom E…" at bounding box center [580, 283] width 1160 height 483
drag, startPoint x: 380, startPoint y: 150, endPoint x: 518, endPoint y: 144, distance: 138.4
click at [518, 144] on div "Loading... Package Entry Loading... Fitness - Entry Loading... Men's Restroom E…" at bounding box center [580, 283] width 1160 height 483
click at [1123, 74] on button "button" at bounding box center [1130, 71] width 23 height 23
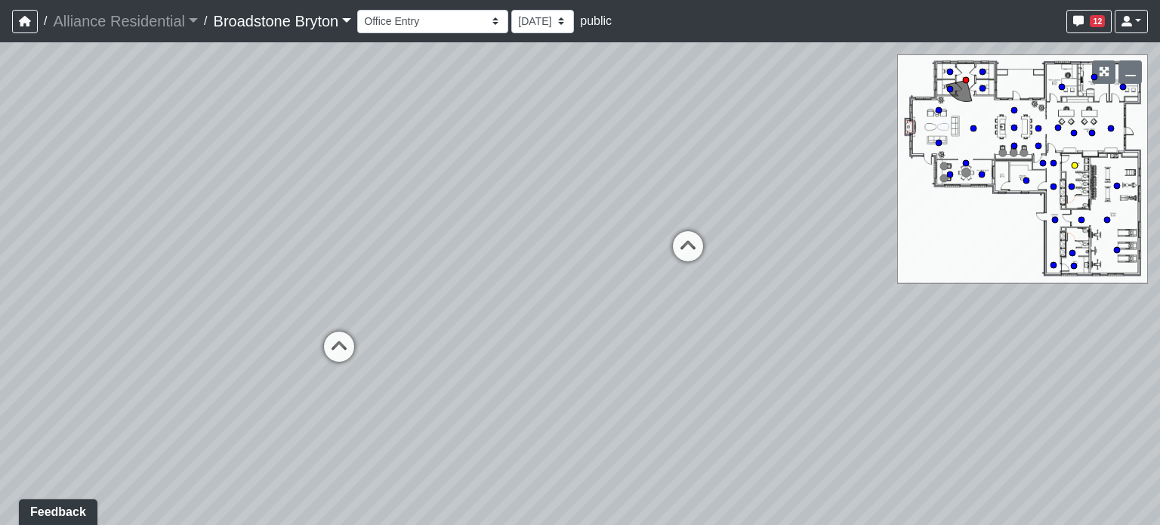
click at [1075, 165] on circle at bounding box center [1075, 165] width 6 height 6
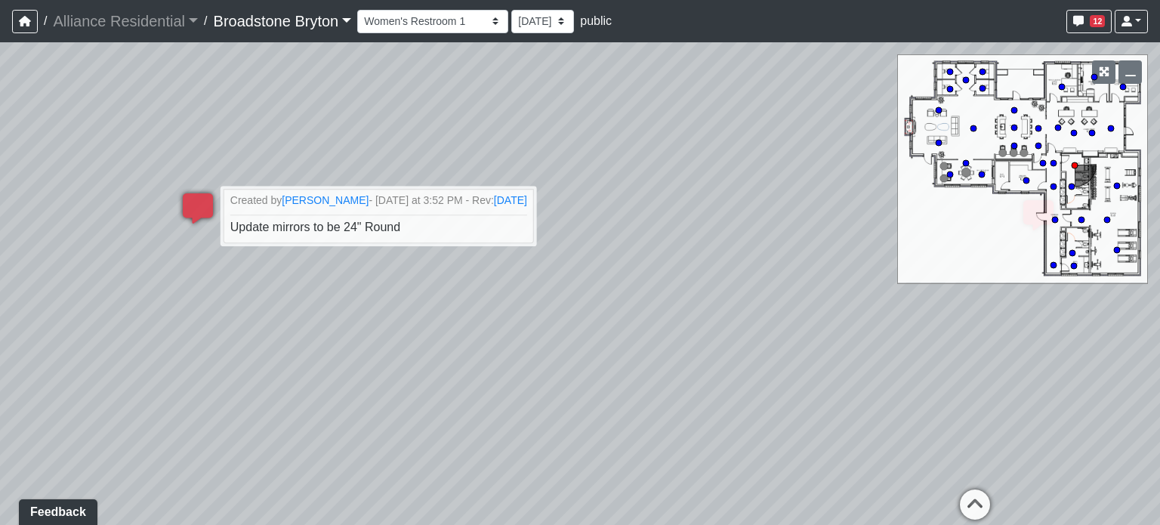
drag, startPoint x: 612, startPoint y: 169, endPoint x: 336, endPoint y: 121, distance: 279.9
click at [336, 121] on div "Loading... Package Entry Loading... Fitness - Entry Loading... Men's Restroom E…" at bounding box center [580, 283] width 1160 height 483
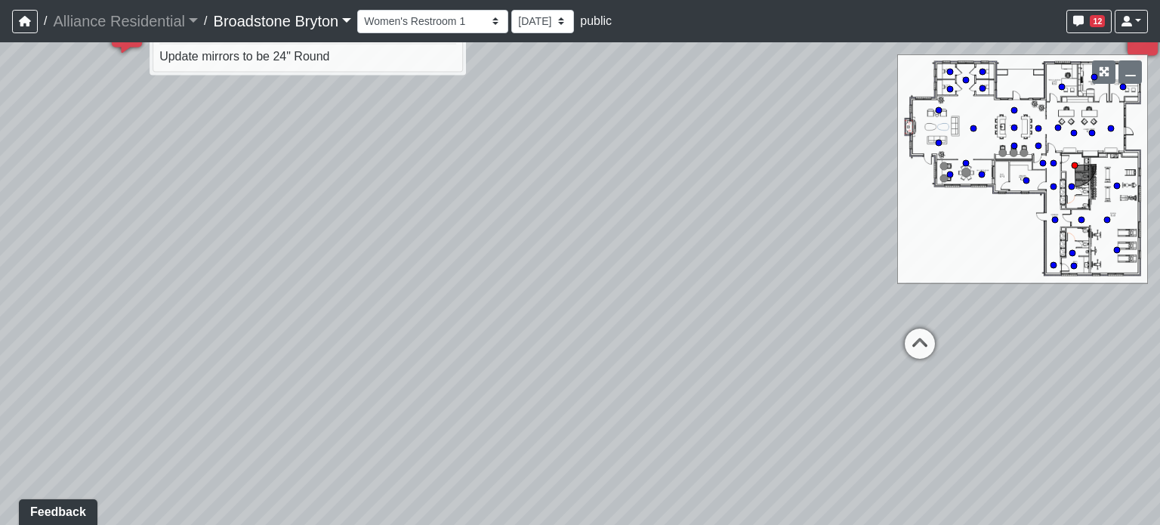
drag, startPoint x: 685, startPoint y: 281, endPoint x: 710, endPoint y: 142, distance: 141.2
click at [710, 142] on div "Loading... Package Entry Loading... Fitness - Entry Loading... Men's Restroom E…" at bounding box center [580, 283] width 1160 height 483
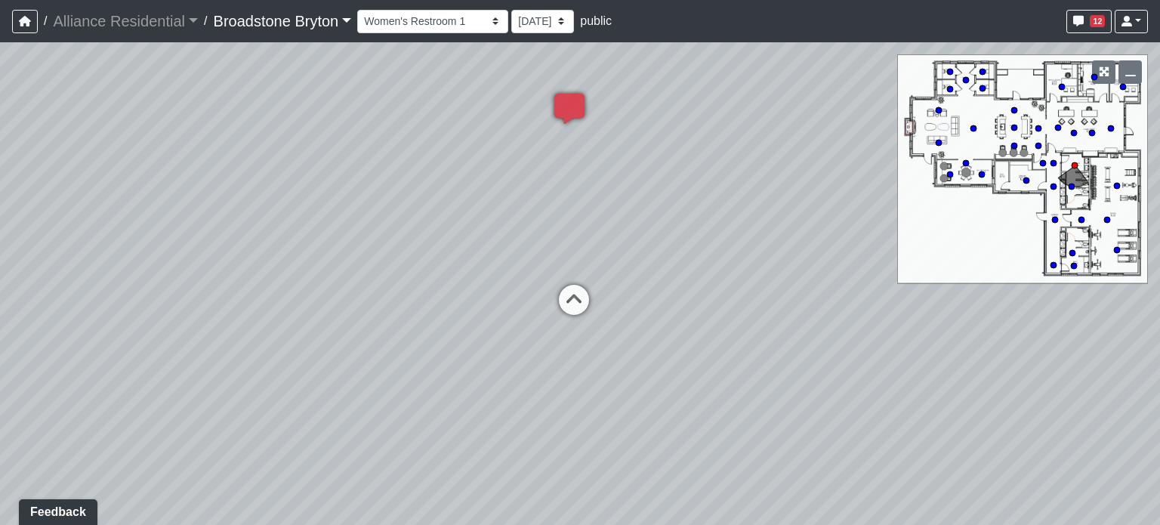
drag, startPoint x: 710, startPoint y: 144, endPoint x: 137, endPoint y: 165, distance: 573.0
click at [137, 165] on div "Loading... Package Entry Loading... Fitness - Entry Loading... Men's Restroom E…" at bounding box center [580, 283] width 1160 height 483
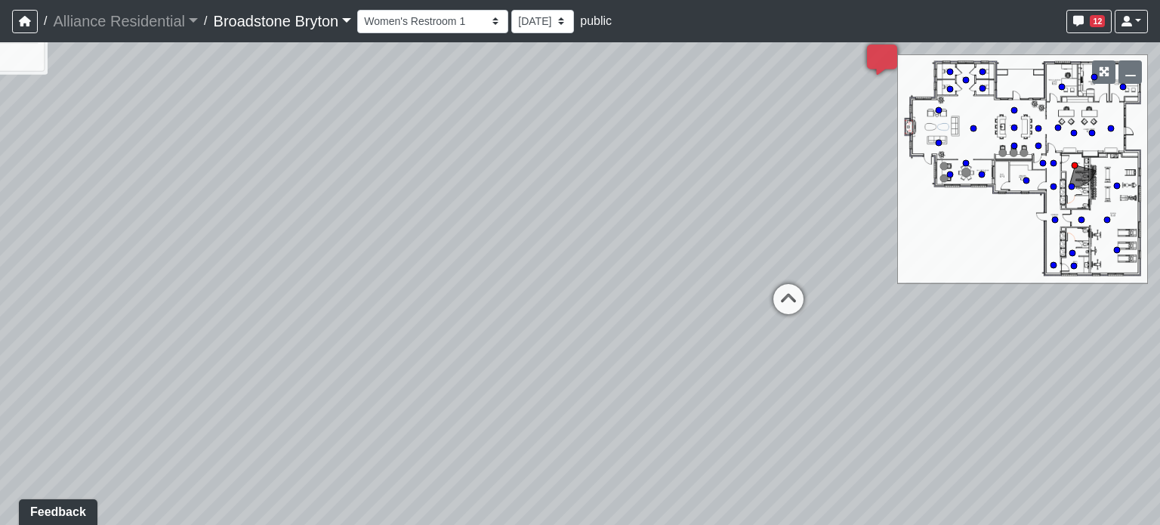
drag, startPoint x: 480, startPoint y: 187, endPoint x: 810, endPoint y: 215, distance: 331.2
click at [810, 215] on div "Loading... Package Entry Loading... Fitness - Entry Loading... Men's Restroom E…" at bounding box center [580, 283] width 1160 height 483
drag, startPoint x: 629, startPoint y: 173, endPoint x: 488, endPoint y: 217, distance: 147.9
click at [488, 217] on div "Loading... Package Entry Loading... Fitness - Entry Loading... Men's Restroom E…" at bounding box center [580, 283] width 1160 height 483
drag, startPoint x: 543, startPoint y: 171, endPoint x: 894, endPoint y: 208, distance: 353.1
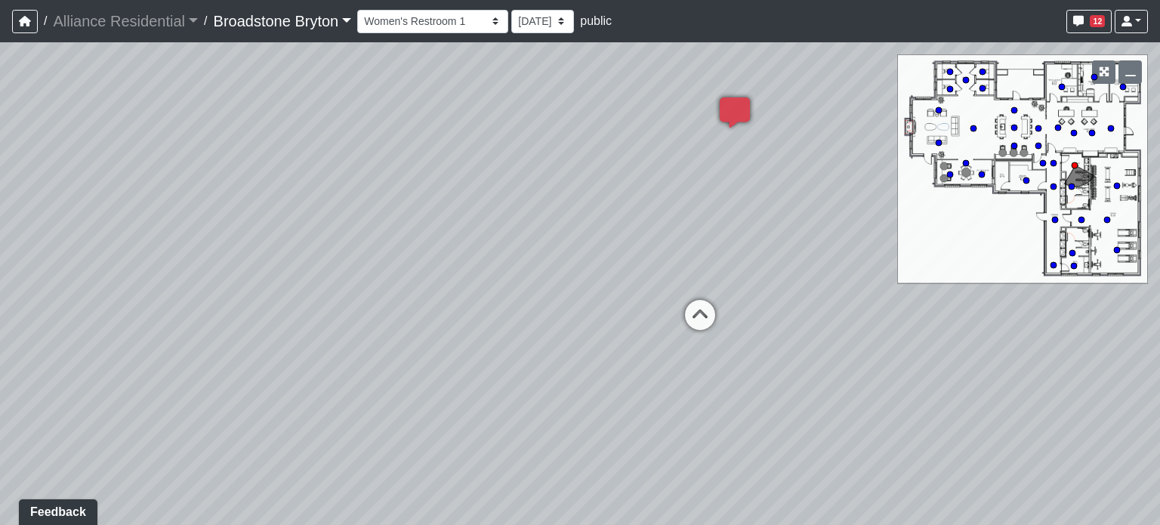
click at [894, 208] on div "Loading... Package Entry Loading... Fitness - Entry Loading... Men's Restroom E…" at bounding box center [580, 283] width 1160 height 483
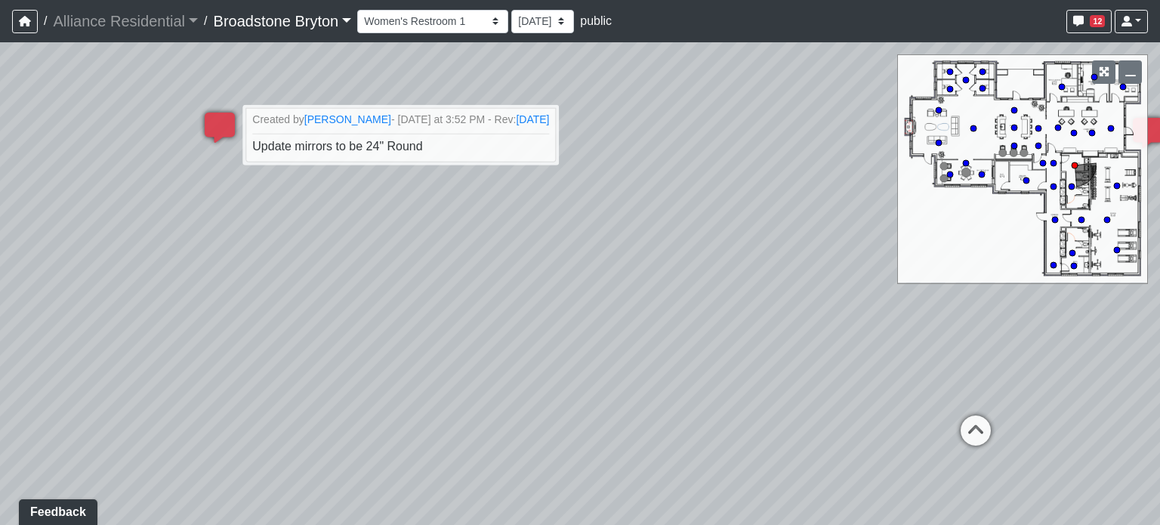
drag, startPoint x: 571, startPoint y: 193, endPoint x: 673, endPoint y: 186, distance: 102.2
click at [673, 186] on div "Loading... Package Entry Loading... Fitness - Entry Loading... Men's Restroom E…" at bounding box center [580, 283] width 1160 height 483
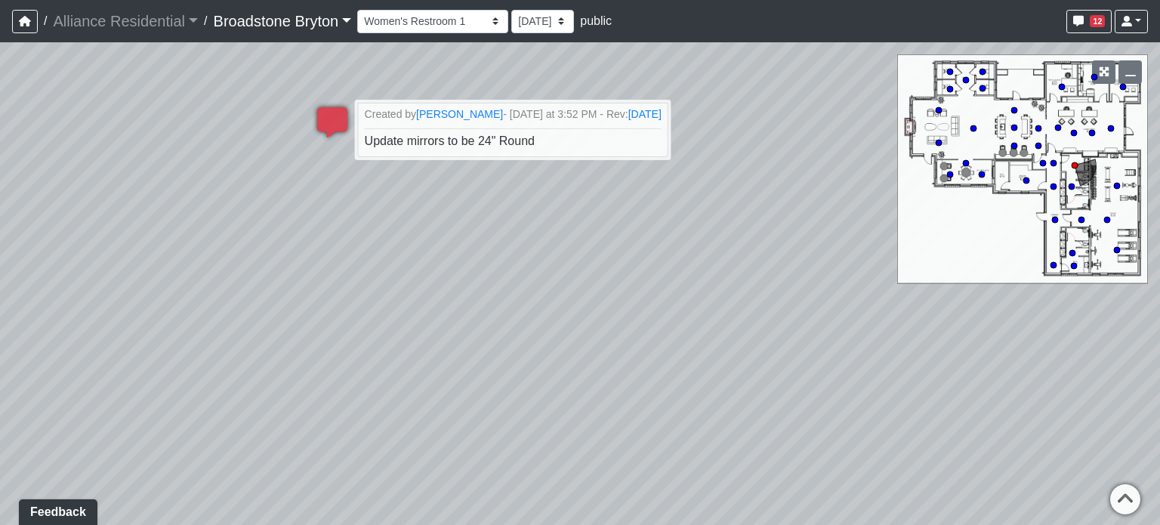
drag, startPoint x: 267, startPoint y: 253, endPoint x: 789, endPoint y: 146, distance: 532.2
click at [788, 146] on div "Loading... Package Entry Loading... Fitness - Entry Loading... Men's Restroom E…" at bounding box center [580, 283] width 1160 height 483
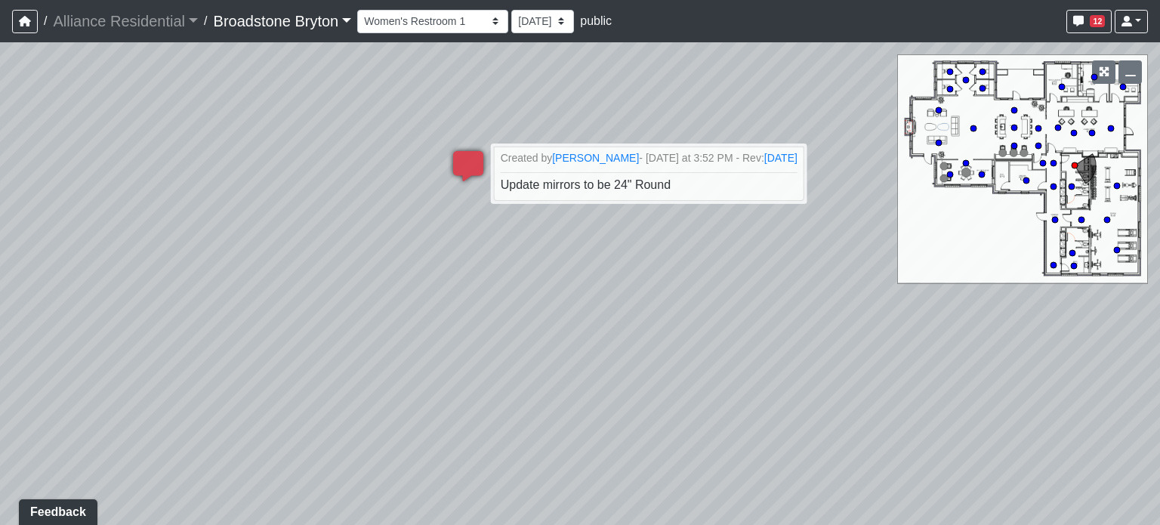
drag, startPoint x: 623, startPoint y: 171, endPoint x: 295, endPoint y: 305, distance: 354.1
click at [295, 305] on div "Loading... Package Entry Loading... Fitness - Entry Loading... Men's Restroom E…" at bounding box center [580, 283] width 1160 height 483
click at [1074, 268] on circle at bounding box center [1074, 266] width 6 height 6
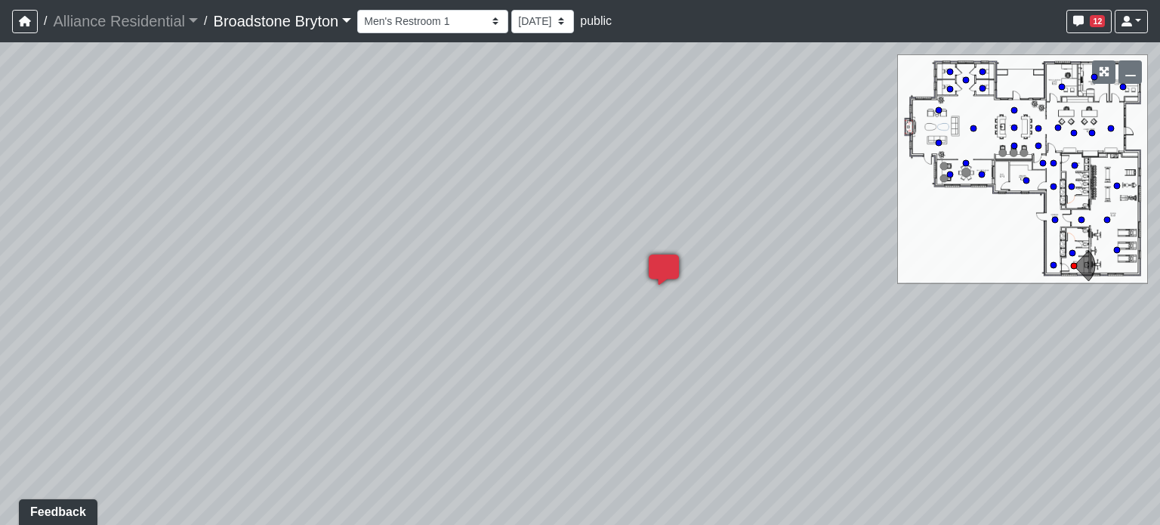
click at [663, 267] on icon at bounding box center [663, 277] width 45 height 45
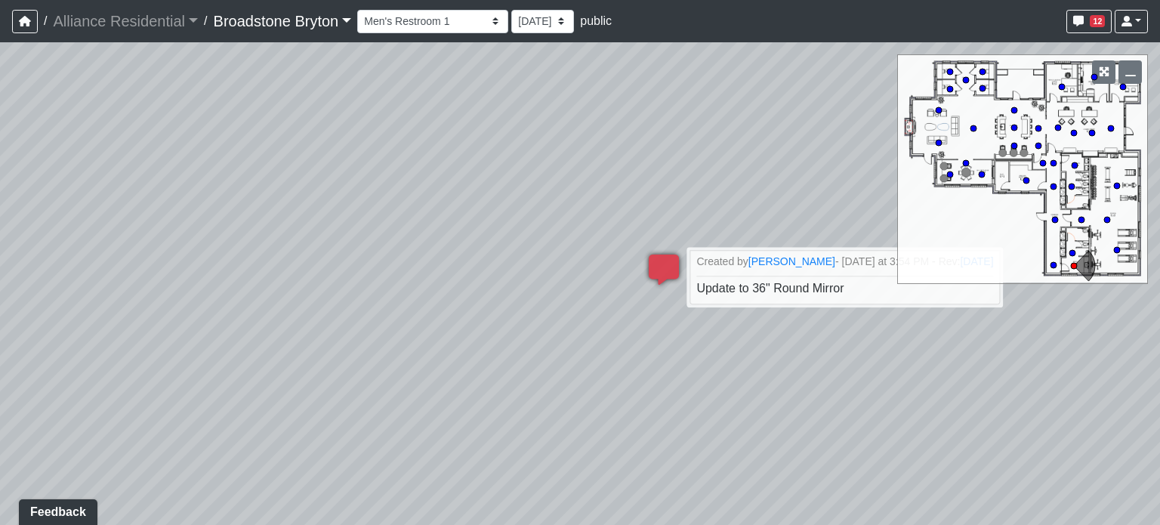
click at [743, 191] on div "Loading... Package Entry Loading... Fitness - Entry Loading... Men's Restroom E…" at bounding box center [580, 283] width 1160 height 483
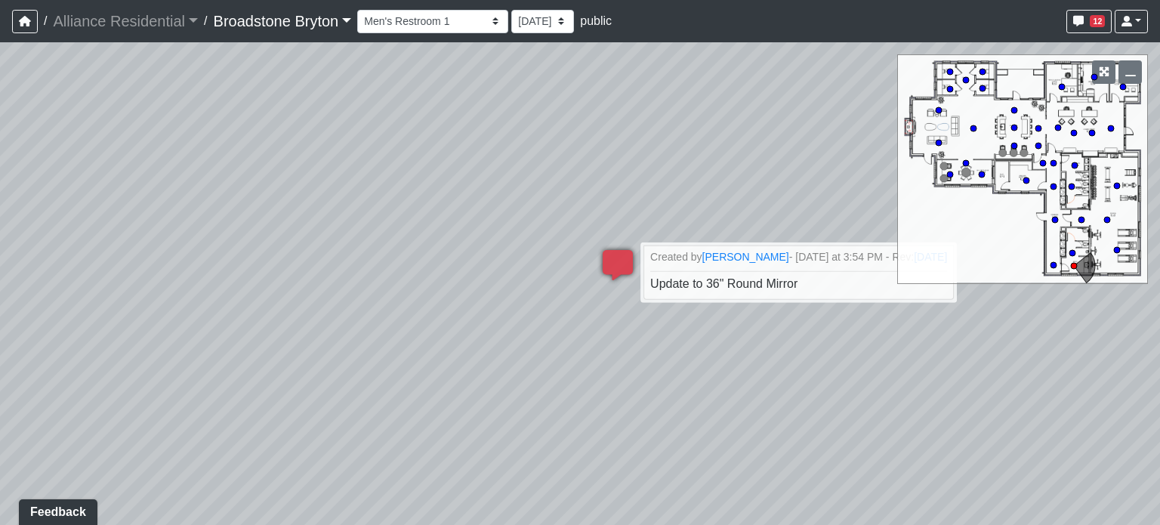
drag, startPoint x: 755, startPoint y: 177, endPoint x: 473, endPoint y: 168, distance: 281.9
click at [474, 169] on div "Loading... Package Entry Loading... Fitness - Entry Loading... Men's Restroom E…" at bounding box center [580, 283] width 1160 height 483
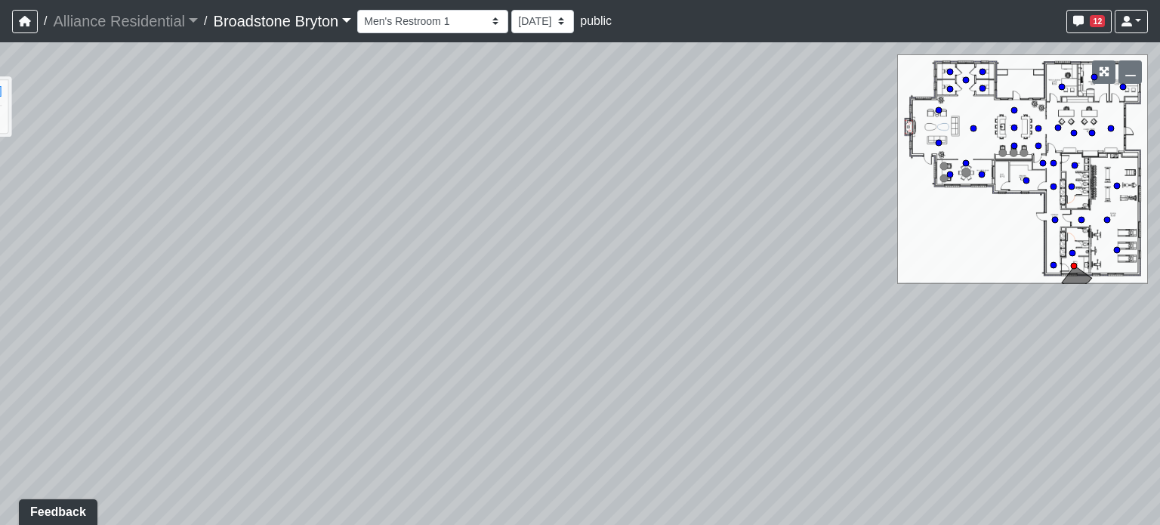
drag, startPoint x: 755, startPoint y: 422, endPoint x: 251, endPoint y: 274, distance: 525.9
click at [233, 273] on div "Loading... Package Entry Loading... Fitness - Entry Loading... Men's Restroom E…" at bounding box center [580, 283] width 1160 height 483
drag, startPoint x: 675, startPoint y: 289, endPoint x: 147, endPoint y: 192, distance: 537.0
click at [147, 192] on div "Loading... Package Entry Loading... Fitness - Entry Loading... Men's Restroom E…" at bounding box center [580, 283] width 1160 height 483
drag, startPoint x: 459, startPoint y: 171, endPoint x: 519, endPoint y: 190, distance: 62.4
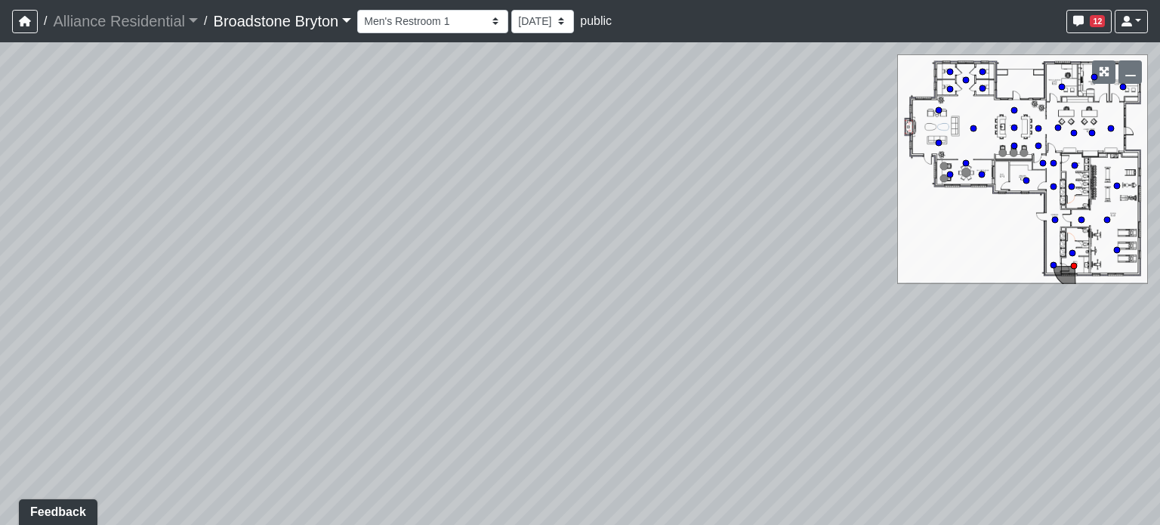
click at [519, 190] on div "Loading... Package Entry Loading... Fitness - Entry Loading... Men's Restroom E…" at bounding box center [580, 283] width 1160 height 483
drag, startPoint x: 336, startPoint y: 283, endPoint x: 668, endPoint y: 122, distance: 368.6
click at [668, 122] on div "Loading... Package Entry Loading... Fitness - Entry Loading... Men's Restroom E…" at bounding box center [580, 283] width 1160 height 483
drag, startPoint x: 321, startPoint y: 202, endPoint x: 810, endPoint y: 222, distance: 489.2
click at [810, 222] on div "Loading... Package Entry Loading... Fitness - Entry Loading... Men's Restroom E…" at bounding box center [580, 283] width 1160 height 483
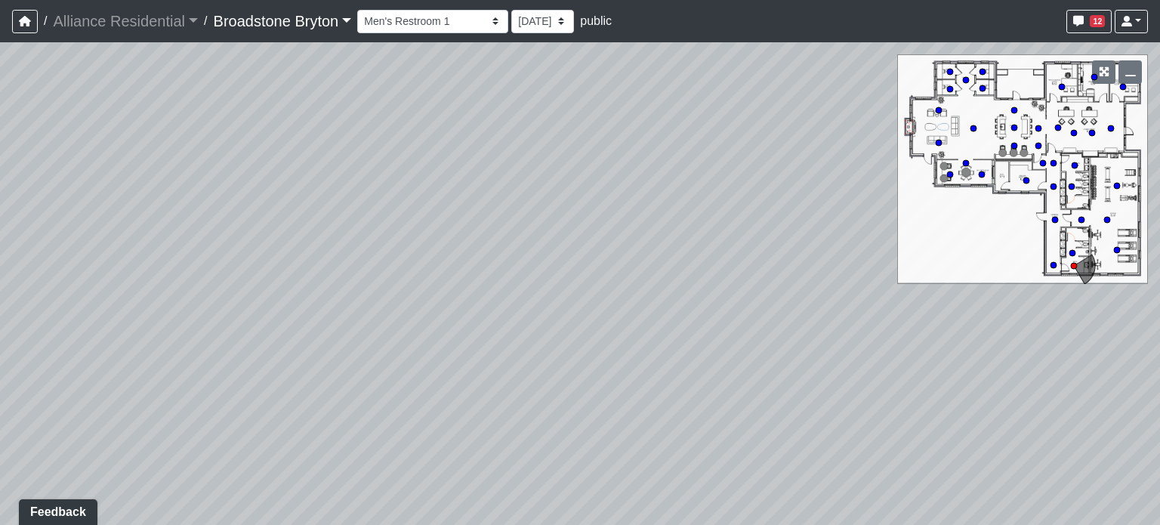
drag, startPoint x: 351, startPoint y: 197, endPoint x: 714, endPoint y: 164, distance: 364.1
click at [713, 164] on div "Loading... Package Entry Loading... Fitness - Entry Loading... Men's Restroom E…" at bounding box center [580, 283] width 1160 height 483
drag, startPoint x: 686, startPoint y: 153, endPoint x: 60, endPoint y: 247, distance: 632.5
click at [60, 247] on div "Loading... Package Entry Loading... Fitness - Entry Loading... Men's Restroom E…" at bounding box center [580, 283] width 1160 height 483
drag, startPoint x: 308, startPoint y: 204, endPoint x: 547, endPoint y: 288, distance: 253.0
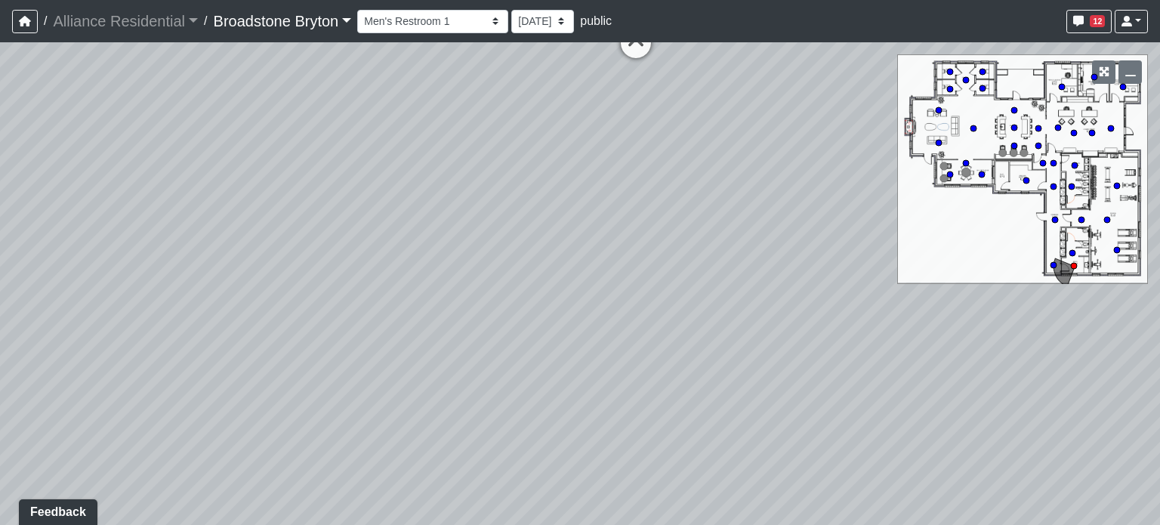
click at [547, 288] on div "Loading... Package Entry Loading... Fitness - Entry Loading... Men's Restroom E…" at bounding box center [580, 283] width 1160 height 483
drag, startPoint x: 209, startPoint y: 162, endPoint x: 595, endPoint y: 170, distance: 386.9
click at [595, 170] on div "Loading... Package Entry Loading... Fitness - Entry Loading... Men's Restroom E…" at bounding box center [580, 283] width 1160 height 483
drag, startPoint x: 494, startPoint y: 119, endPoint x: 725, endPoint y: 181, distance: 239.3
click at [725, 181] on div "Loading... Package Entry Loading... Fitness - Entry Loading... Men's Restroom E…" at bounding box center [580, 283] width 1160 height 483
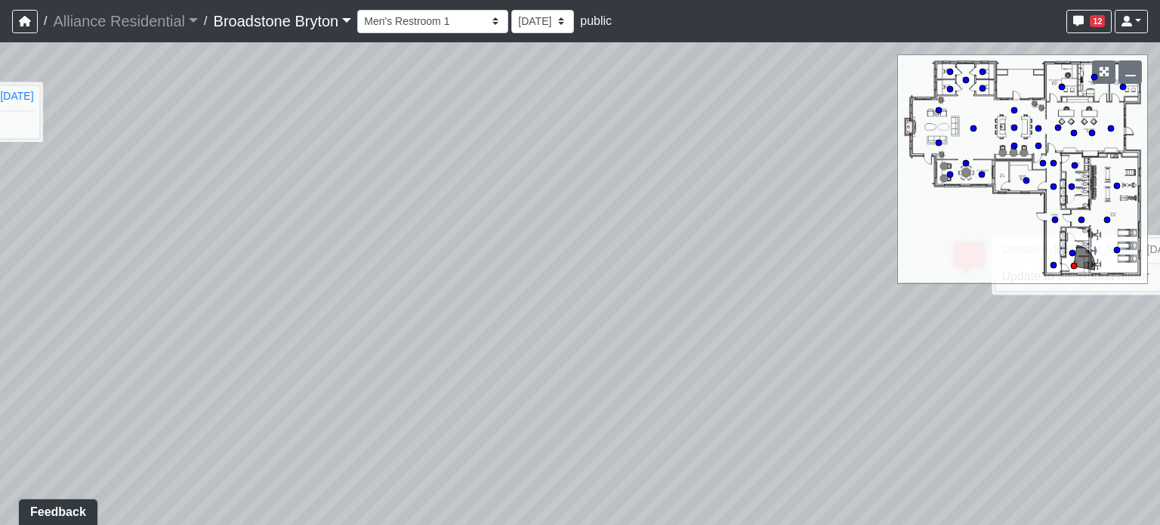
drag, startPoint x: 224, startPoint y: 211, endPoint x: 900, endPoint y: 172, distance: 678.0
click at [900, 172] on div "Loading... Package Entry Loading... Fitness - Entry Loading... Men's Restroom E…" at bounding box center [580, 283] width 1160 height 483
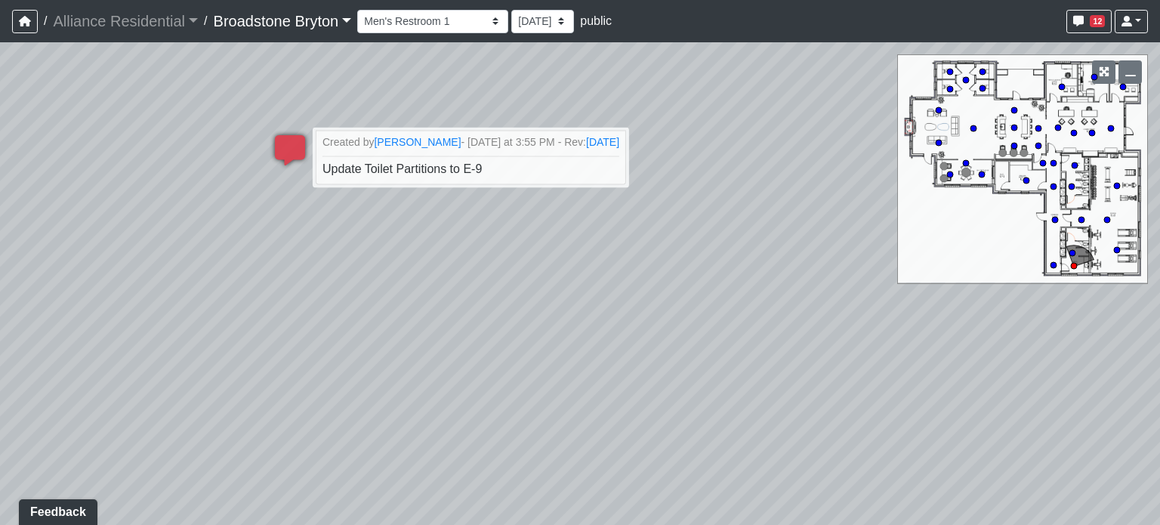
drag, startPoint x: 512, startPoint y: 203, endPoint x: 821, endPoint y: 156, distance: 312.6
click at [821, 156] on div "Loading... Package Entry Loading... Fitness - Entry Loading... Men's Restroom E…" at bounding box center [580, 283] width 1160 height 483
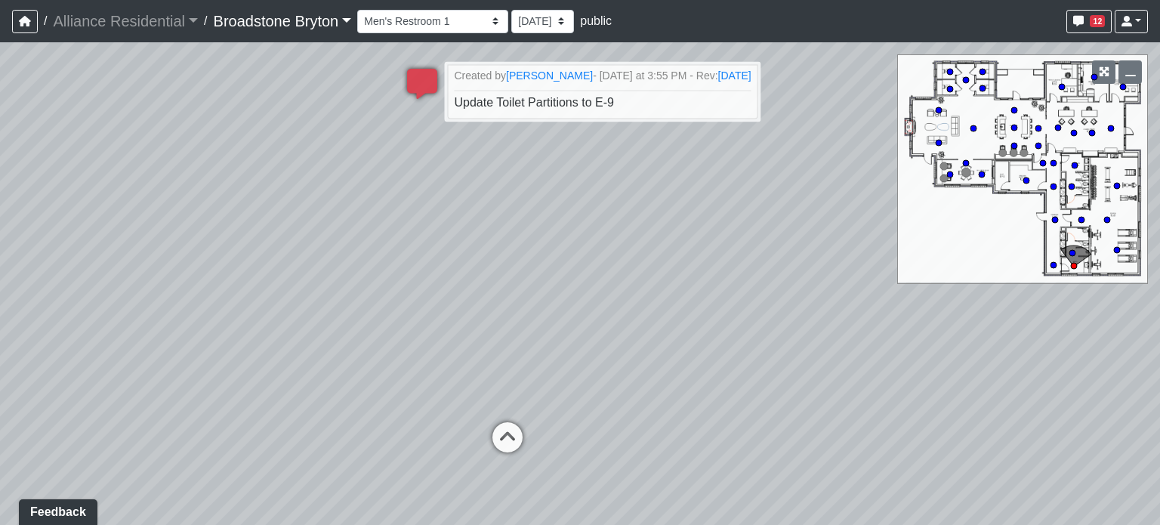
drag, startPoint x: 653, startPoint y: 270, endPoint x: 786, endPoint y: 186, distance: 156.6
click at [786, 186] on div "Loading... Package Entry Loading... Fitness - Entry Loading... Men's Restroom E…" at bounding box center [580, 283] width 1160 height 483
click at [502, 440] on icon at bounding box center [507, 444] width 45 height 45
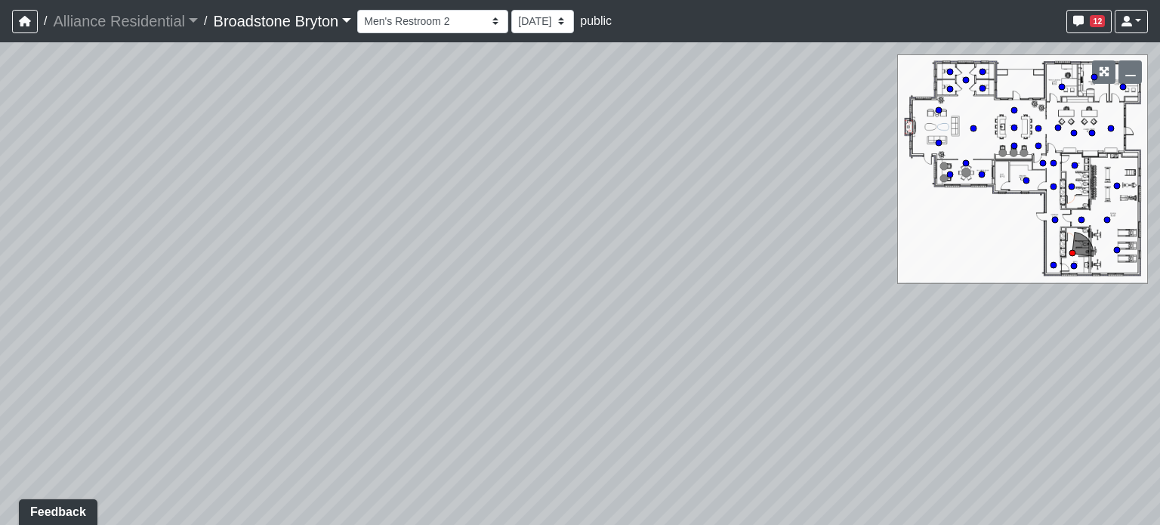
drag, startPoint x: 716, startPoint y: 431, endPoint x: 258, endPoint y: 217, distance: 505.6
click at [257, 219] on div "Loading... Package Entry Loading... Fitness - Entry Loading... Men's Restroom E…" at bounding box center [580, 283] width 1160 height 483
drag, startPoint x: 647, startPoint y: 210, endPoint x: 253, endPoint y: 214, distance: 393.6
click at [253, 214] on div "Loading... Package Entry Loading... Fitness - Entry Loading... Men's Restroom E…" at bounding box center [580, 283] width 1160 height 483
drag, startPoint x: 574, startPoint y: 98, endPoint x: 583, endPoint y: 392, distance: 294.0
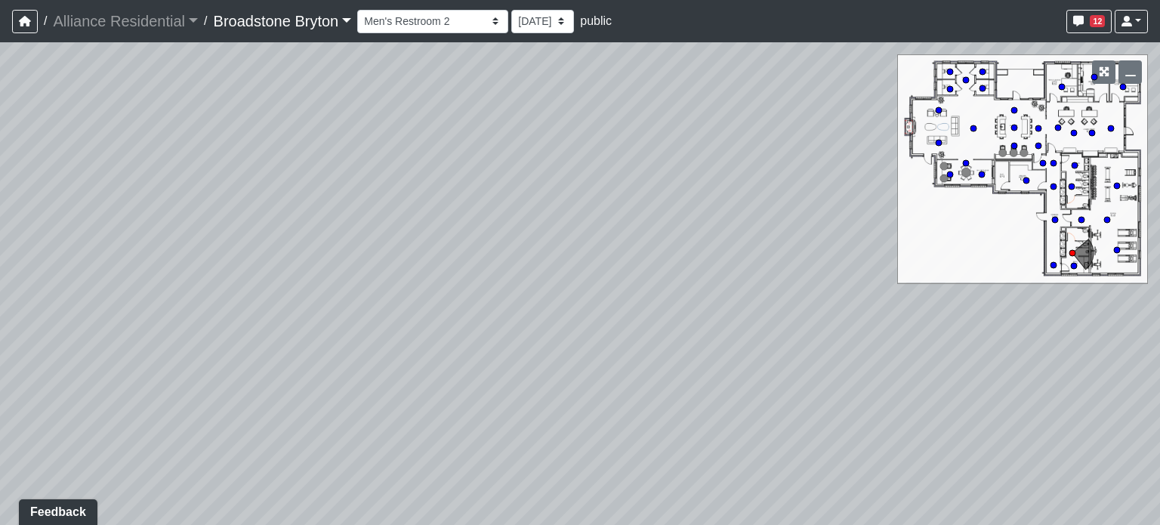
click at [583, 392] on div "Loading... Package Entry Loading... Fitness - Entry Loading... Men's Restroom E…" at bounding box center [580, 283] width 1160 height 483
drag, startPoint x: 505, startPoint y: 345, endPoint x: 508, endPoint y: 259, distance: 86.2
click at [497, 253] on div "Loading... Package Entry Loading... Fitness - Entry Loading... Men's Restroom E…" at bounding box center [580, 283] width 1160 height 483
drag, startPoint x: 566, startPoint y: 325, endPoint x: 261, endPoint y: 354, distance: 306.6
click at [254, 359] on div "Loading... Package Entry Loading... Fitness - Entry Loading... Men's Restroom E…" at bounding box center [580, 283] width 1160 height 483
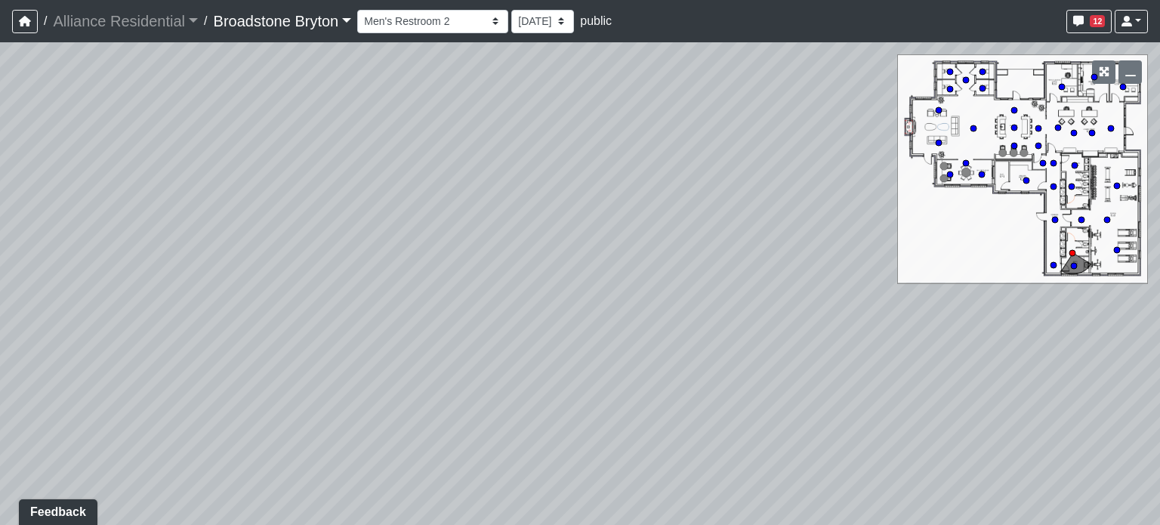
drag, startPoint x: 396, startPoint y: 333, endPoint x: 255, endPoint y: 377, distance: 147.2
click at [255, 377] on div "Loading... Package Entry Loading... Fitness - Entry Loading... Men's Restroom E…" at bounding box center [580, 283] width 1160 height 483
drag, startPoint x: 560, startPoint y: 348, endPoint x: 345, endPoint y: 174, distance: 276.1
click at [345, 174] on div "Loading... Package Entry Loading... Fitness - Entry Loading... Men's Restroom E…" at bounding box center [580, 283] width 1160 height 483
drag, startPoint x: 579, startPoint y: 247, endPoint x: 284, endPoint y: 221, distance: 295.8
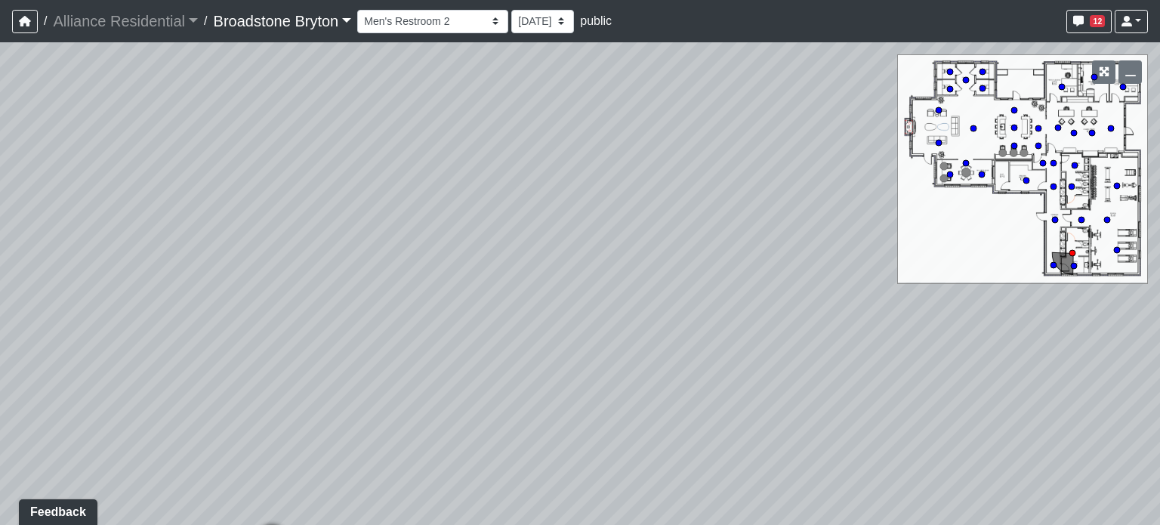
click at [284, 221] on div "Loading... Package Entry Loading... Fitness - Entry Loading... Men's Restroom E…" at bounding box center [580, 283] width 1160 height 483
drag, startPoint x: 319, startPoint y: 172, endPoint x: 220, endPoint y: 150, distance: 101.5
click at [220, 150] on div "Loading... Package Entry Loading... Fitness - Entry Loading... Men's Restroom E…" at bounding box center [580, 283] width 1160 height 483
drag, startPoint x: 641, startPoint y: 224, endPoint x: 233, endPoint y: 205, distance: 408.4
click at [205, 205] on div "Loading... Package Entry Loading... Fitness - Entry Loading... Men's Restroom E…" at bounding box center [580, 283] width 1160 height 483
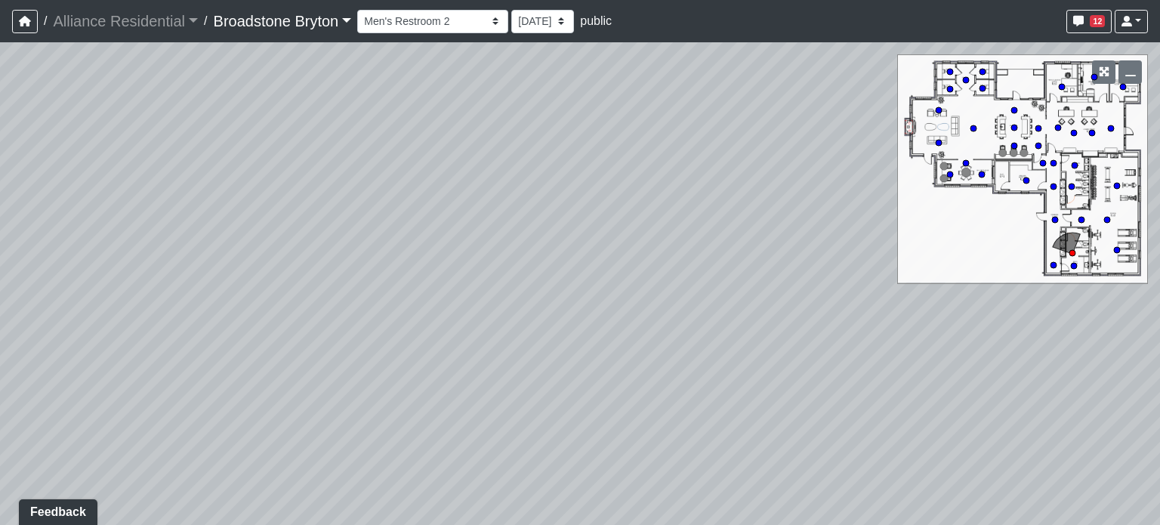
drag, startPoint x: 672, startPoint y: 215, endPoint x: 562, endPoint y: 193, distance: 111.7
click at [665, 162] on div "Loading... Package Entry Loading... Fitness - Entry Loading... Men's Restroom E…" at bounding box center [580, 283] width 1160 height 483
drag
click at [761, 222] on div "Loading... Package Entry Loading... Fitness - Entry Loading... Men's Restroom E…" at bounding box center [580, 283] width 1160 height 483
click at [759, 190] on div "Loading... Package Entry Loading... Fitness - Entry Loading... Men's Restroom E…" at bounding box center [580, 283] width 1160 height 483
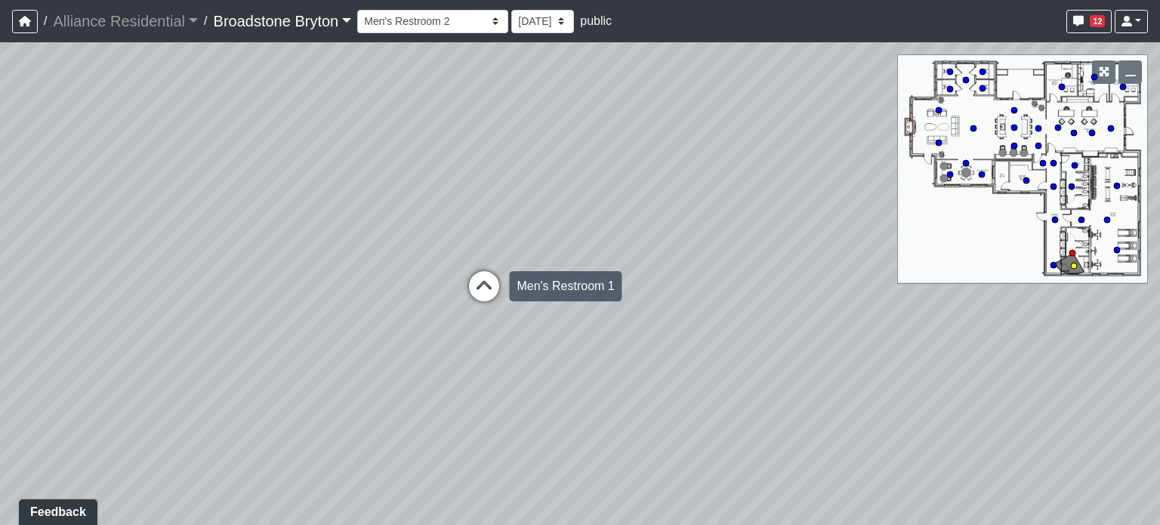
click at [482, 280] on icon at bounding box center [484, 293] width 45 height 45
click at [224, 310] on div "Loading... Package Entry Loading... Fitness - Entry Loading... Men's Restroom E…" at bounding box center [580, 283] width 1160 height 483
click at [517, 310] on div "Loading... Package Entry Loading... Fitness - Entry Loading... Men's Restroom E…" at bounding box center [580, 283] width 1160 height 483
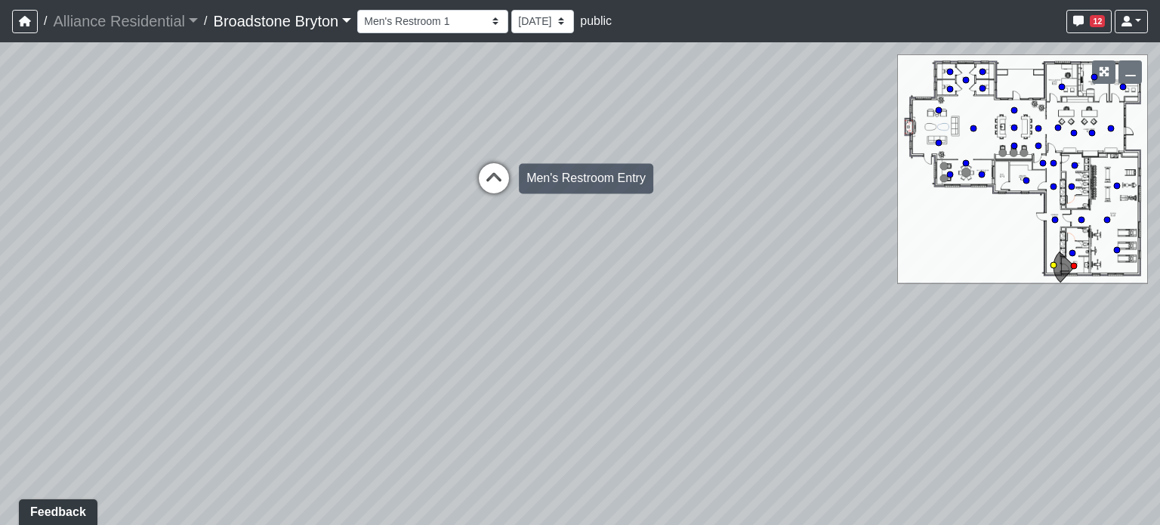
click at [504, 177] on icon at bounding box center [493, 185] width 45 height 45
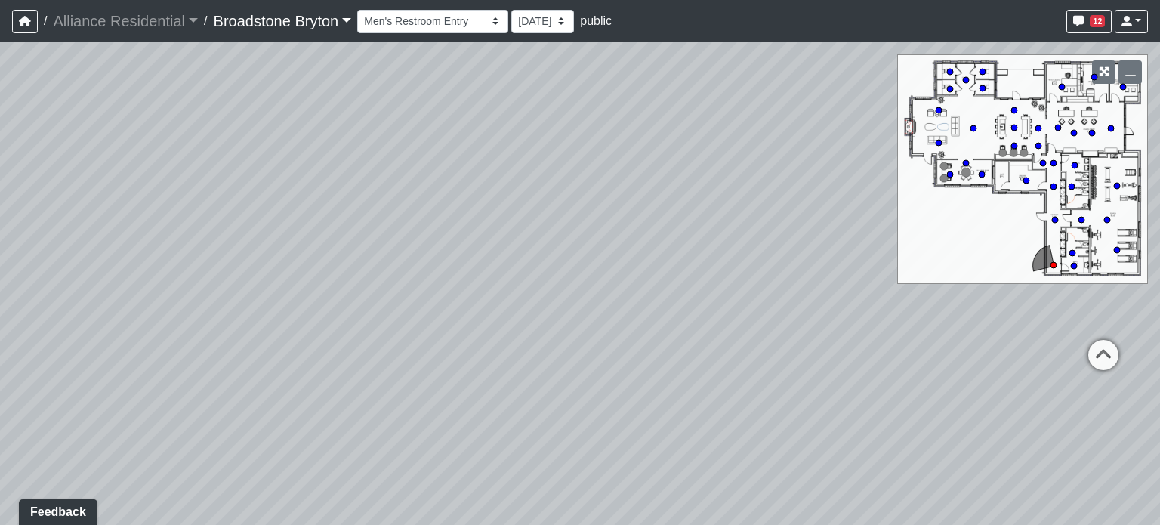
click at [300, 177] on div "Loading... Package Entry Loading... Fitness - Entry Loading... Men's Restroom E…" at bounding box center [580, 283] width 1160 height 483
click at [456, 217] on div "Loading... Package Entry Loading... Fitness - Entry Loading... Men's Restroom E…" at bounding box center [580, 283] width 1160 height 483
click at [581, 271] on icon at bounding box center [576, 274] width 45 height 45
click at [135, 211] on div "Loading... Package Entry Loading... Fitness - Entry Loading... Men's Restroom E…" at bounding box center [580, 283] width 1160 height 483
click at [369, 205] on div "Loading... Package Entry Loading... Fitness - Entry Loading... Men's Restroom E…" at bounding box center [580, 283] width 1160 height 483
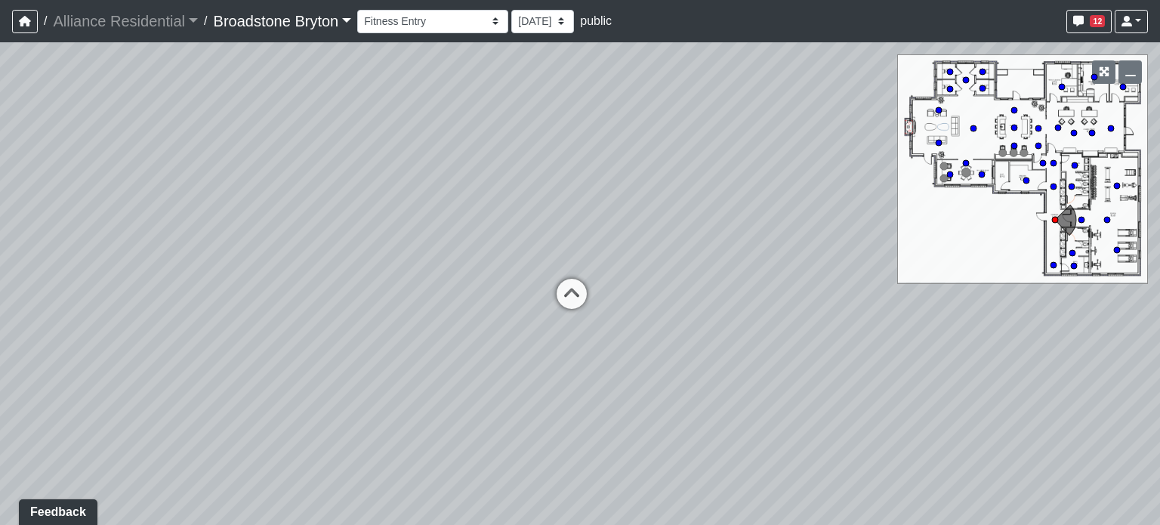
drag, startPoint x: 883, startPoint y: 412, endPoint x: 847, endPoint y: 315, distance: 103.3
click at [883, 412] on div "Loading... Package Entry Loading... Fitness - Entry Loading... Men's Restroom E…" at bounding box center [580, 283] width 1160 height 483
drag, startPoint x: 558, startPoint y: 118, endPoint x: 559, endPoint y: 179, distance: 61.2
click at [559, 179] on div "Loading... Package Entry Loading... Fitness - Entry Loading... Men's Restroom E…" at bounding box center [580, 283] width 1160 height 483
drag, startPoint x: 685, startPoint y: 334, endPoint x: 451, endPoint y: 241, distance: 251.9
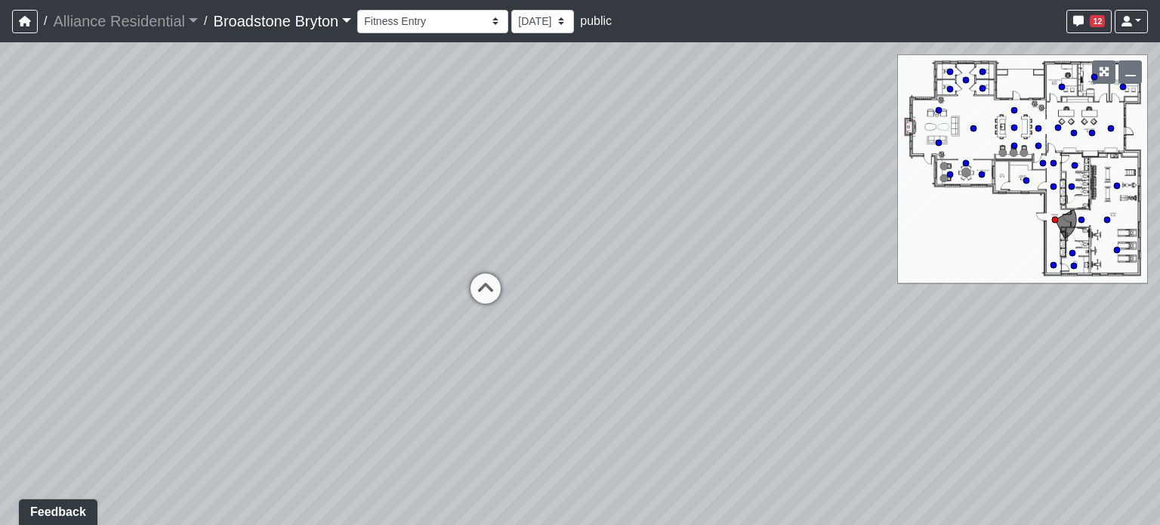
click at [451, 241] on div "Loading... Package Entry Loading... Fitness - Entry Loading... Men's Restroom E…" at bounding box center [580, 283] width 1160 height 483
drag, startPoint x: 610, startPoint y: 229, endPoint x: 264, endPoint y: 241, distance: 347.0
click at [221, 263] on div "Loading... Package Entry Loading... Fitness - Entry Loading... Men's Restroom E…" at bounding box center [580, 283] width 1160 height 483
drag, startPoint x: 465, startPoint y: 206, endPoint x: 912, endPoint y: 234, distance: 447.3
click at [922, 237] on div "Loading... Package Entry Loading... Fitness - Entry Loading... Men's Restroom E…" at bounding box center [580, 283] width 1160 height 483
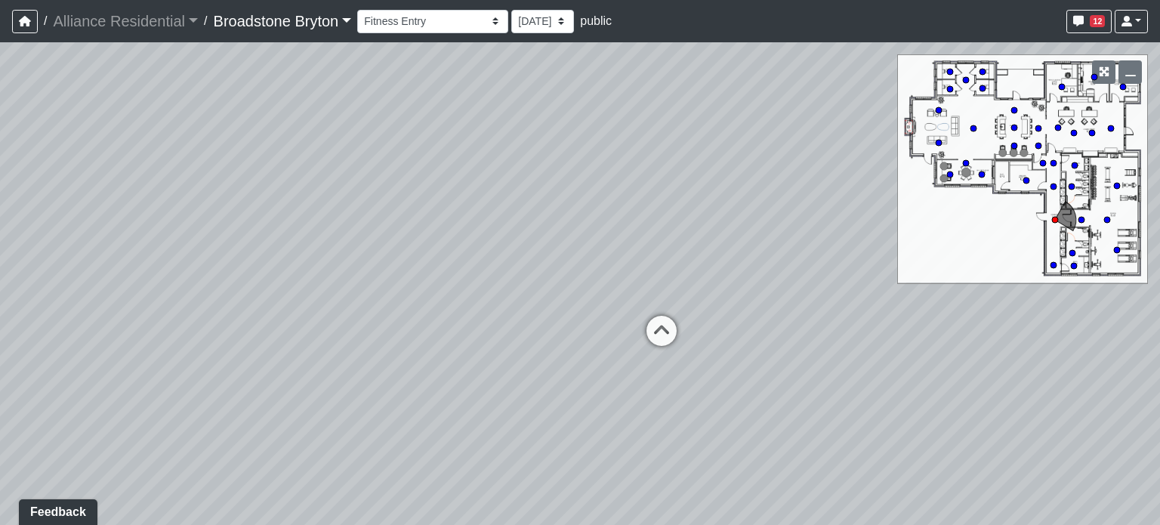
drag, startPoint x: 504, startPoint y: 217, endPoint x: 674, endPoint y: 235, distance: 170.9
click at [674, 235] on div "Loading... Package Entry Loading... Fitness - Entry Loading... Men's Restroom E…" at bounding box center [580, 283] width 1160 height 483
drag, startPoint x: 629, startPoint y: 198, endPoint x: 320, endPoint y: 182, distance: 308.6
click at [320, 182] on div "Loading... Package Entry Loading... Fitness - Entry Loading... Men's Restroom E…" at bounding box center [580, 283] width 1160 height 483
click at [592, 327] on icon at bounding box center [596, 341] width 45 height 45
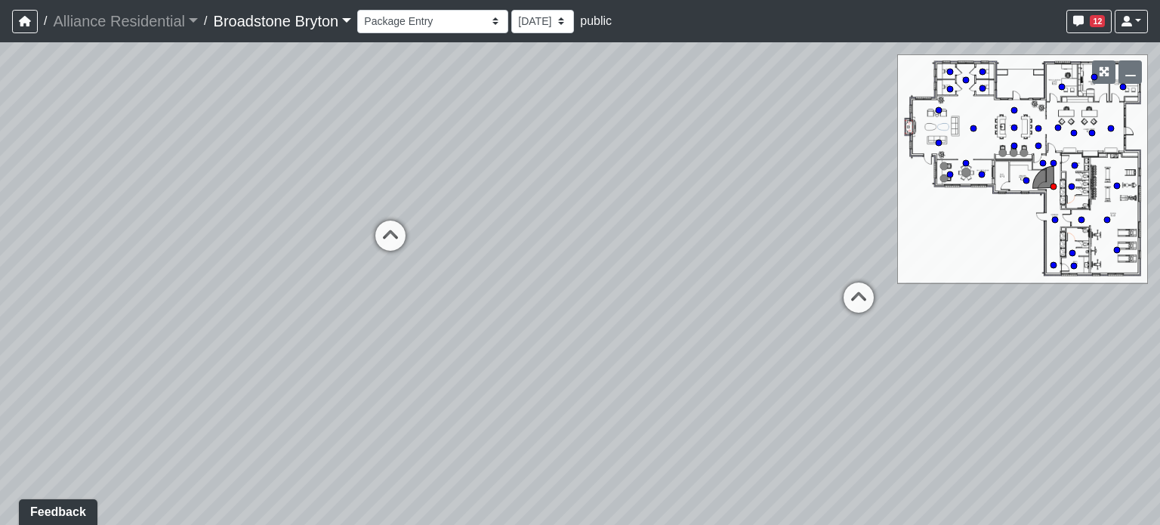
drag, startPoint x: 156, startPoint y: 317, endPoint x: 541, endPoint y: 181, distance: 407.6
click at [541, 181] on div "Loading... Package Entry Loading... Fitness - Entry Loading... Men's Restroom E…" at bounding box center [580, 283] width 1160 height 483
drag, startPoint x: 348, startPoint y: 224, endPoint x: 385, endPoint y: 224, distance: 36.3
click at [354, 224] on div "Loading... Package Entry Loading... Fitness - Entry Loading... Men's Restroom E…" at bounding box center [580, 283] width 1160 height 483
click at [389, 237] on icon at bounding box center [391, 243] width 45 height 45
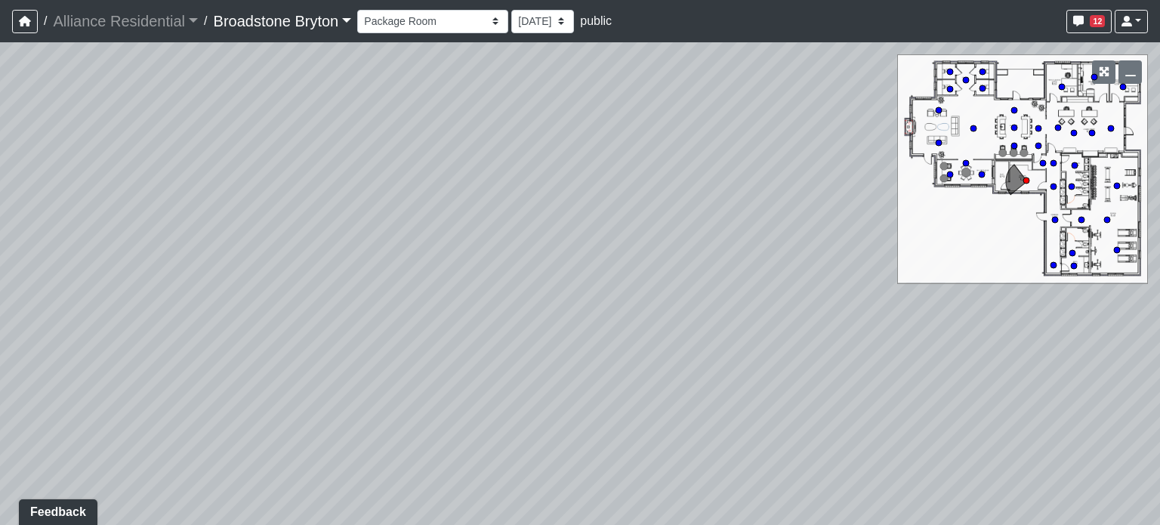
drag, startPoint x: 300, startPoint y: 126, endPoint x: 715, endPoint y: 115, distance: 415.6
click at [715, 115] on div "Loading... Package Entry Loading... Fitness - Entry Loading... Men's Restroom E…" at bounding box center [580, 283] width 1160 height 483
drag, startPoint x: 567, startPoint y: 171, endPoint x: 414, endPoint y: 337, distance: 225.6
click at [403, 323] on div "Loading... Package Entry Loading... Fitness - Entry Loading... Men's Restroom E…" at bounding box center [580, 283] width 1160 height 483
drag, startPoint x: 666, startPoint y: 323, endPoint x: 306, endPoint y: 153, distance: 397.7
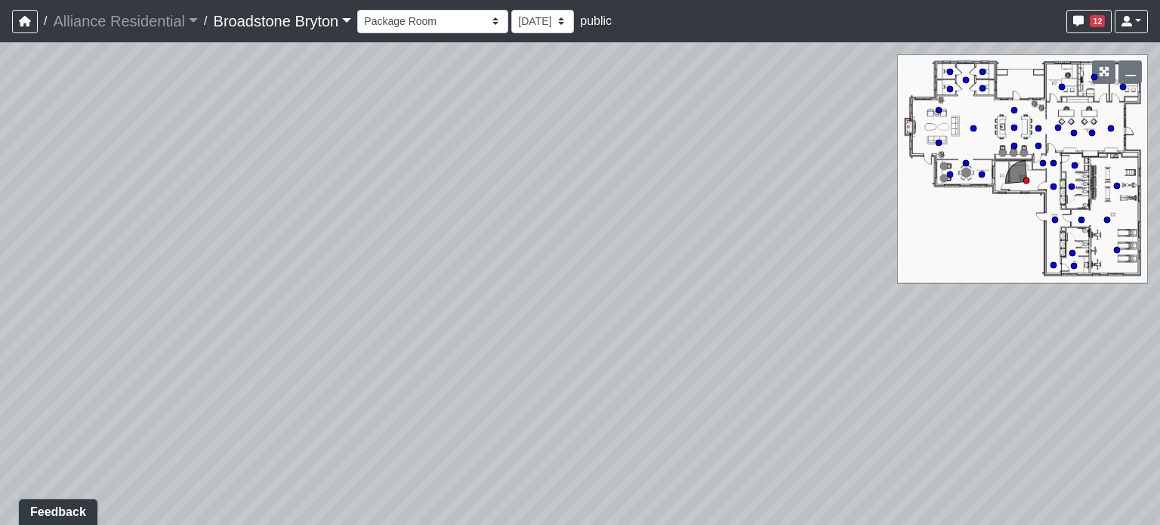
click at [320, 165] on div "Loading... Package Entry Loading... Fitness - Entry Loading... Men's Restroom E…" at bounding box center [580, 283] width 1160 height 483
drag, startPoint x: 669, startPoint y: 234, endPoint x: 217, endPoint y: 248, distance: 452.0
click at [217, 248] on div "Loading... Package Entry Loading... Fitness - Entry Loading... Men's Restroom E…" at bounding box center [580, 283] width 1160 height 483
click at [752, 277] on icon at bounding box center [764, 288] width 45 height 45
drag, startPoint x: 241, startPoint y: 181, endPoint x: 788, endPoint y: 193, distance: 547.1
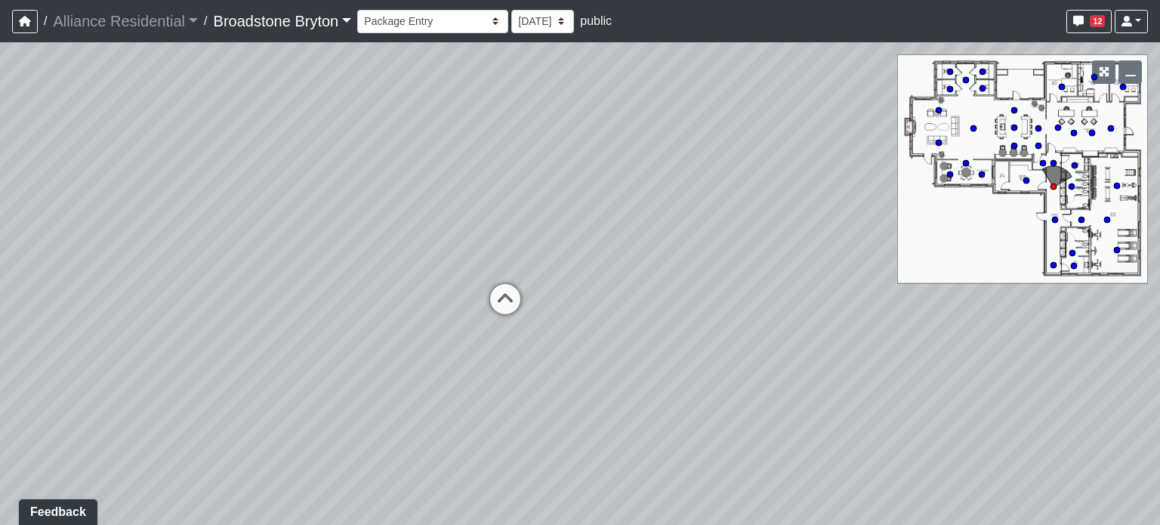
click at [811, 193] on div "Loading... Package Entry Loading... Fitness - Entry Loading... Men's Restroom E…" at bounding box center [580, 283] width 1160 height 483
drag, startPoint x: 397, startPoint y: 135, endPoint x: 592, endPoint y: 205, distance: 206.9
click at [592, 205] on div "Loading... Package Entry Loading... Fitness - Entry Loading... Men's Restroom E…" at bounding box center [580, 283] width 1160 height 483
click at [595, 357] on icon at bounding box center [611, 364] width 45 height 45
drag, startPoint x: 357, startPoint y: 184, endPoint x: 878, endPoint y: 138, distance: 523.3
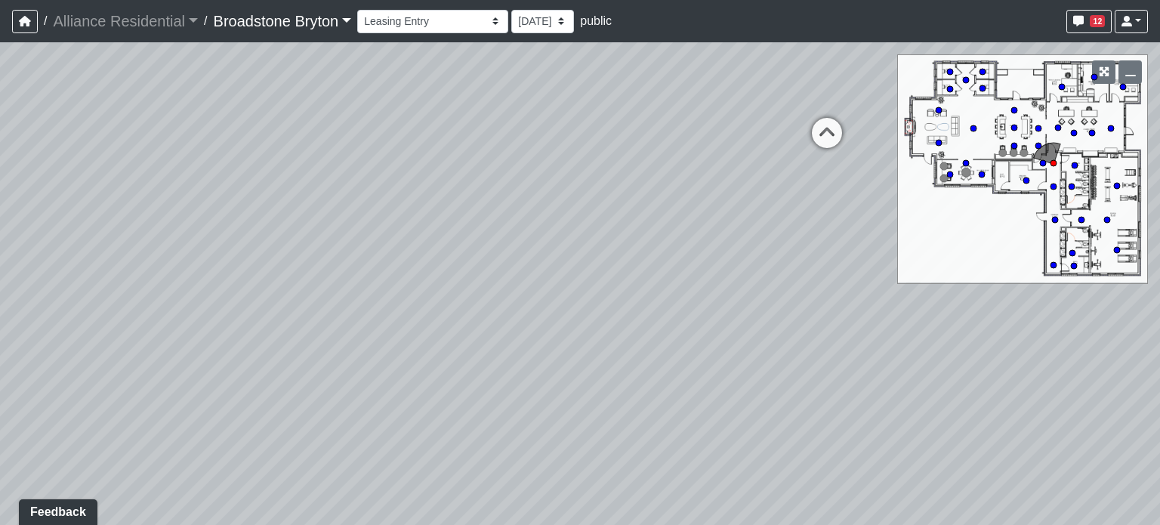
click at [878, 138] on div "Loading... Package Entry Loading... Fitness - Entry Loading... Men's Restroom E…" at bounding box center [580, 283] width 1160 height 483
drag, startPoint x: 495, startPoint y: 198, endPoint x: 651, endPoint y: 127, distance: 171.7
click at [651, 127] on div "Loading... Package Entry Loading... Fitness - Entry Loading... Men's Restroom E…" at bounding box center [580, 283] width 1160 height 483
drag, startPoint x: 597, startPoint y: 67, endPoint x: 598, endPoint y: 80, distance: 12.9
click at [598, 80] on div "Loading... Package Entry Loading... Fitness - Entry Loading... Men's Restroom E…" at bounding box center [580, 283] width 1160 height 483
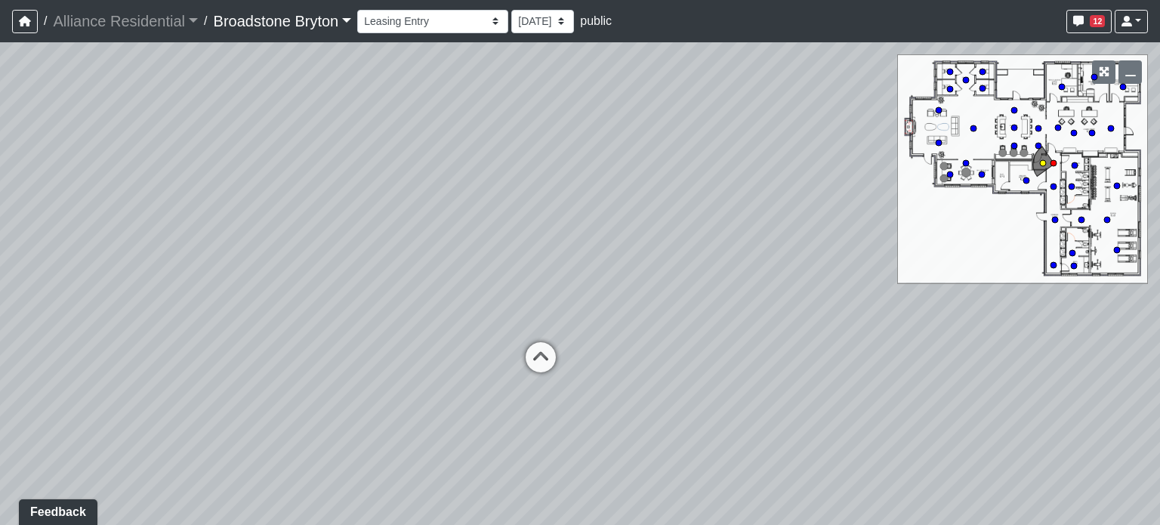
drag, startPoint x: 545, startPoint y: 350, endPoint x: 593, endPoint y: 307, distance: 64.2
click at [544, 351] on icon at bounding box center [540, 364] width 45 height 45
drag, startPoint x: 627, startPoint y: 272, endPoint x: 144, endPoint y: 375, distance: 494.4
click at [144, 375] on div "Loading... Package Entry Loading... Fitness - Entry Loading... Men's Restroom E…" at bounding box center [580, 283] width 1160 height 483
drag, startPoint x: 574, startPoint y: 331, endPoint x: 407, endPoint y: 316, distance: 167.6
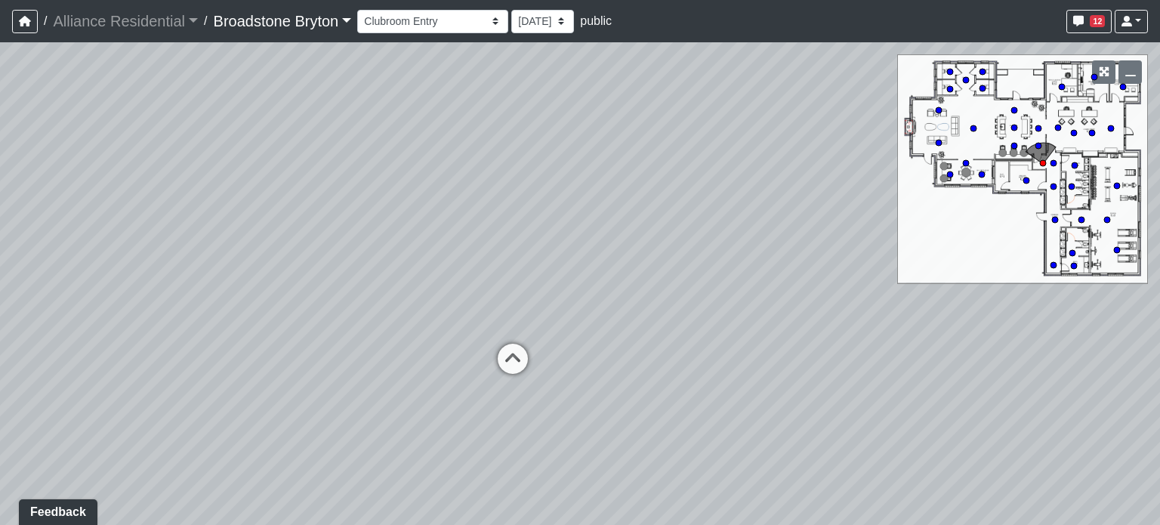
click at [407, 316] on div "Loading... Package Entry Loading... Fitness - Entry Loading... Men's Restroom E…" at bounding box center [580, 283] width 1160 height 483
click at [473, 365] on icon at bounding box center [471, 373] width 45 height 45
select select "6JtdZzH1axAtu3HUp1WBqk"
drag, startPoint x: 296, startPoint y: 228, endPoint x: 694, endPoint y: 232, distance: 398.1
click at [694, 232] on div "Loading... Package Entry Loading... Fitness - Entry Loading... Men's Restroom E…" at bounding box center [580, 283] width 1160 height 483
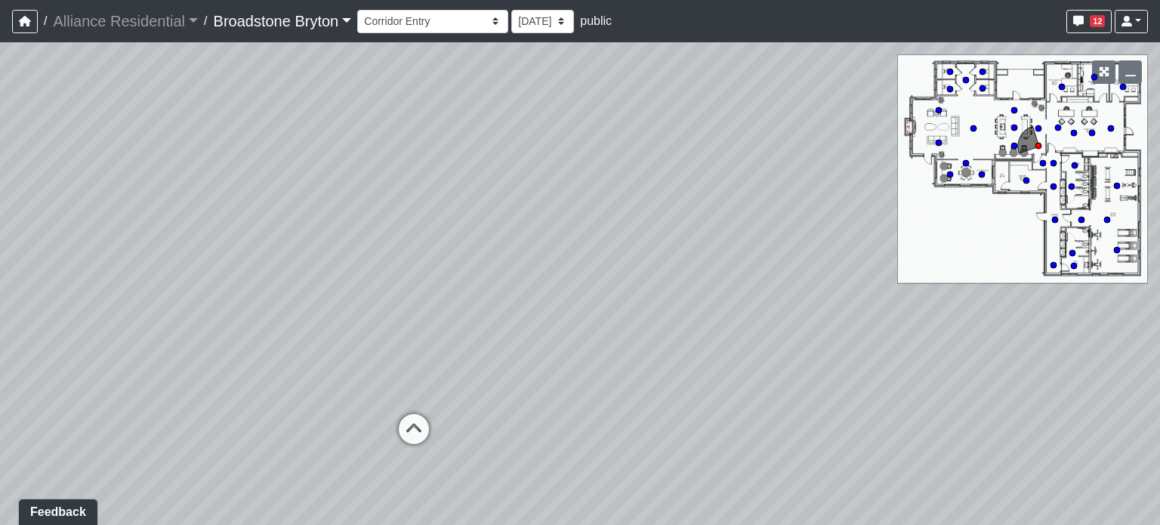
drag, startPoint x: 624, startPoint y: 131, endPoint x: 809, endPoint y: 217, distance: 203.8
click at [809, 217] on div "Loading... Package Entry Loading... Fitness - Entry Loading... Men's Restroom E…" at bounding box center [580, 283] width 1160 height 483
